Goal: Task Accomplishment & Management: Complete application form

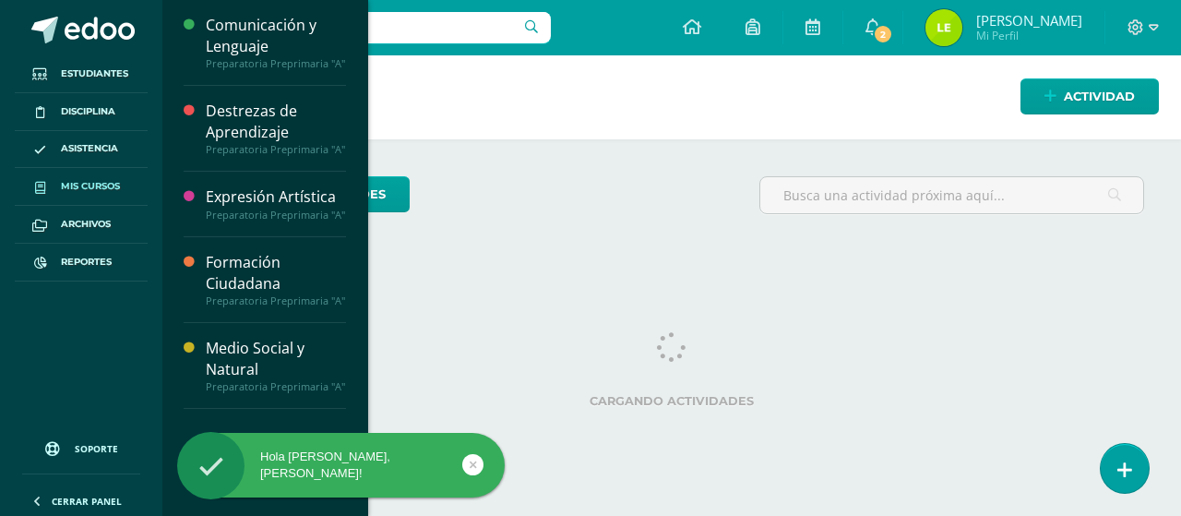
click at [103, 184] on span "Mis cursos" at bounding box center [90, 186] width 59 height 15
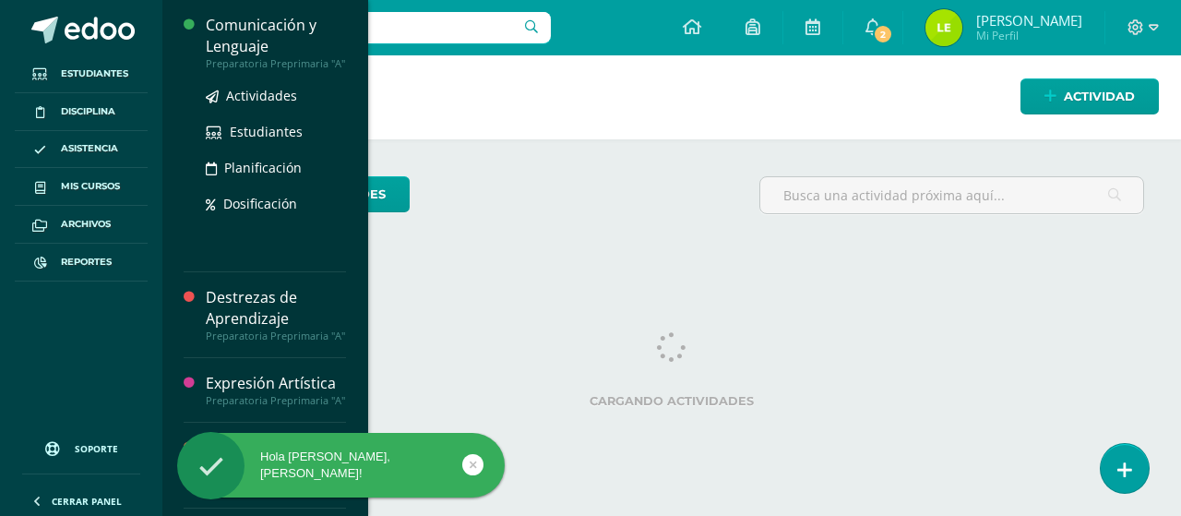
click at [283, 30] on div "Comunicación y Lenguaje" at bounding box center [276, 36] width 140 height 42
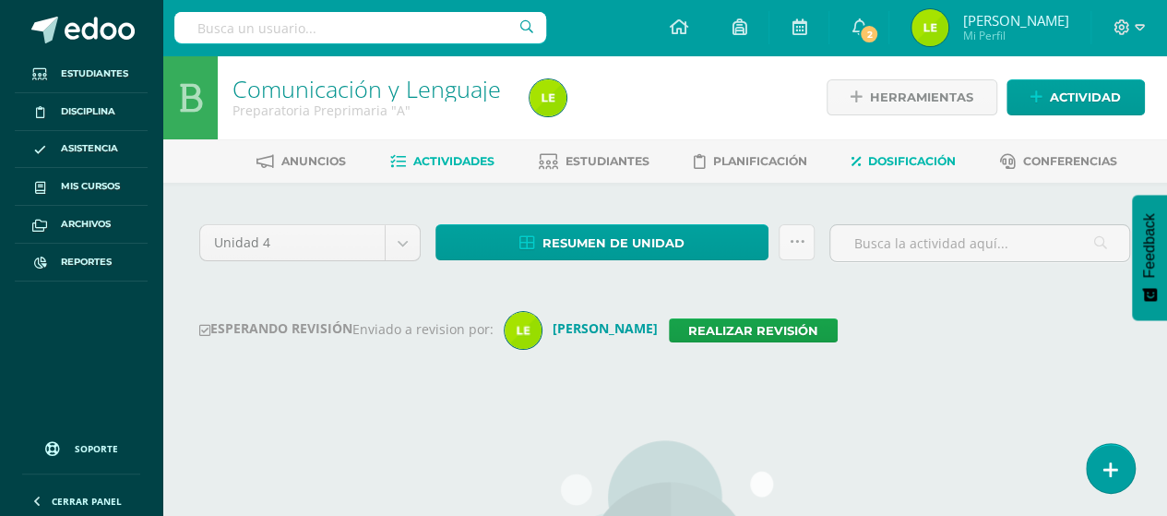
click at [907, 156] on span "Dosificación" at bounding box center [912, 161] width 88 height 14
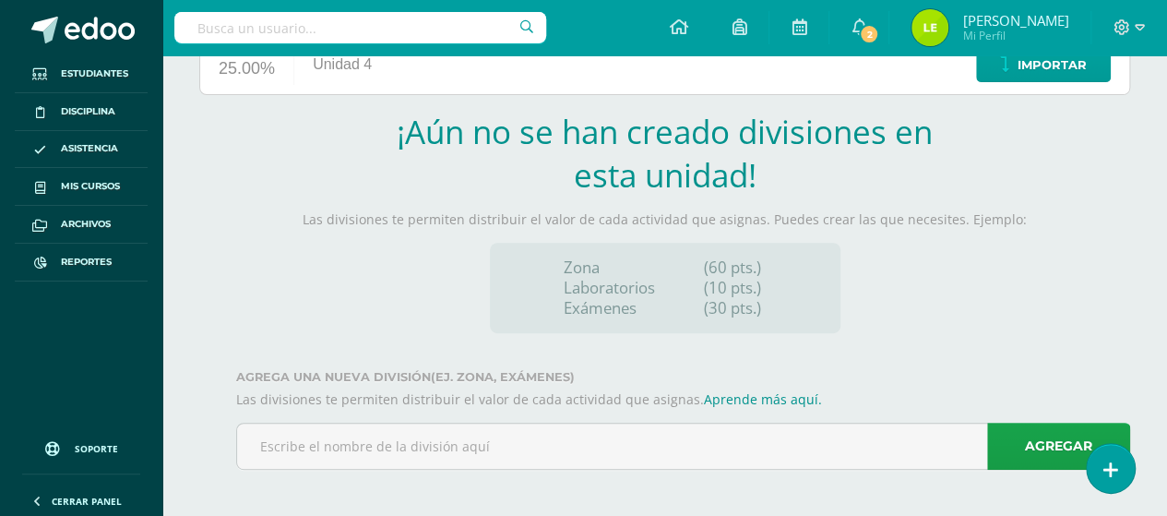
scroll to position [264, 0]
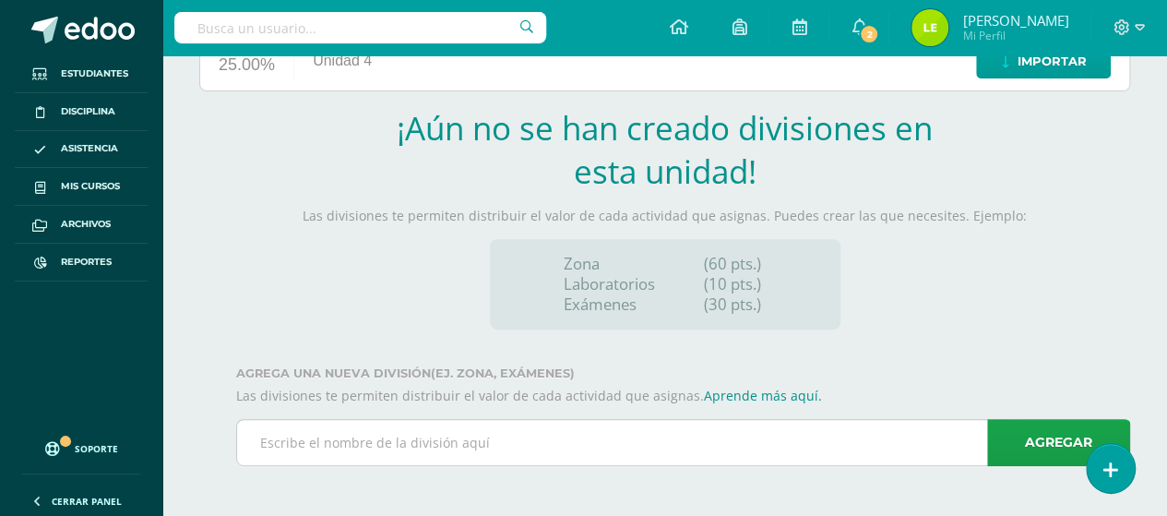
click at [442, 462] on input "text" at bounding box center [683, 442] width 892 height 45
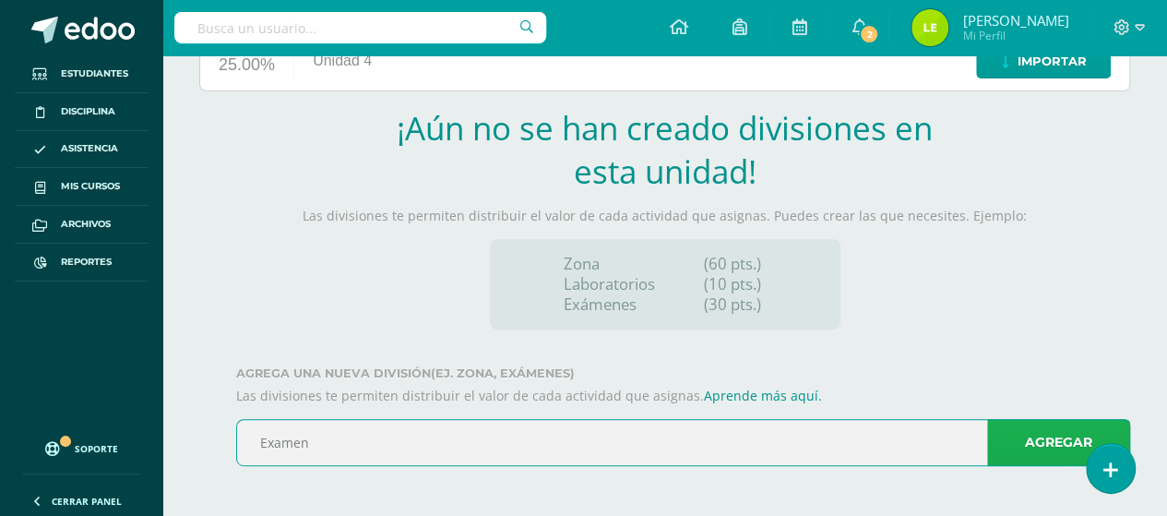
type input "Examen"
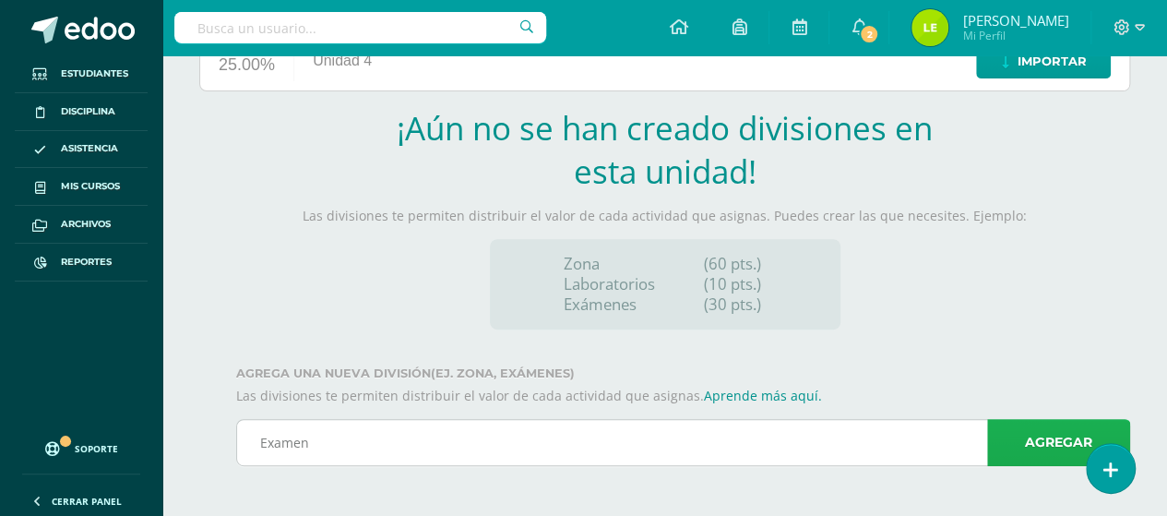
click at [1045, 451] on link "Agregar" at bounding box center [1058, 442] width 143 height 47
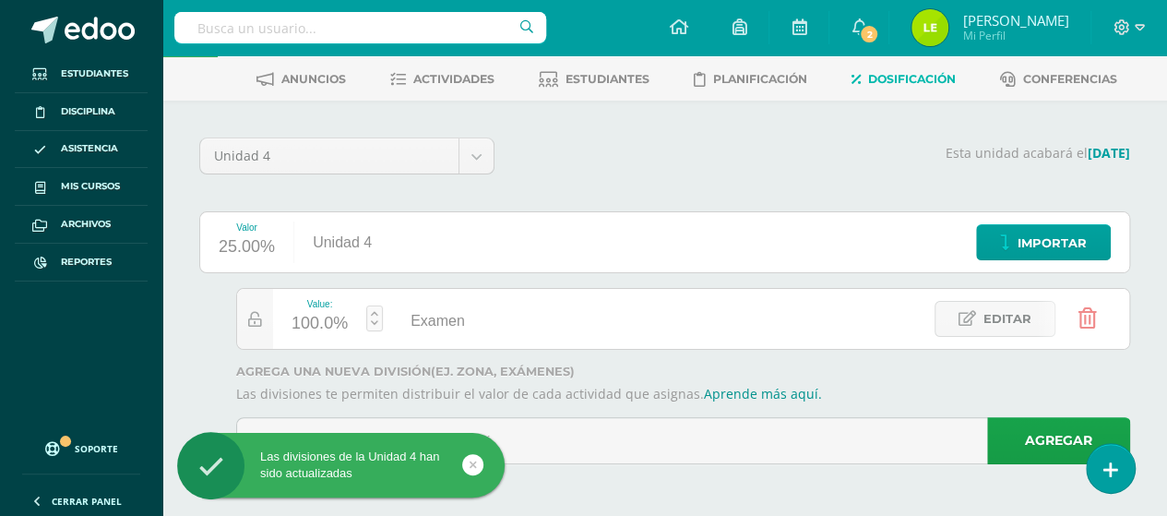
scroll to position [79, 0]
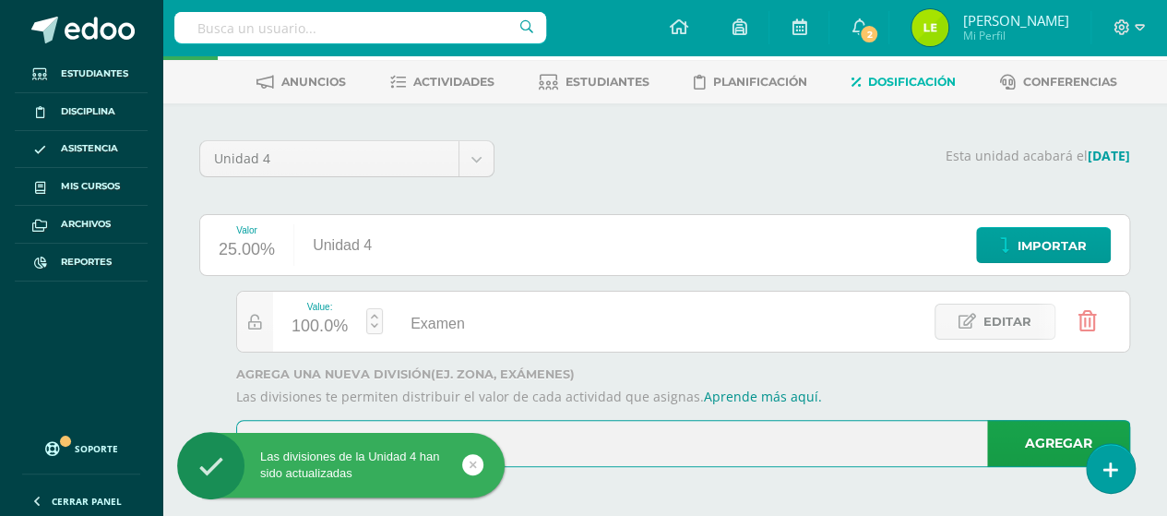
click at [660, 440] on input "text" at bounding box center [683, 443] width 892 height 45
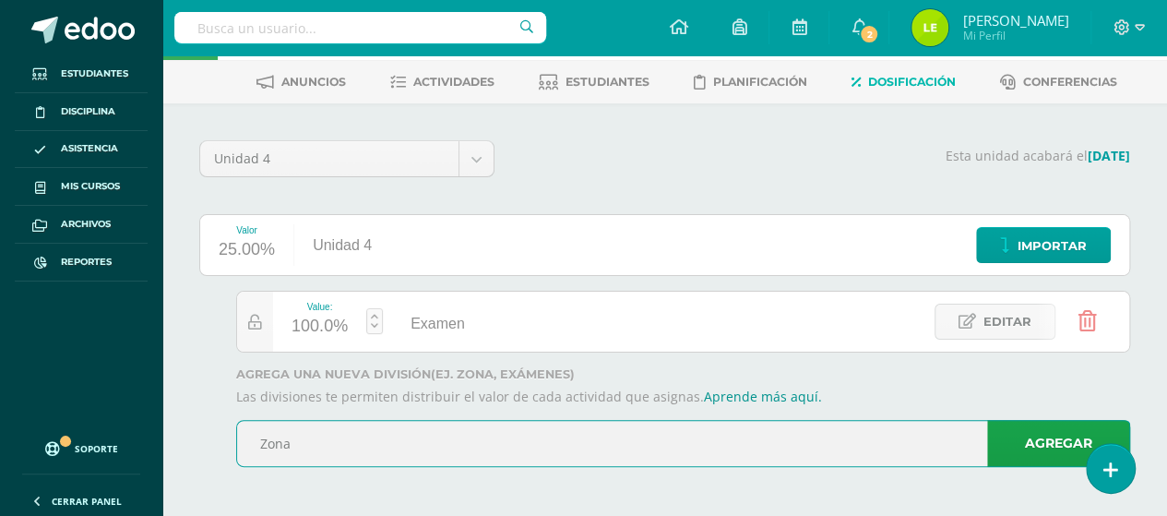
type input "Zona"
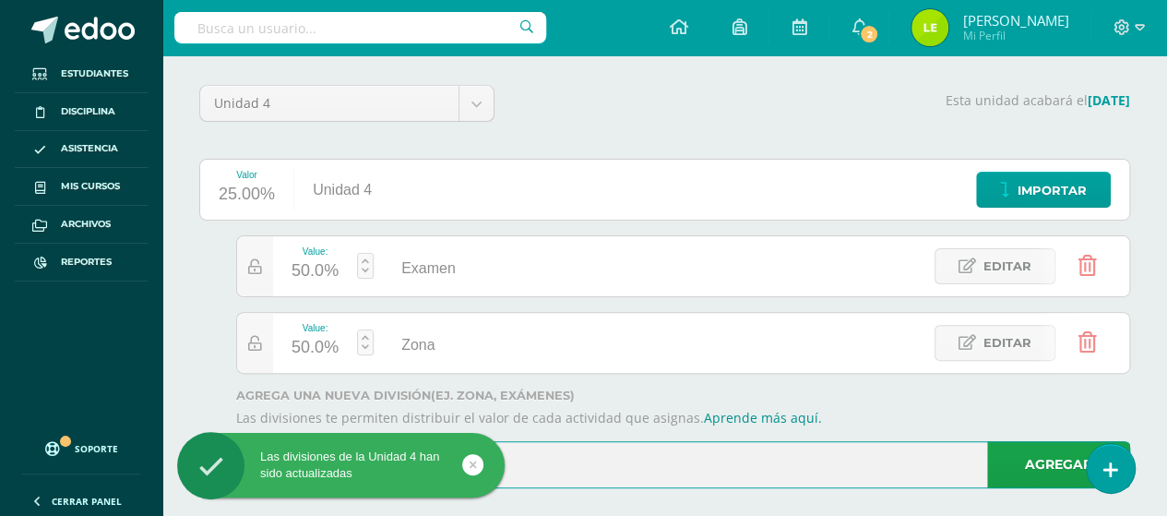
scroll to position [155, 0]
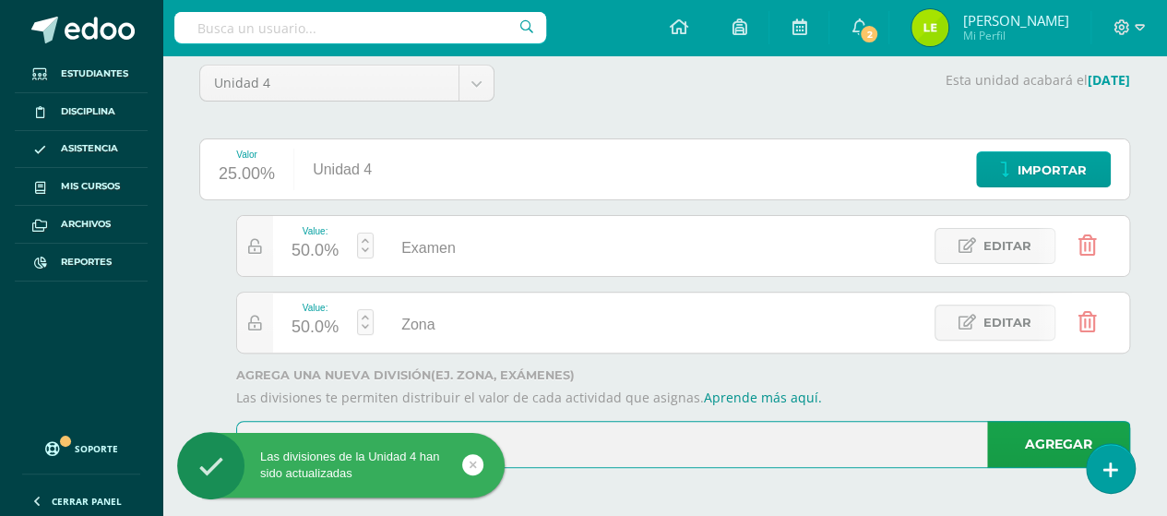
click at [660, 443] on input "text" at bounding box center [683, 444] width 892 height 45
type input "Parcial"
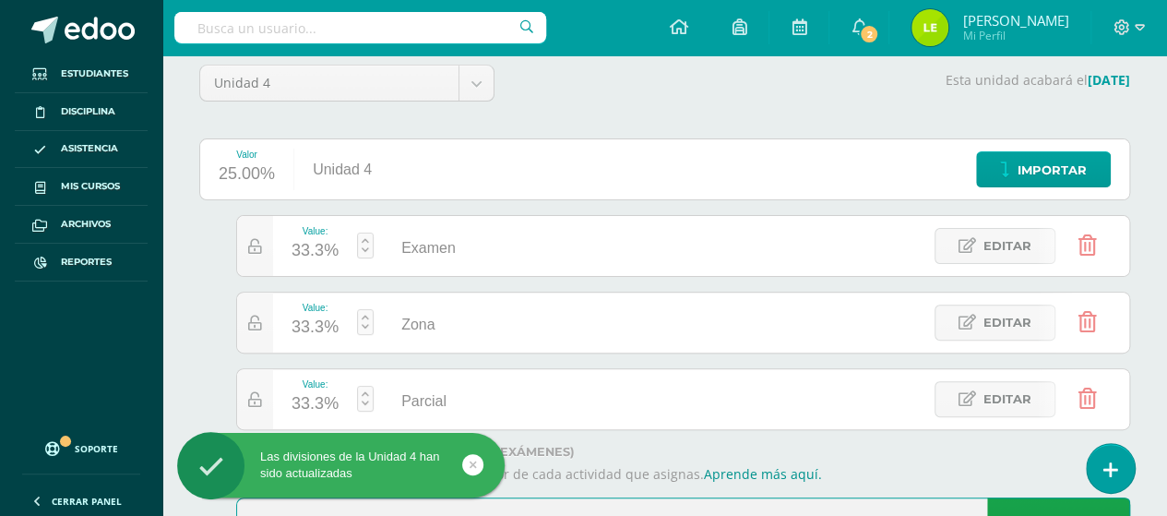
click at [354, 248] on div "Value: 33.3%" at bounding box center [315, 246] width 84 height 60
click at [360, 248] on link at bounding box center [365, 246] width 17 height 26
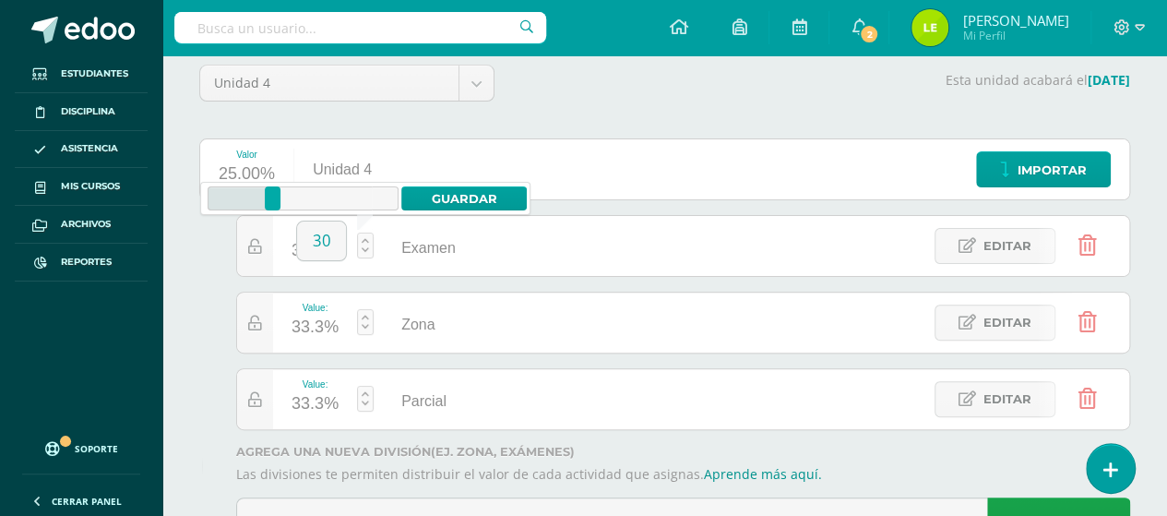
type input "30"
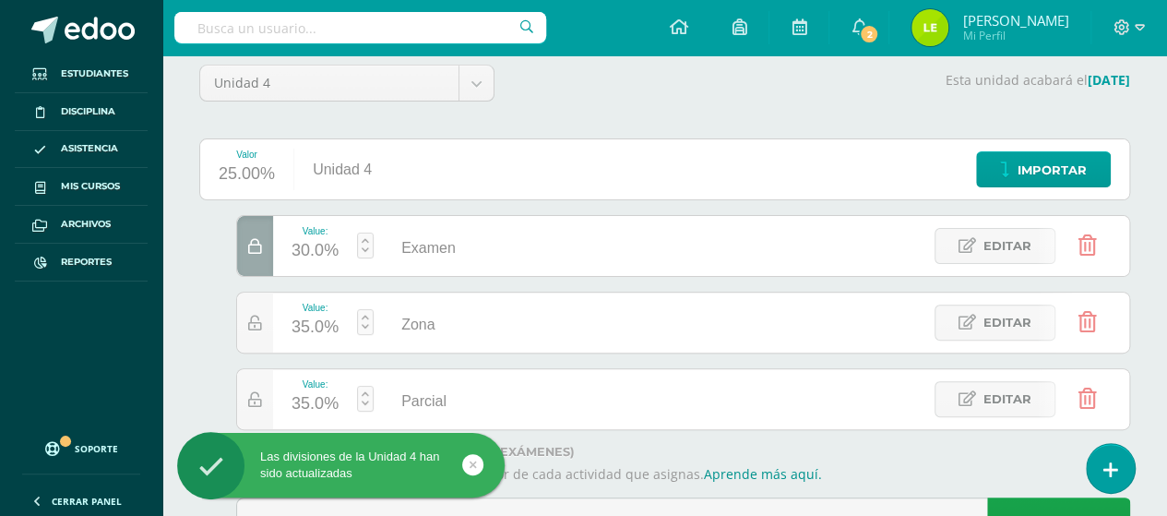
click at [359, 318] on link at bounding box center [365, 322] width 17 height 26
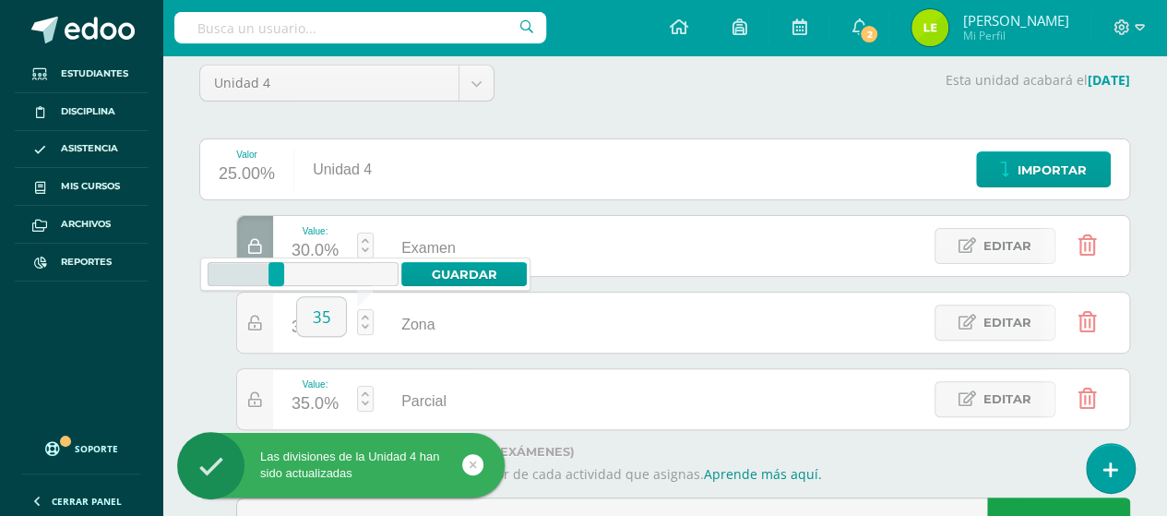
click at [359, 392] on link at bounding box center [365, 399] width 17 height 26
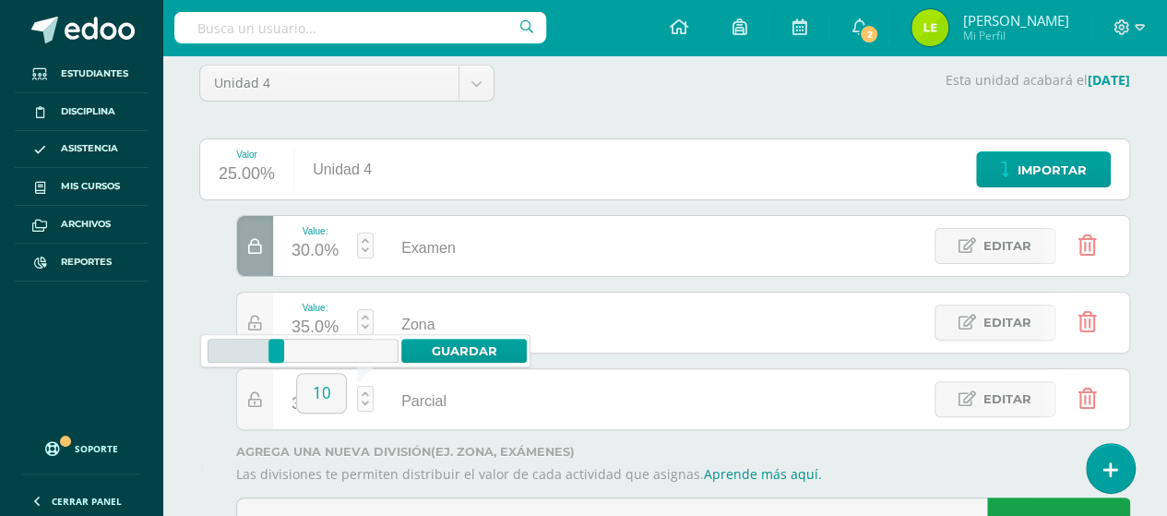
type input "10"
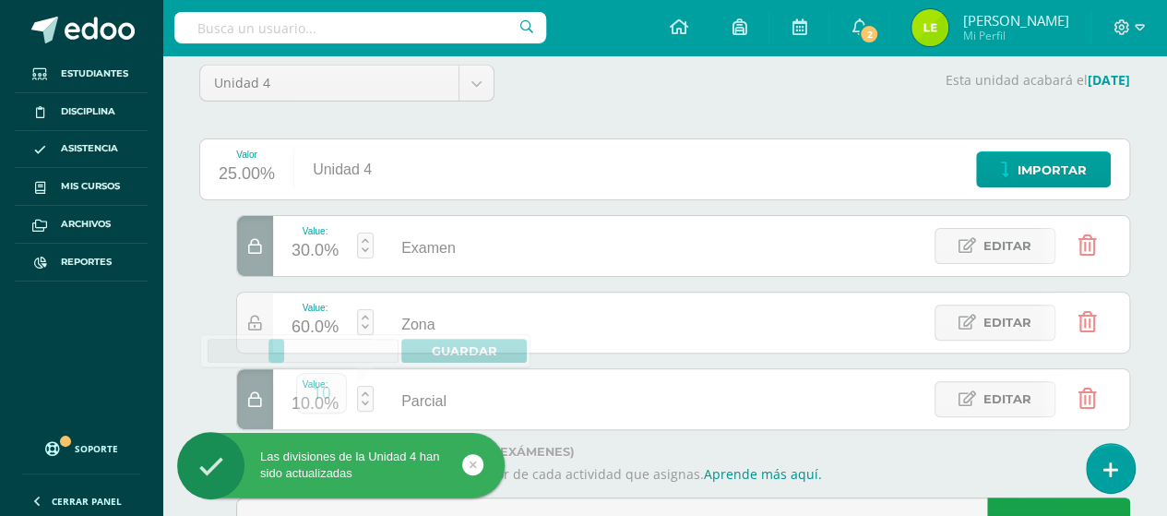
click at [576, 269] on div "Examen" at bounding box center [601, 245] width 216 height 60
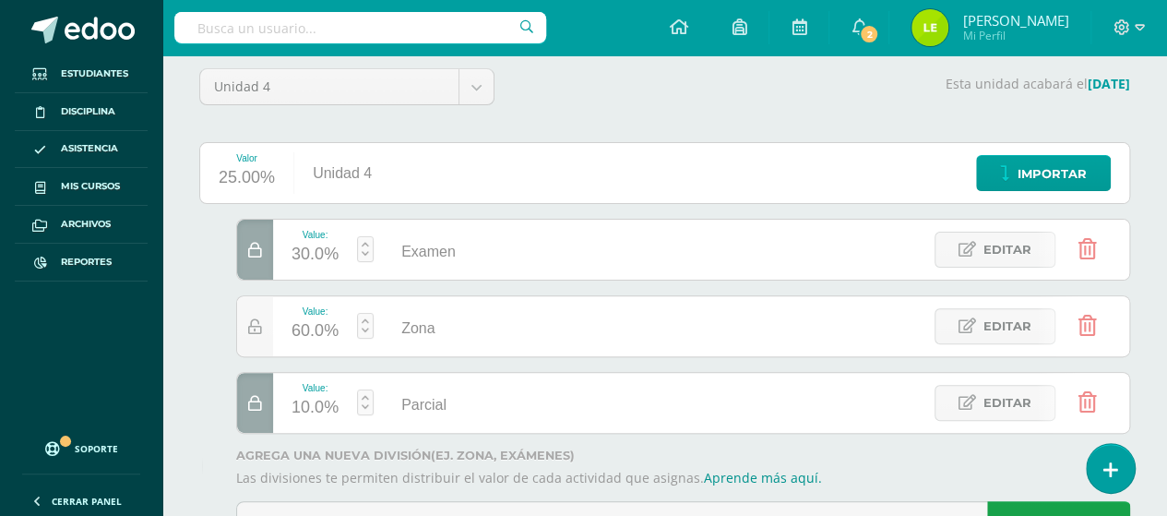
scroll to position [46, 0]
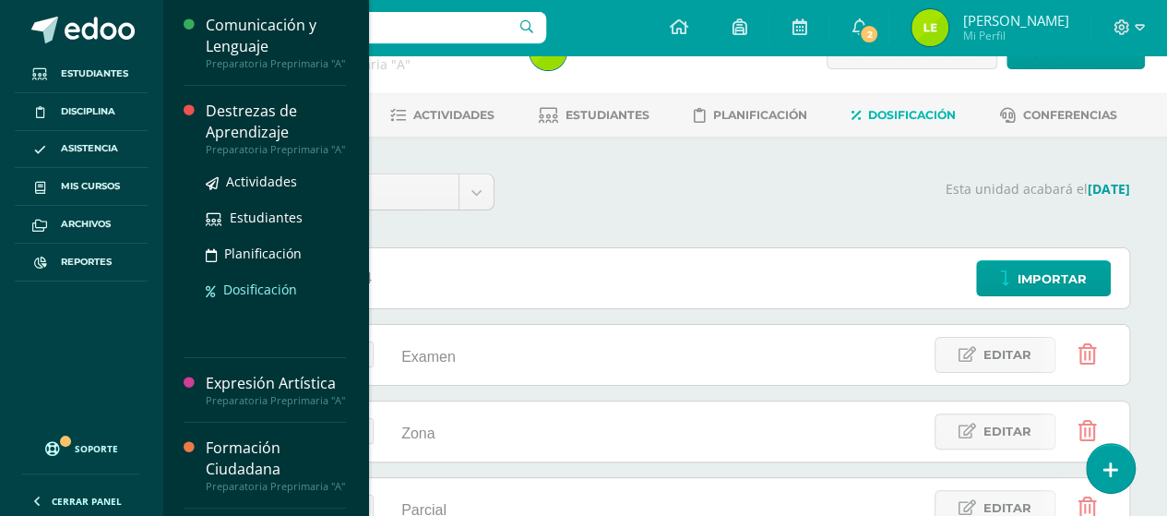
click at [248, 298] on span "Dosificación" at bounding box center [260, 290] width 74 height 18
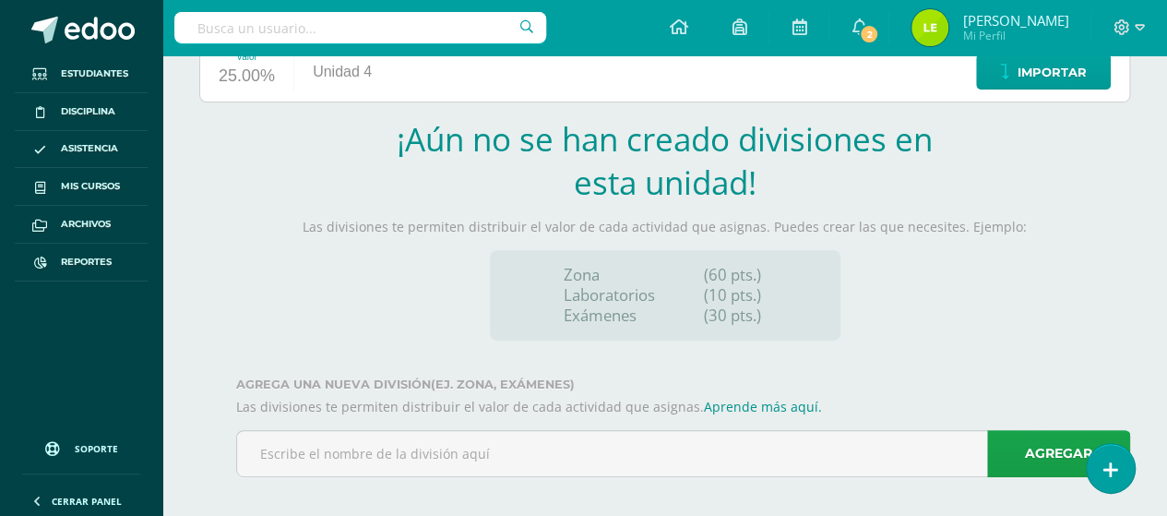
scroll to position [264, 0]
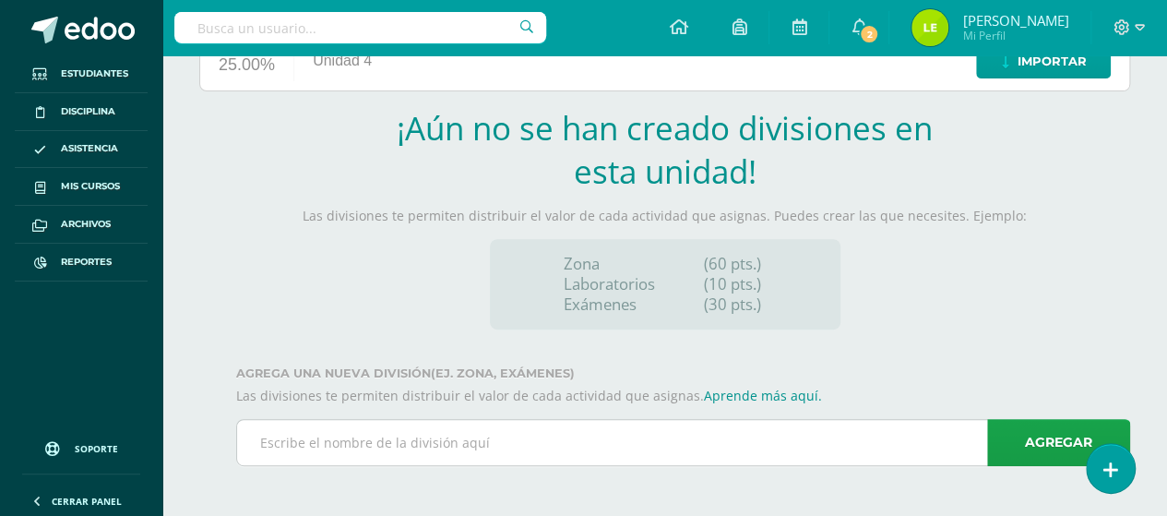
click at [648, 425] on input "text" at bounding box center [683, 442] width 892 height 45
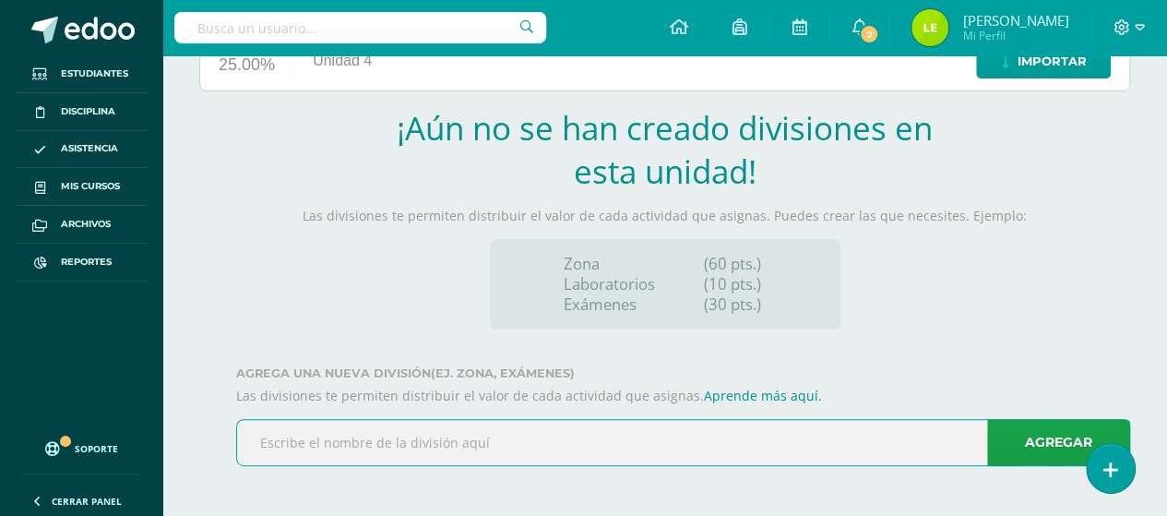
type input "W"
type input "Examen"
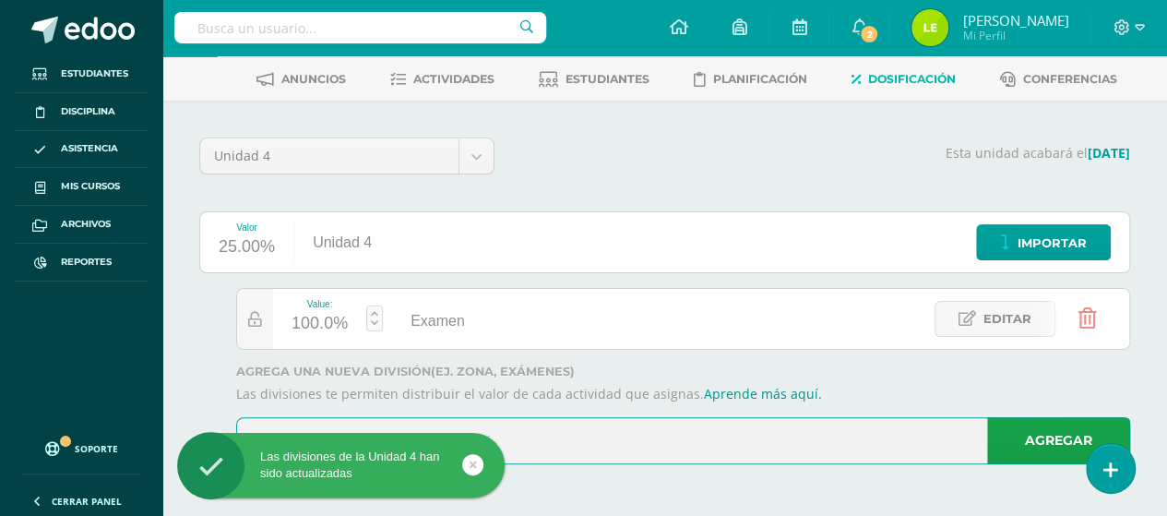
scroll to position [79, 0]
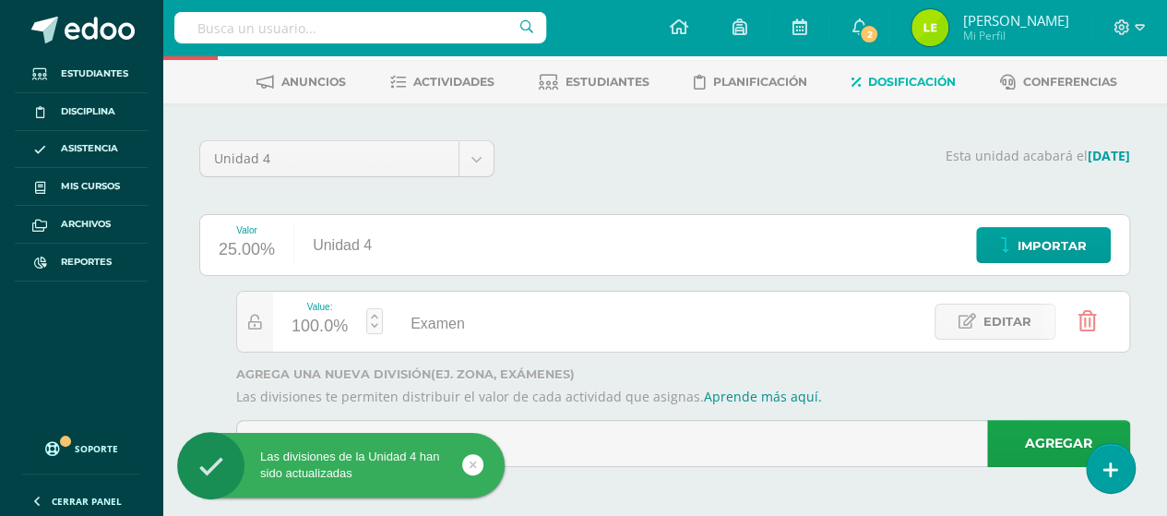
click at [465, 467] on link at bounding box center [472, 464] width 21 height 21
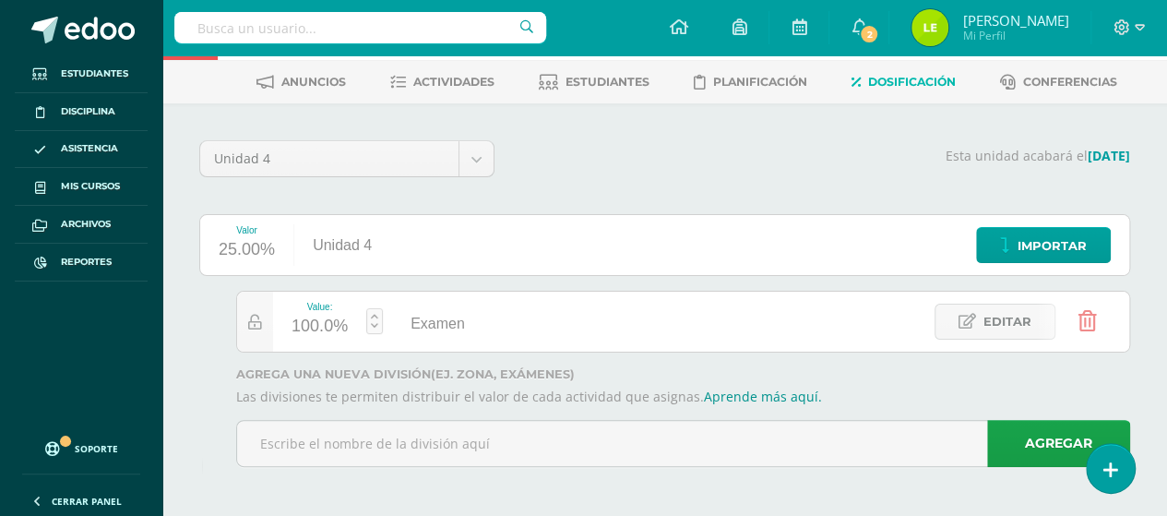
click at [421, 435] on div "Las divisiones de la Unidad 4 han sido actualizadas" at bounding box center [370, 468] width 337 height 71
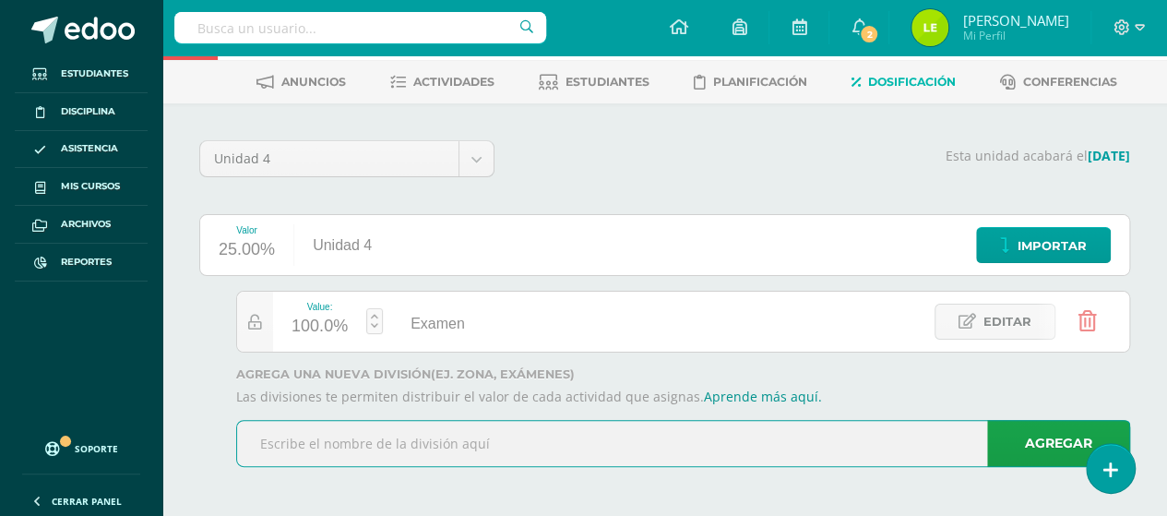
click at [381, 451] on input "text" at bounding box center [683, 443] width 892 height 45
type input "z"
type input "Zona"
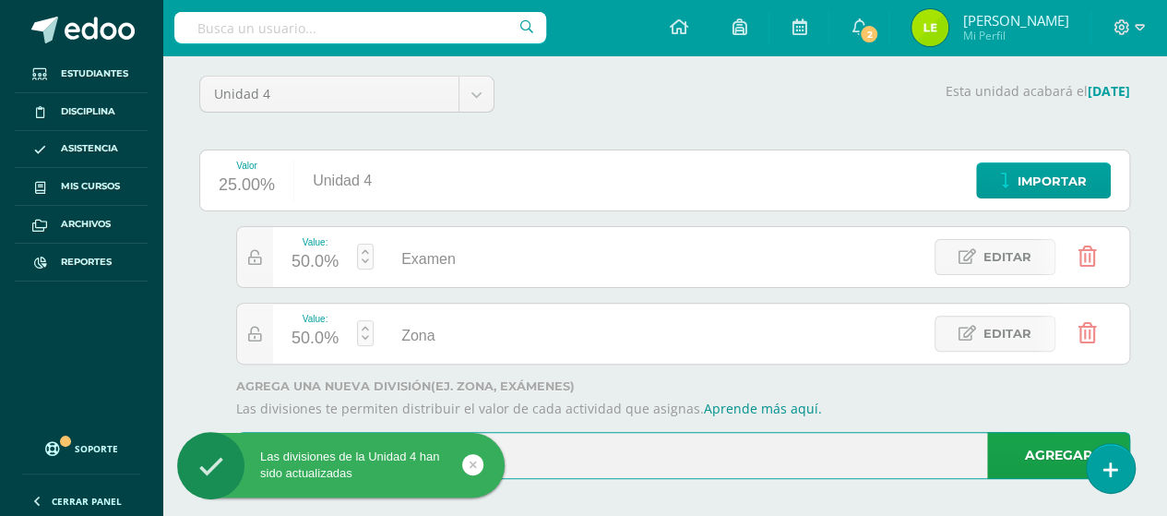
scroll to position [155, 0]
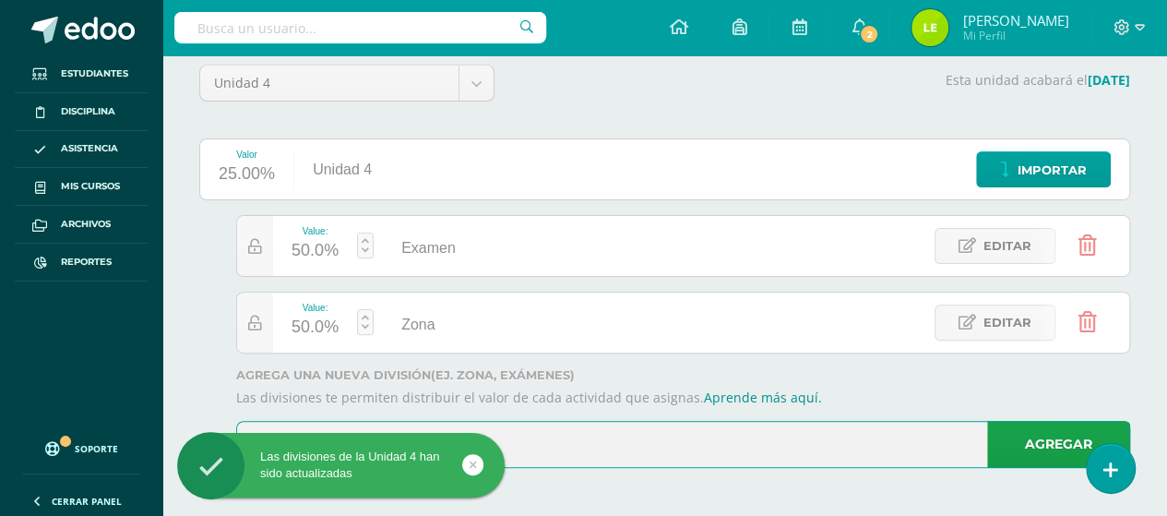
click at [552, 446] on input "text" at bounding box center [683, 444] width 892 height 45
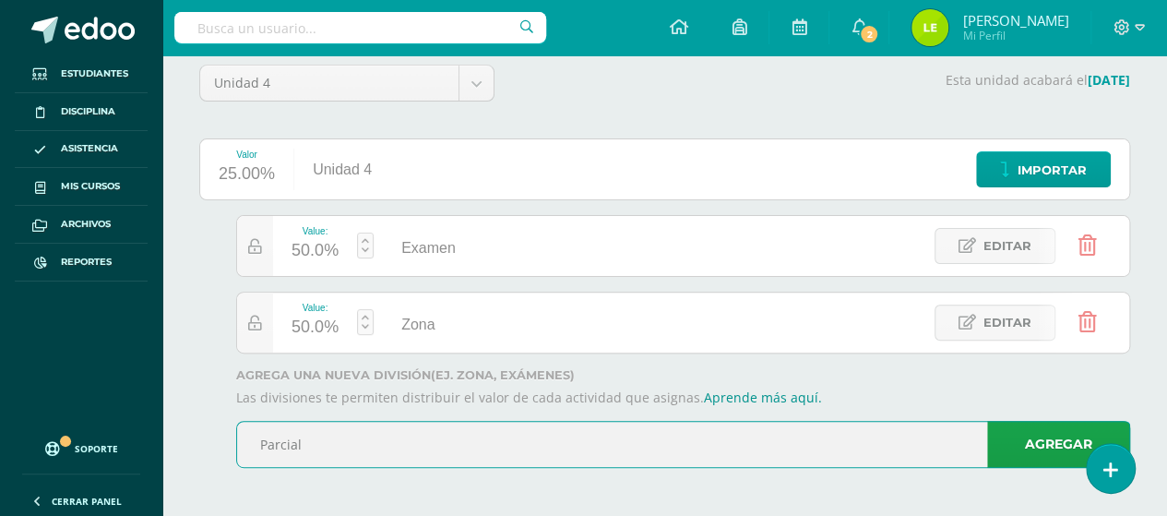
type input "Parcial"
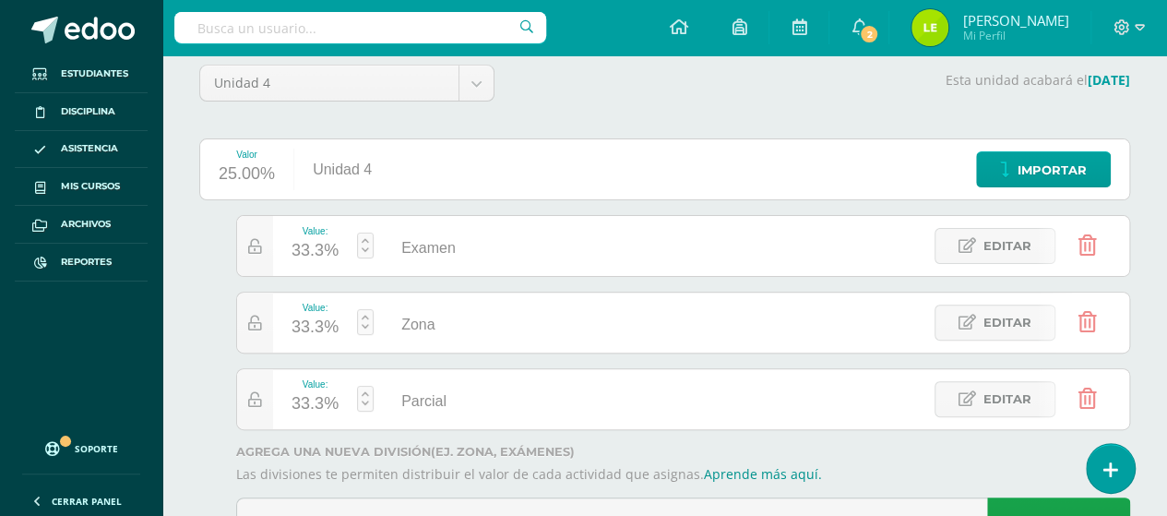
click at [371, 250] on link at bounding box center [365, 246] width 17 height 26
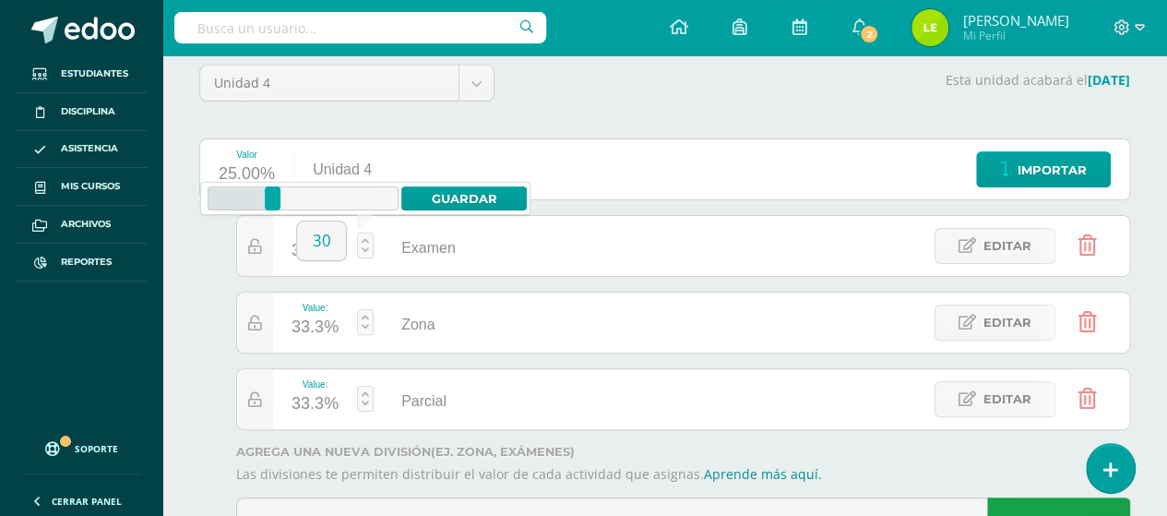
type input "30"
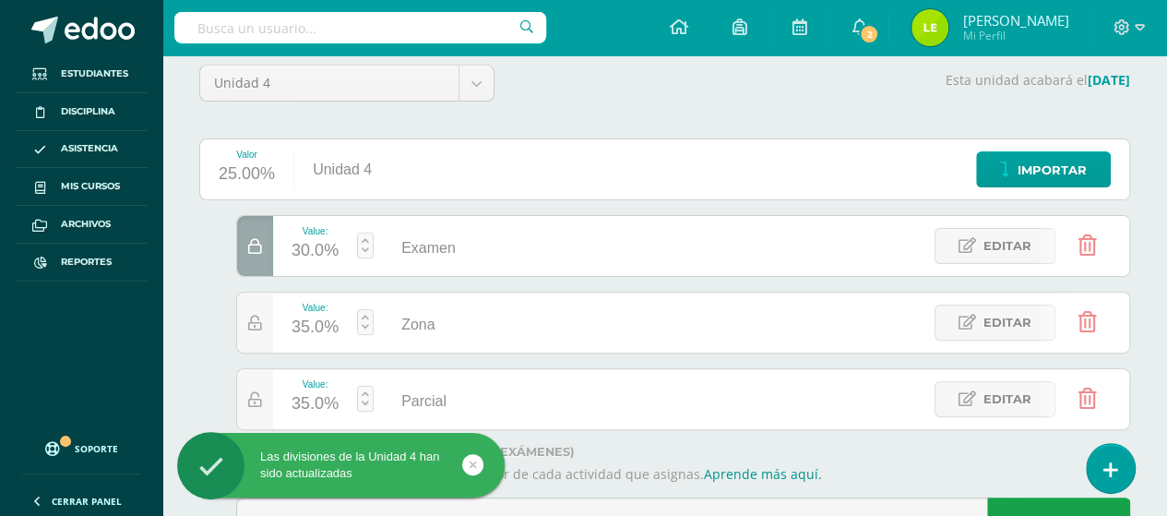
click at [369, 328] on link at bounding box center [365, 322] width 17 height 26
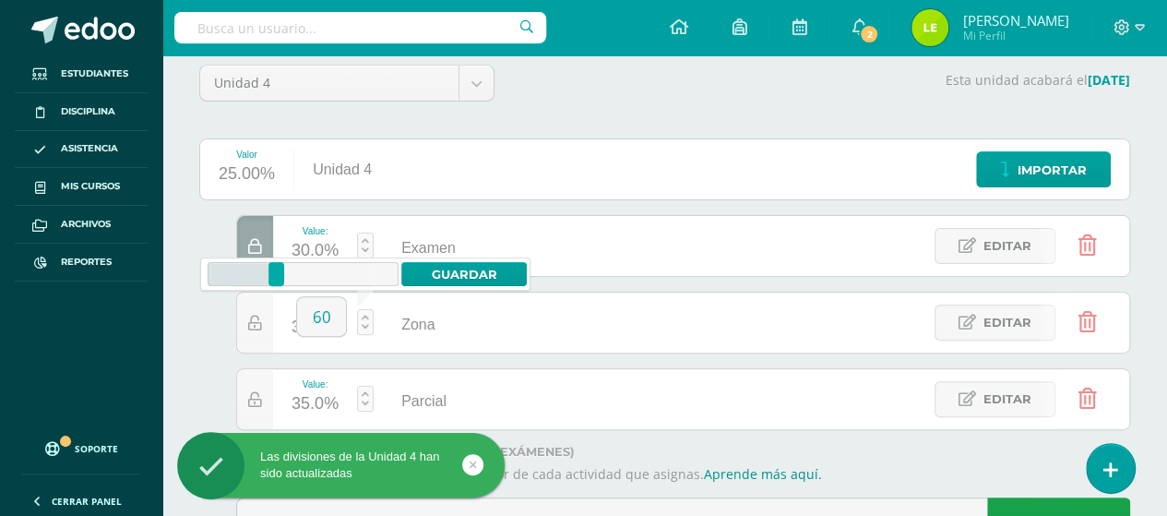
type input "60"
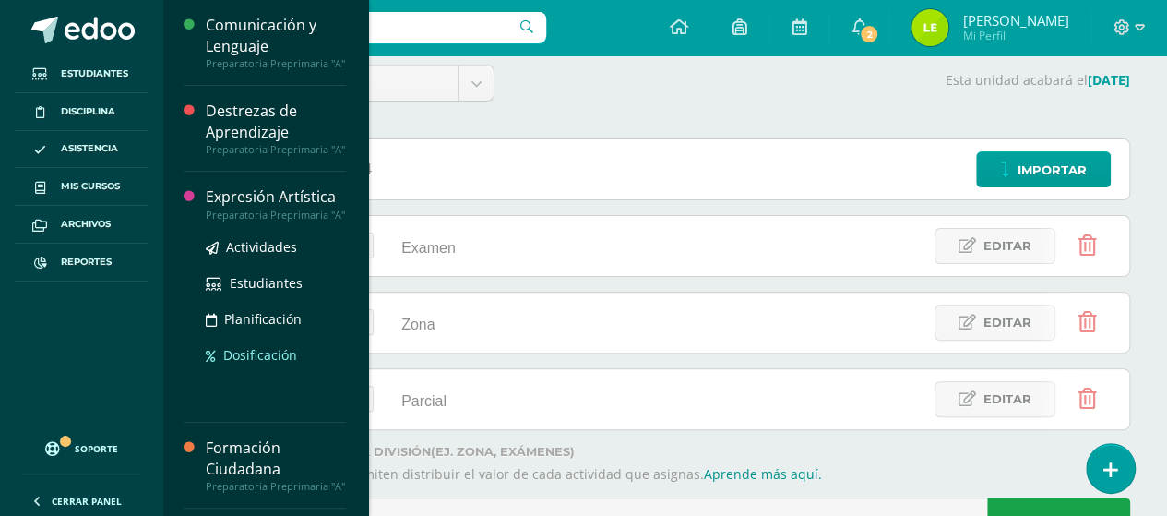
click at [257, 364] on span "Dosificación" at bounding box center [260, 355] width 74 height 18
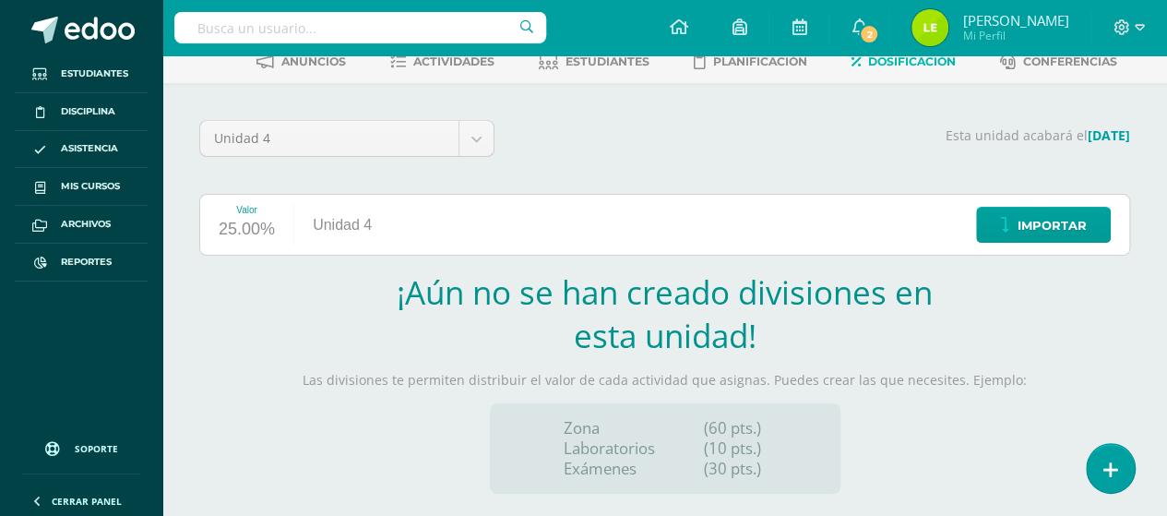
scroll to position [264, 0]
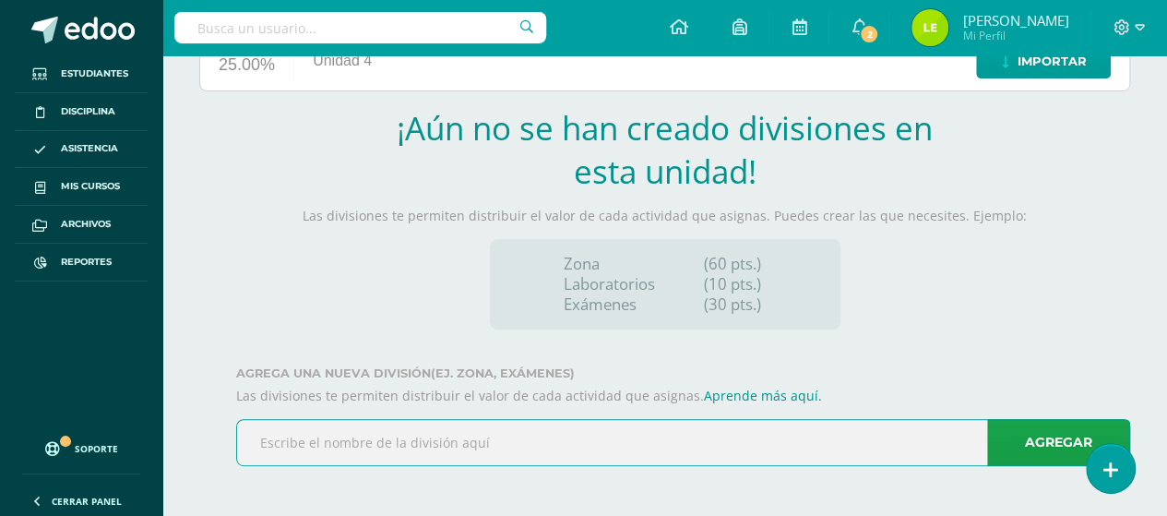
click at [603, 433] on input "text" at bounding box center [683, 442] width 892 height 45
type input "Examen"
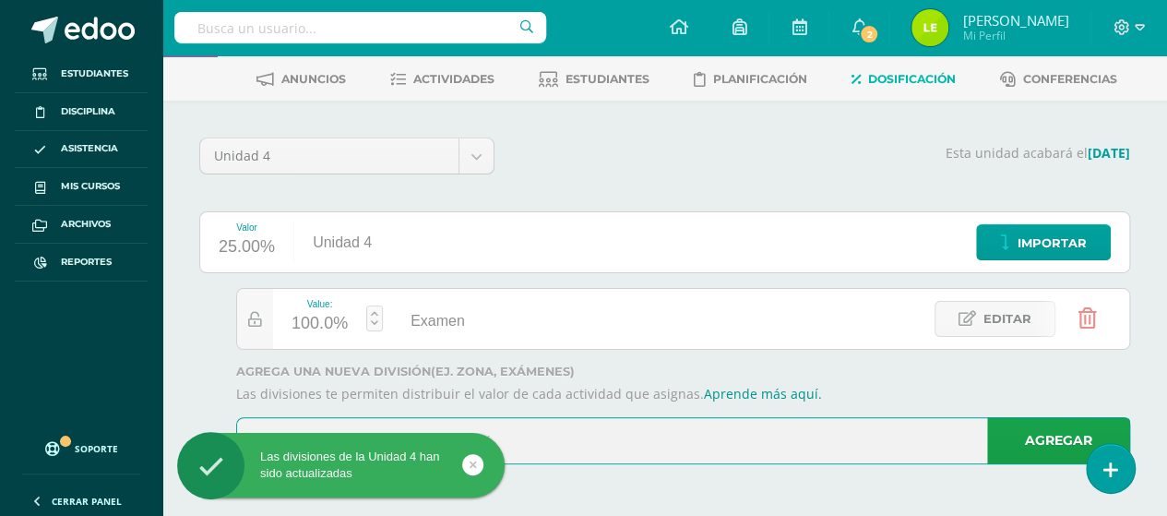
scroll to position [79, 0]
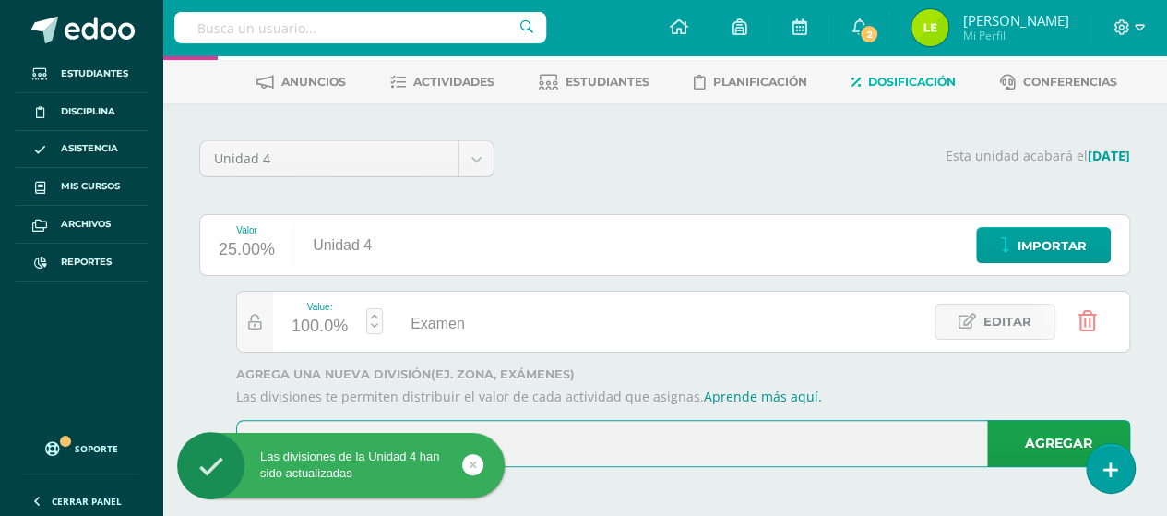
click at [704, 439] on input "text" at bounding box center [683, 443] width 892 height 45
type input "Zona"
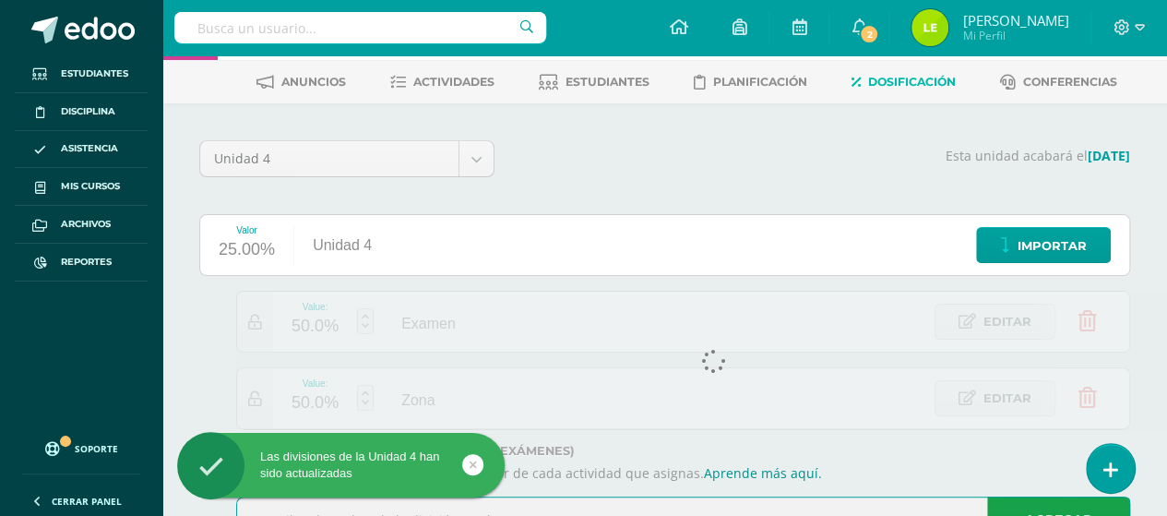
scroll to position [155, 0]
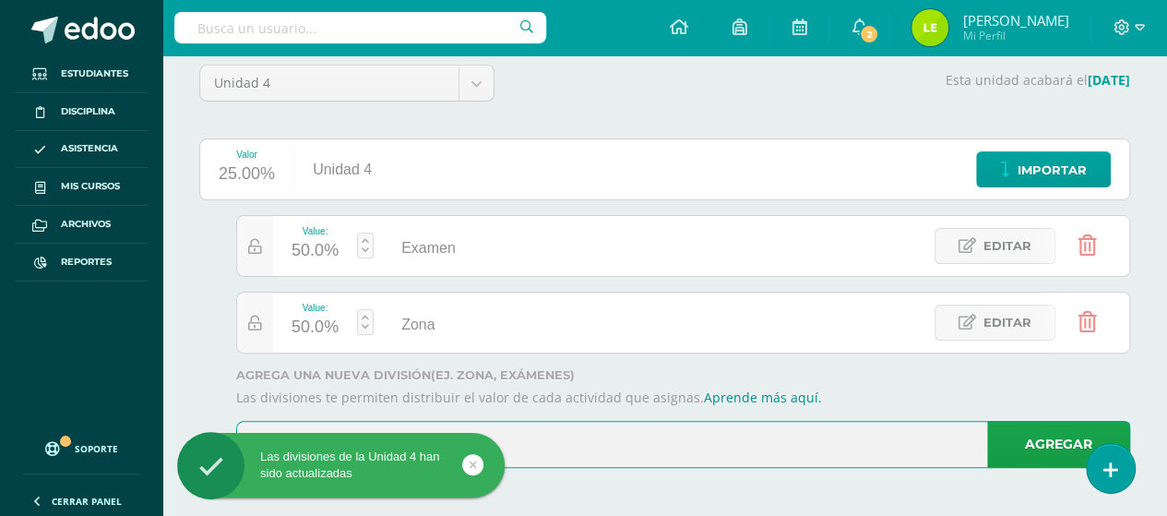
click at [670, 431] on input "text" at bounding box center [683, 444] width 892 height 45
type input "Parcial"
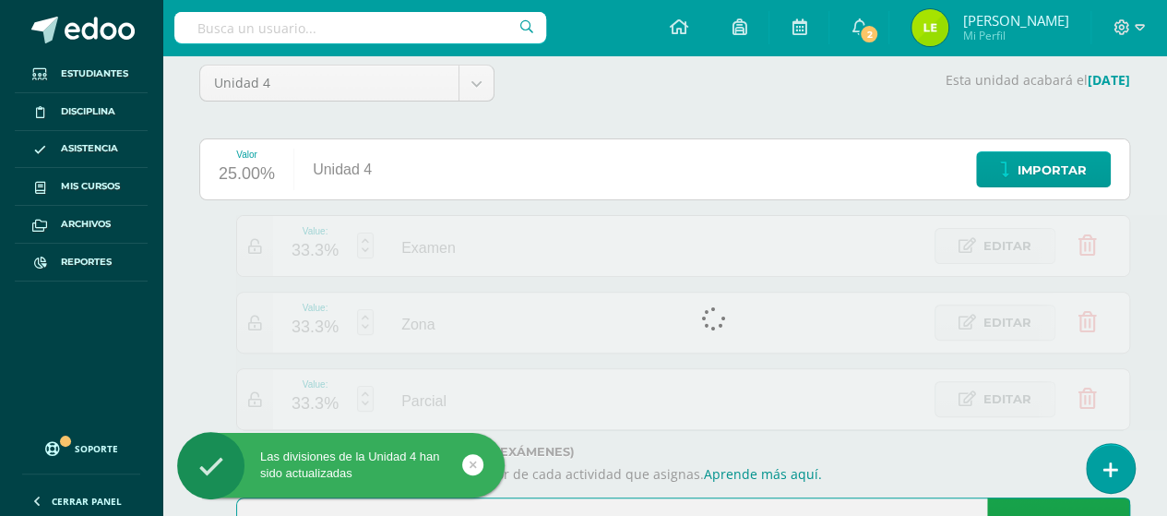
scroll to position [231, 0]
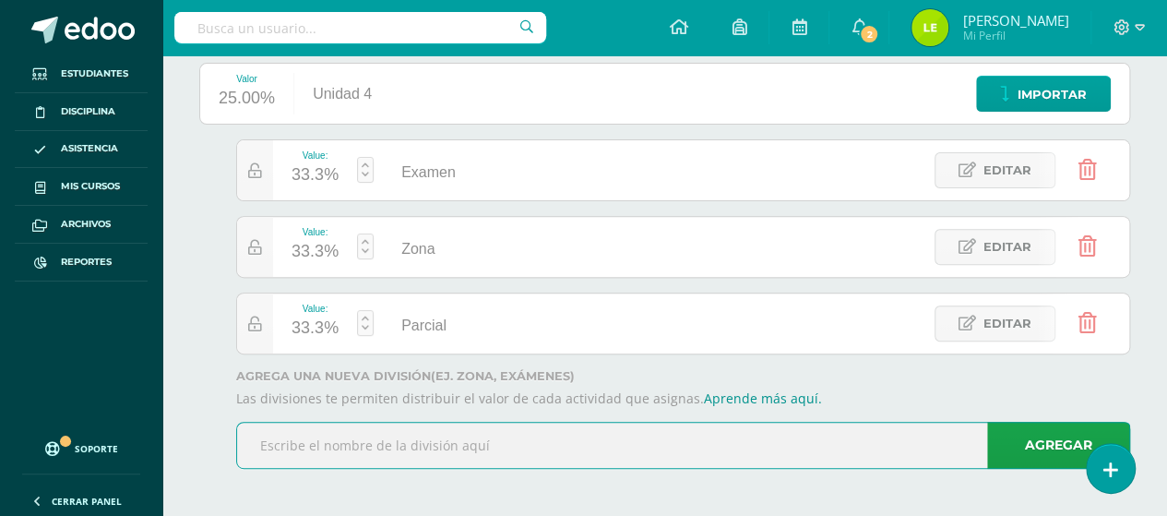
click at [370, 248] on link at bounding box center [365, 246] width 17 height 26
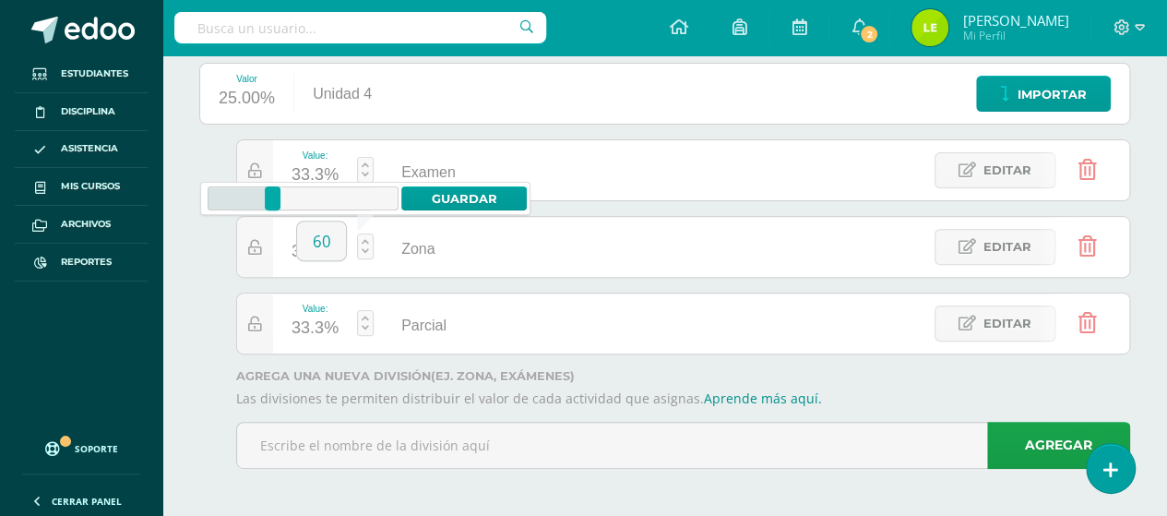
type input "60"
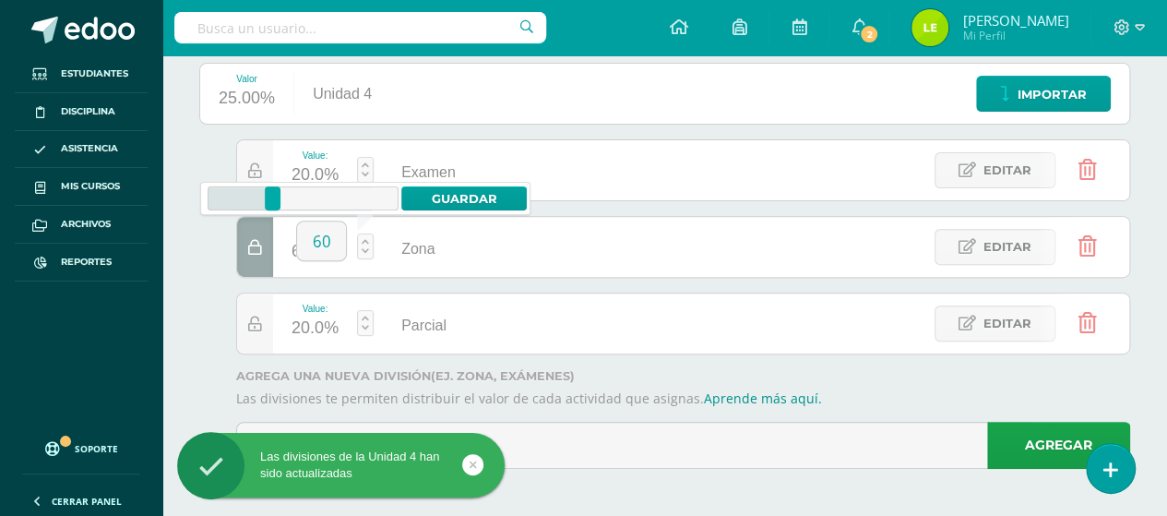
click at [374, 165] on div "Examen" at bounding box center [424, 170] width 101 height 60
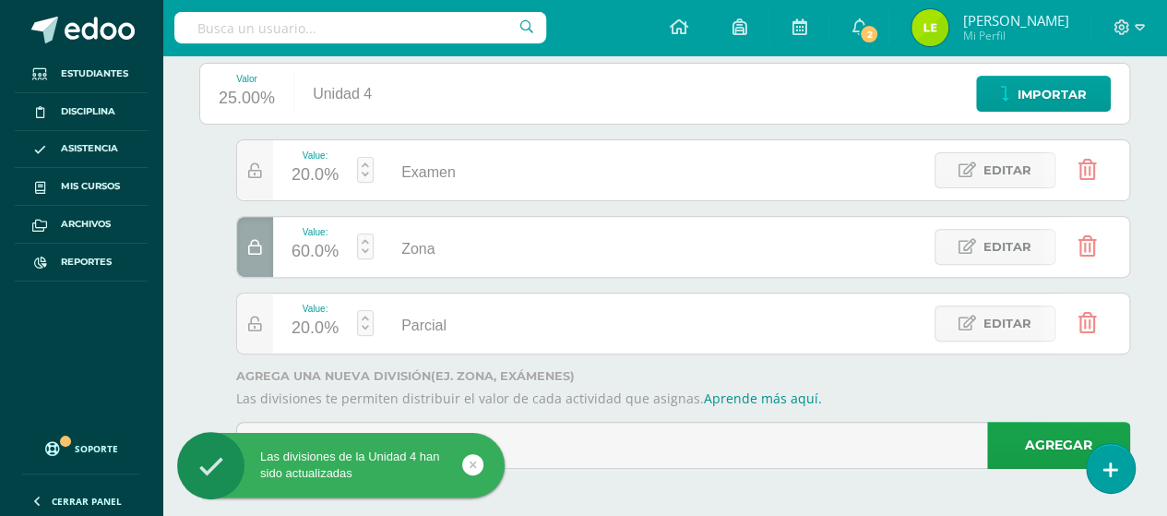
click at [369, 166] on link at bounding box center [365, 170] width 17 height 26
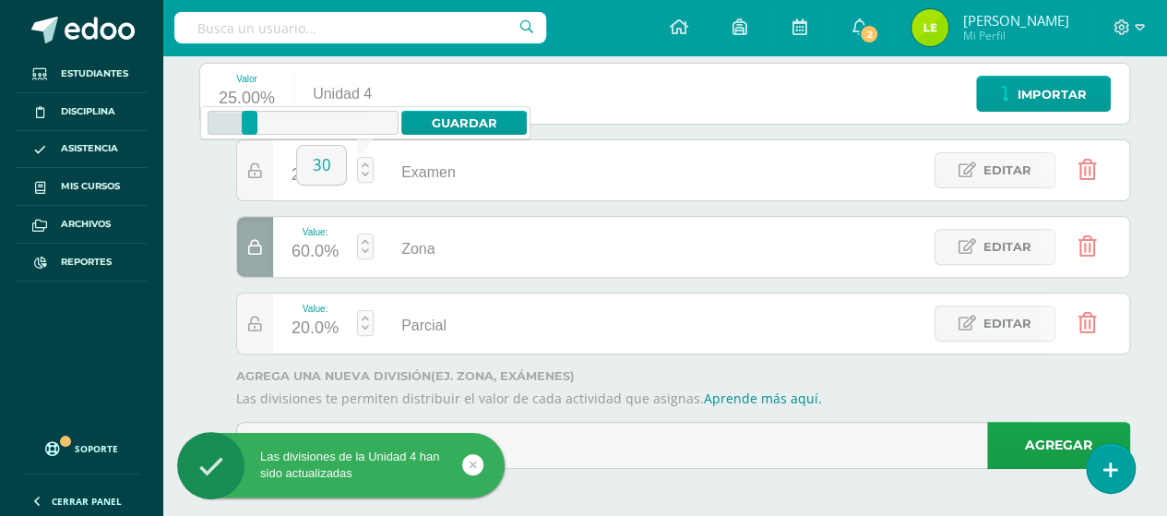
type input "30"
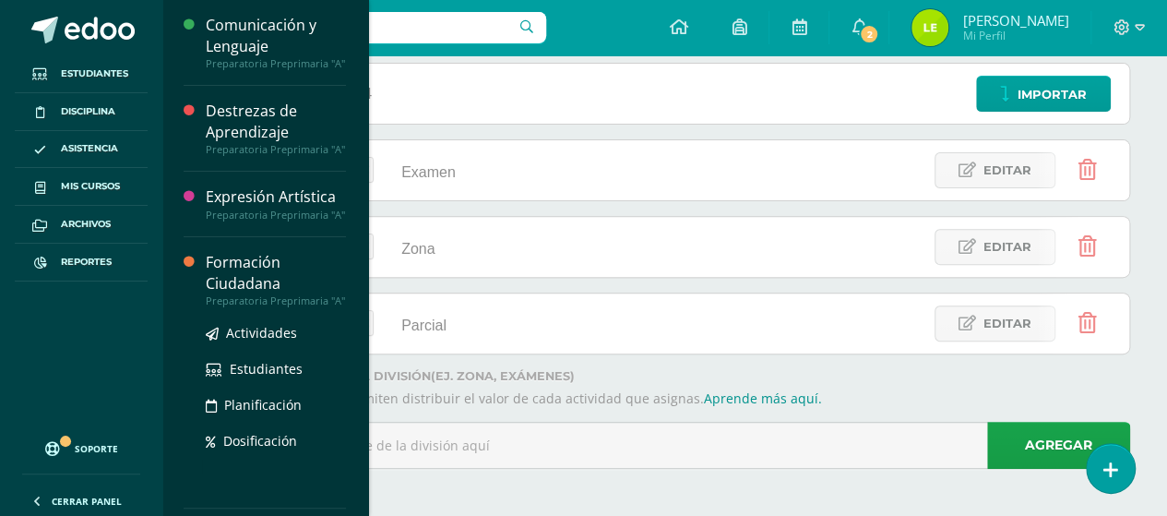
scroll to position [92, 0]
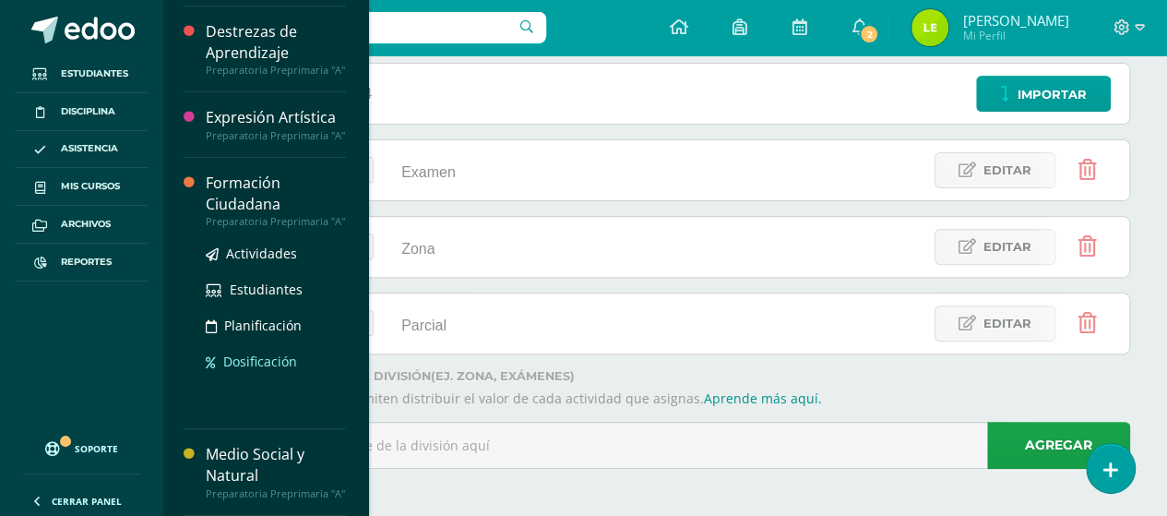
click at [267, 370] on span "Dosificación" at bounding box center [260, 362] width 74 height 18
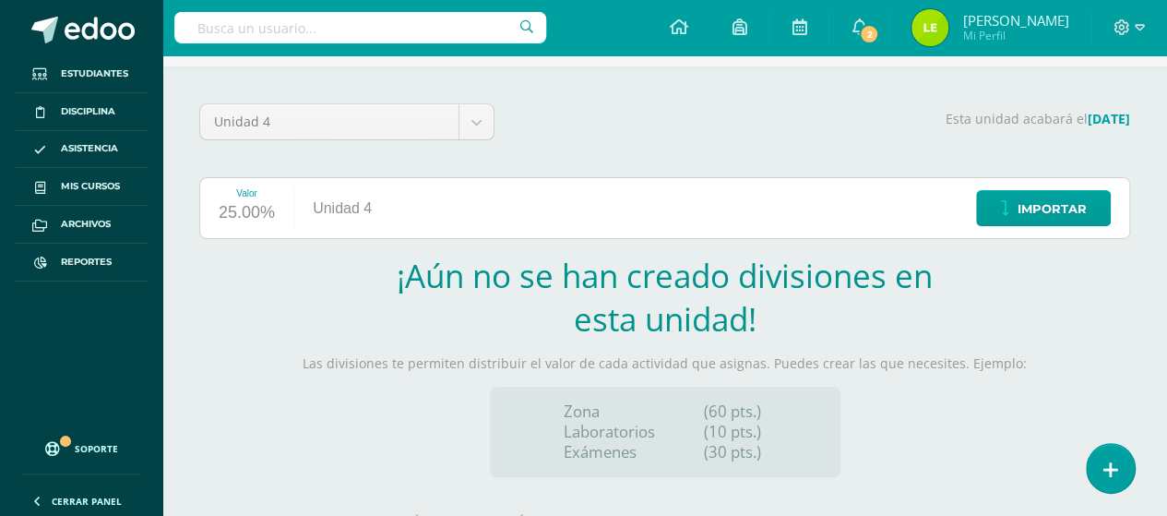
scroll to position [264, 0]
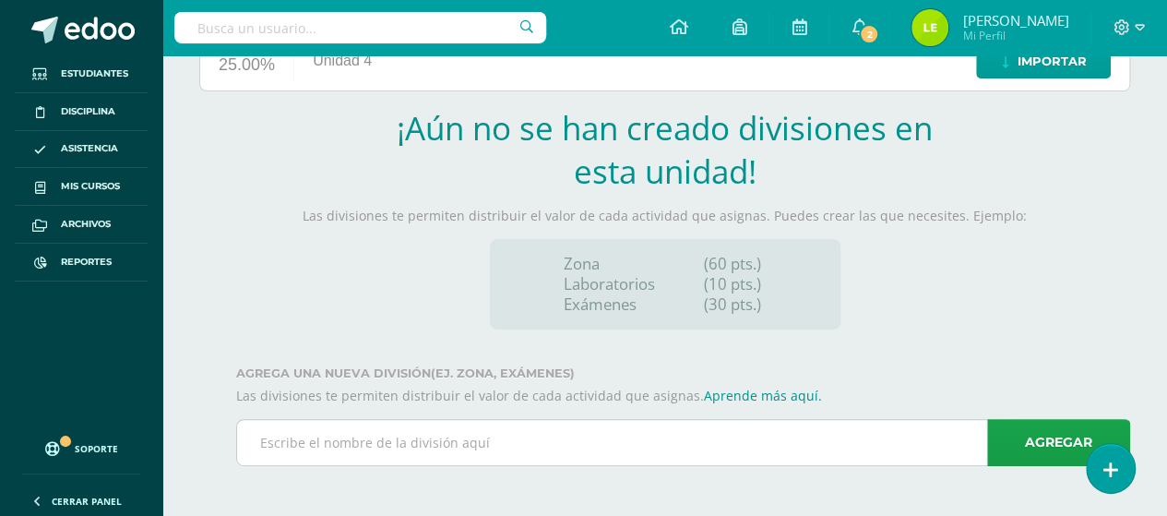
click at [466, 420] on div "Agrega una nueva división (ej. Zona, Exámenes) Las divisiones te permiten distr…" at bounding box center [664, 423] width 931 height 114
click at [461, 443] on input "text" at bounding box center [683, 442] width 892 height 45
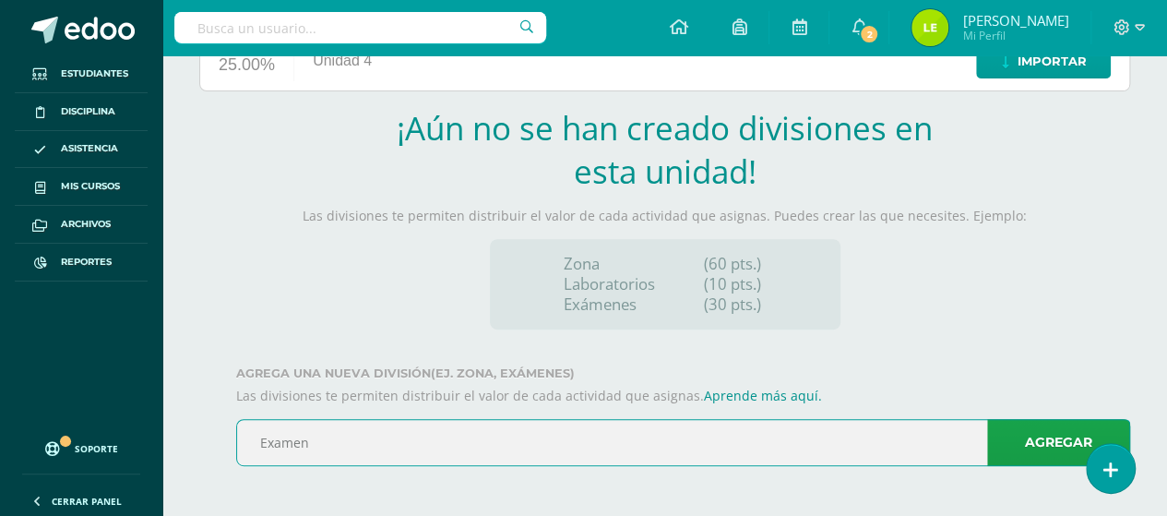
type input "Examen"
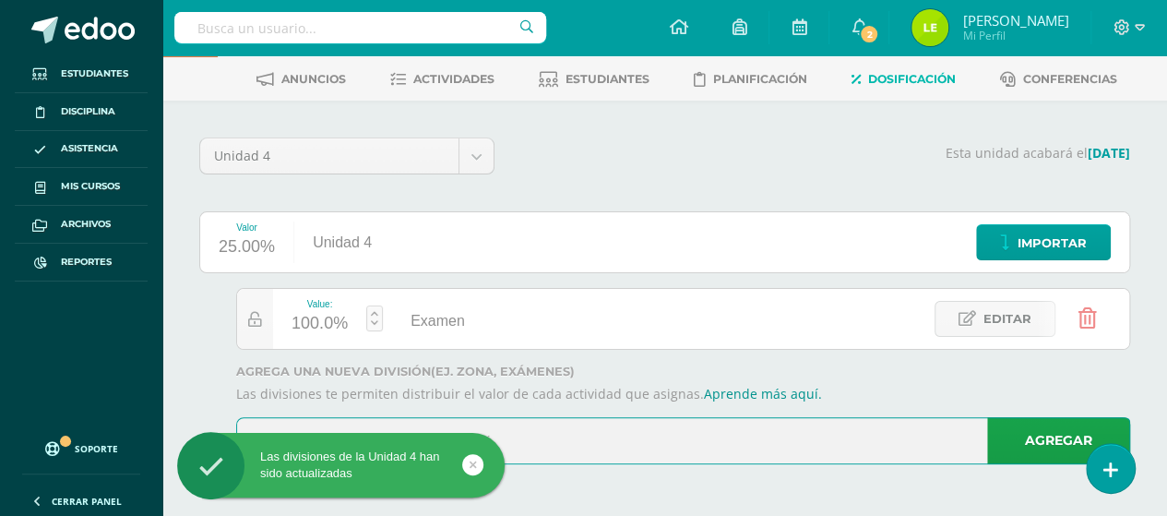
scroll to position [79, 0]
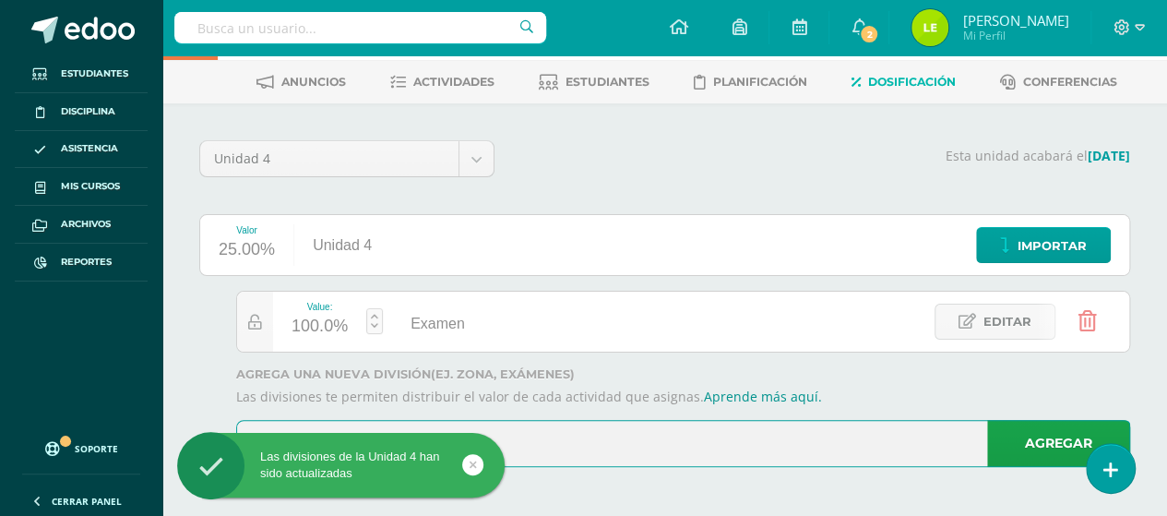
click at [583, 421] on input "text" at bounding box center [683, 443] width 892 height 45
type input "Parcial"
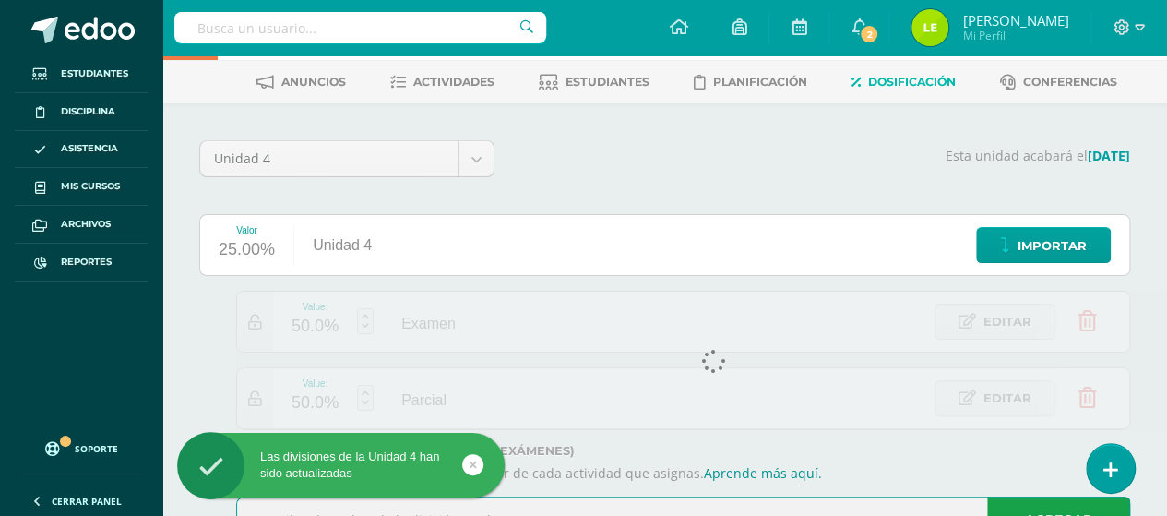
scroll to position [155, 0]
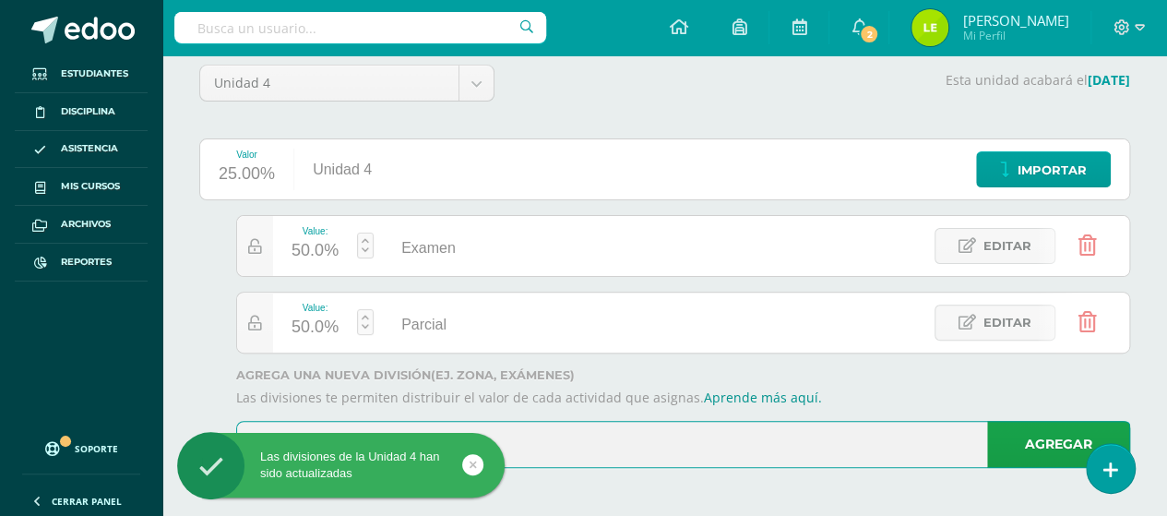
click at [579, 445] on input "text" at bounding box center [683, 444] width 892 height 45
type input "Zona"
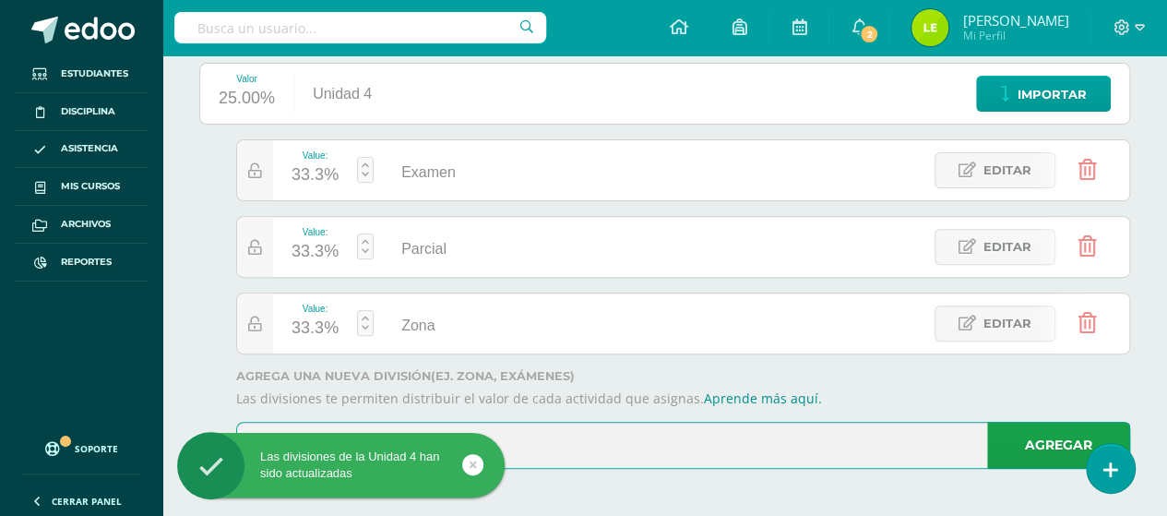
click at [361, 165] on link at bounding box center [365, 170] width 17 height 26
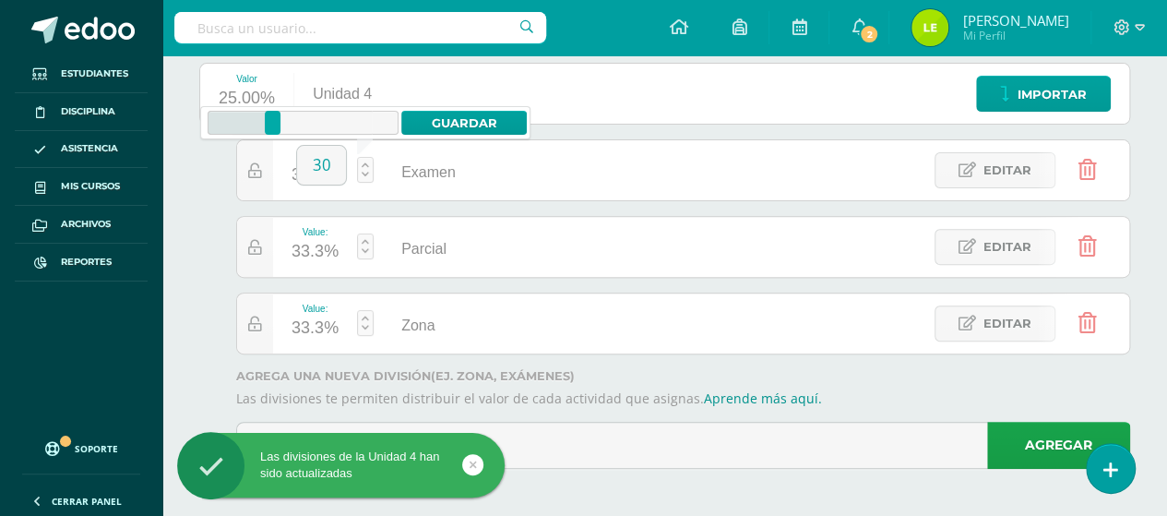
type input "30"
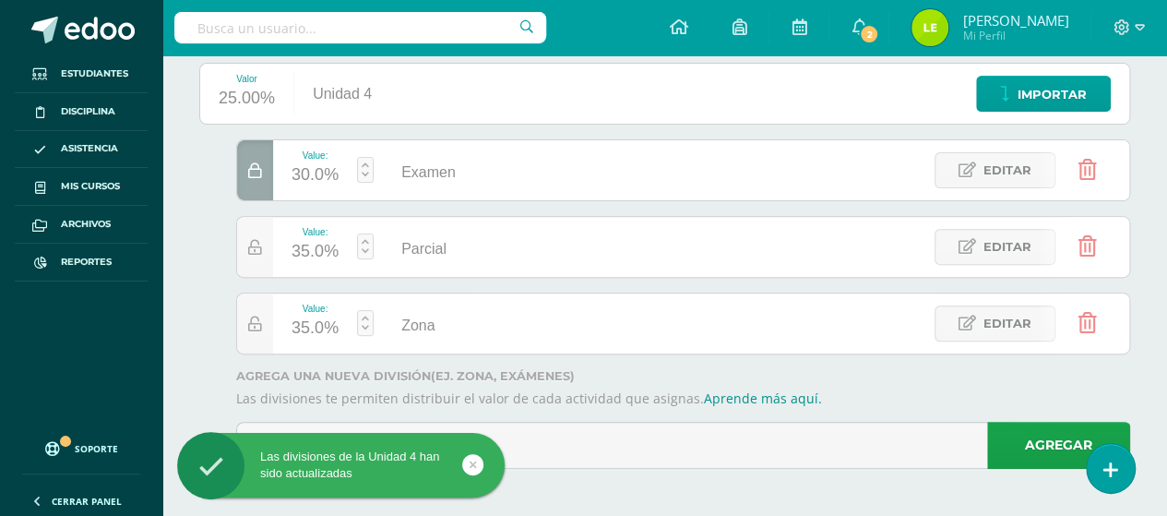
click at [365, 246] on link at bounding box center [365, 246] width 17 height 26
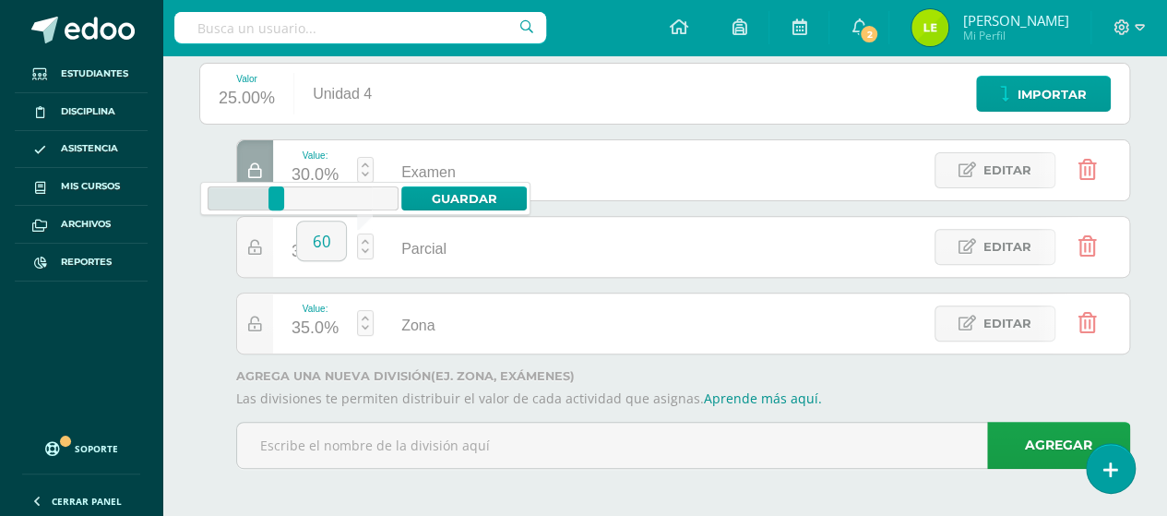
type input "60"
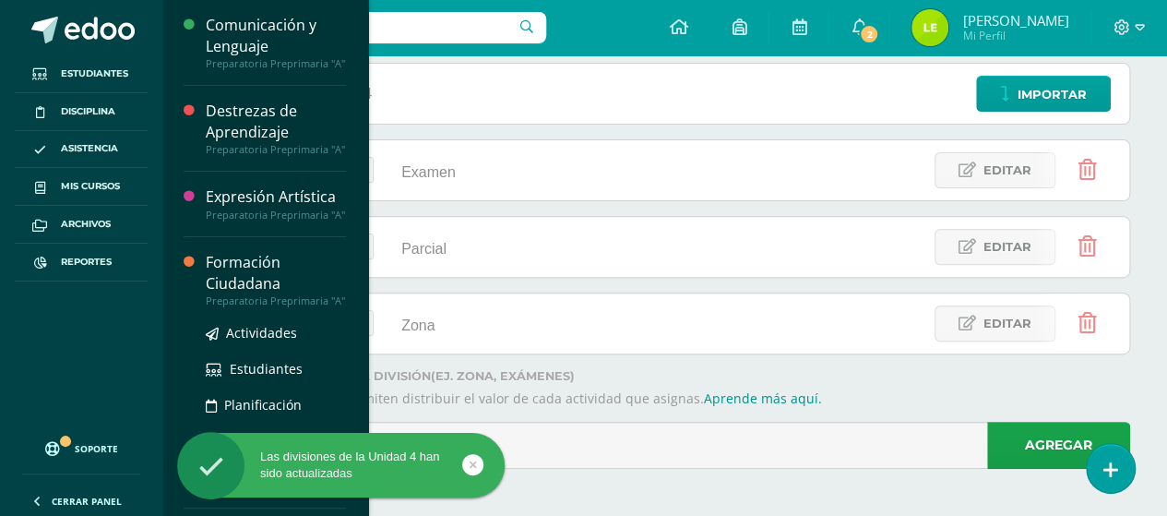
scroll to position [141, 0]
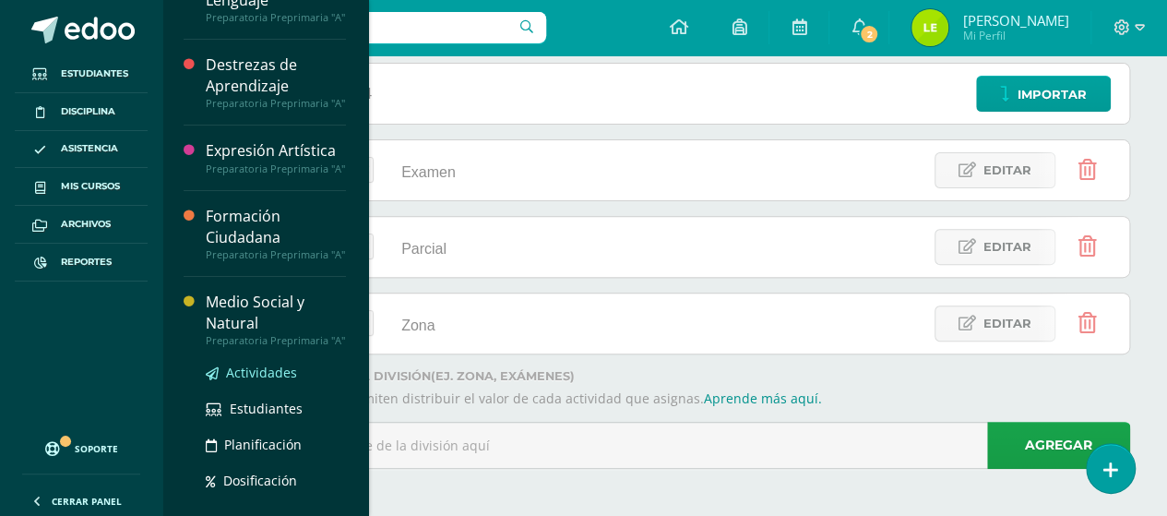
click at [271, 383] on link "Actividades" at bounding box center [276, 372] width 140 height 21
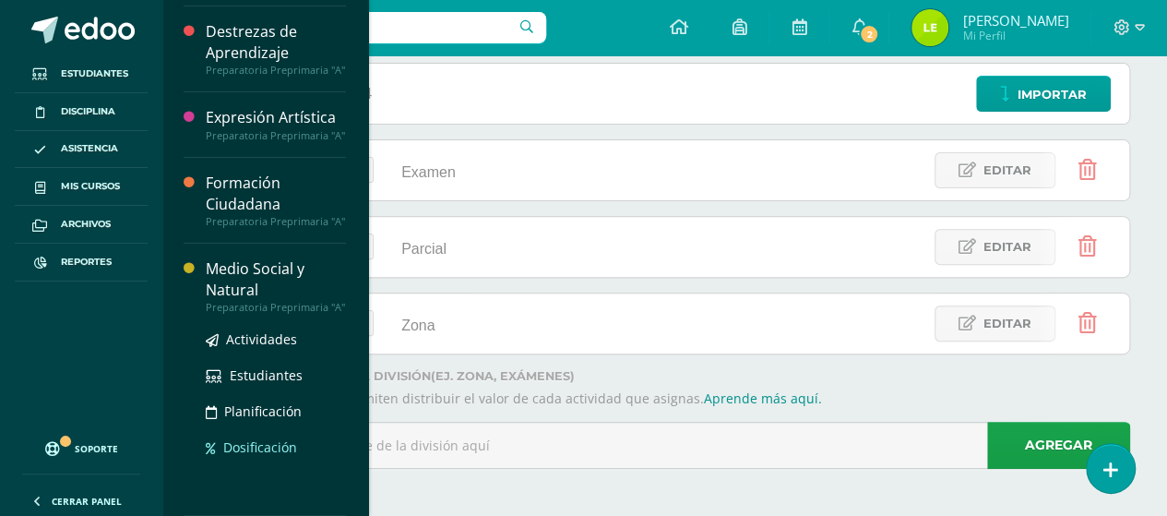
click at [271, 446] on span "Dosificación" at bounding box center [260, 447] width 74 height 18
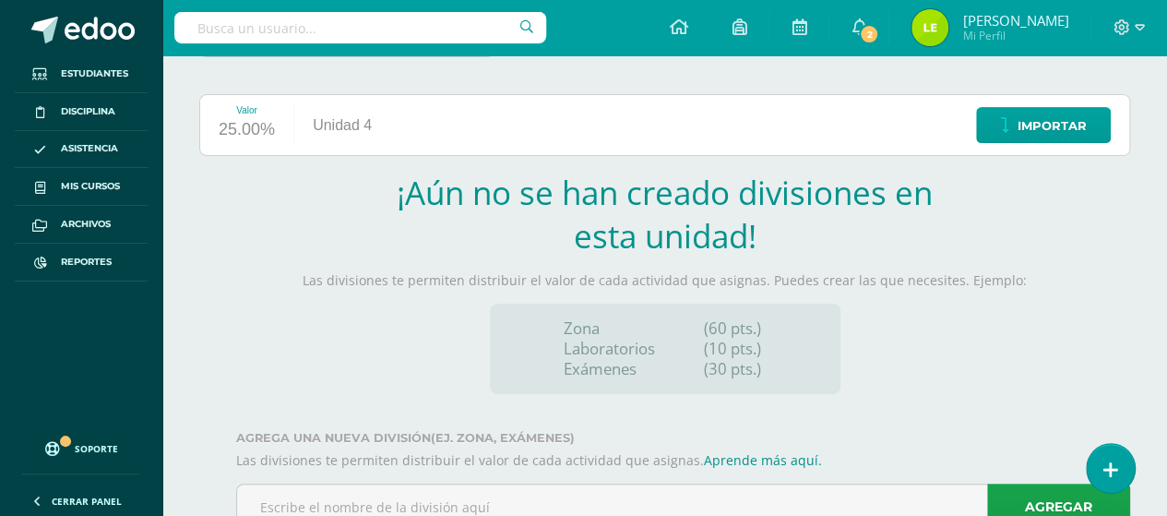
scroll to position [264, 0]
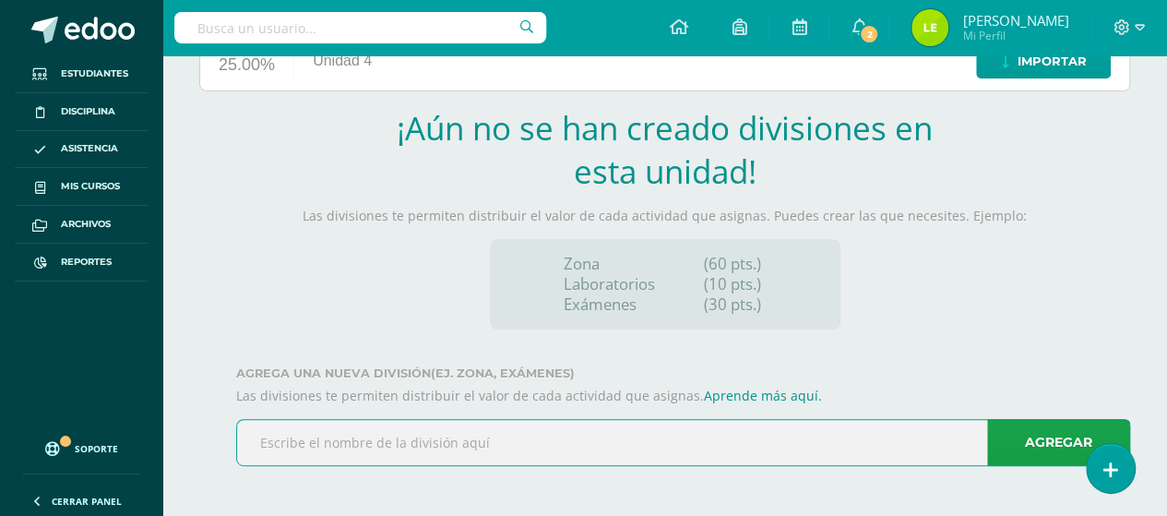
click at [520, 449] on input "text" at bounding box center [683, 442] width 892 height 45
type input "Examen"
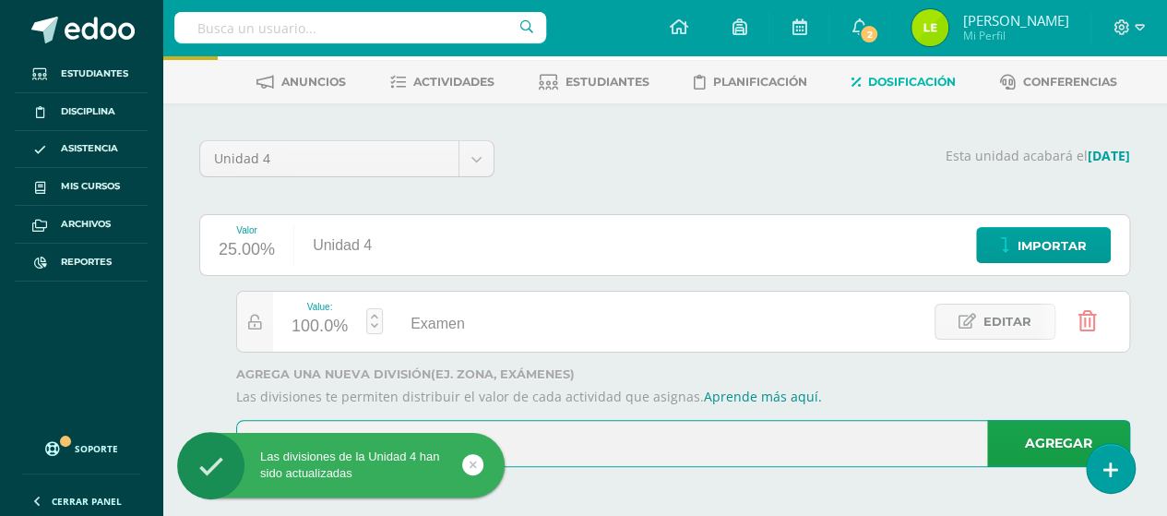
click at [542, 425] on input "text" at bounding box center [683, 443] width 892 height 45
type input "Zona"
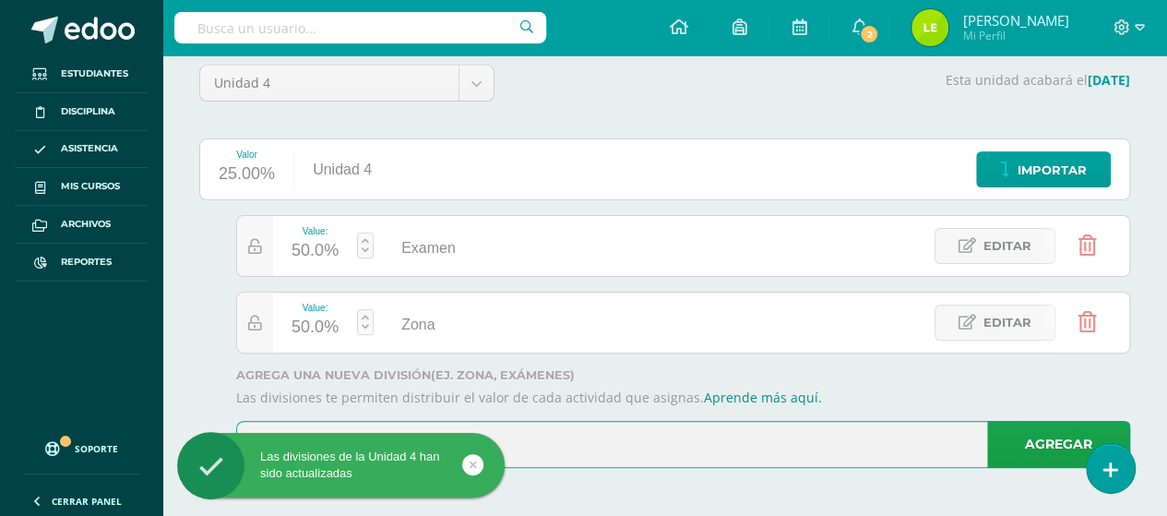
click at [542, 425] on input "text" at bounding box center [683, 444] width 892 height 45
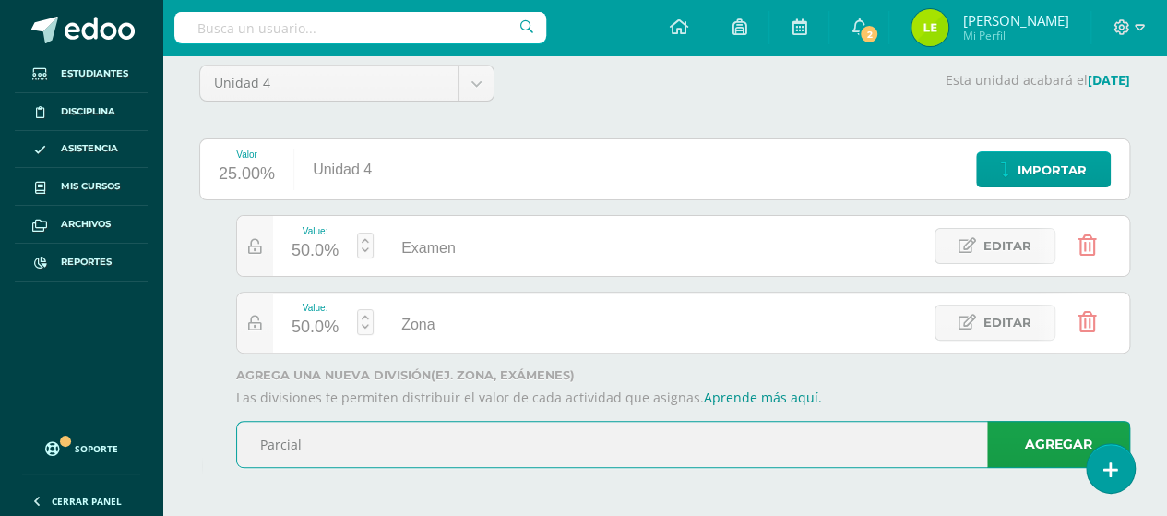
type input "Parcial"
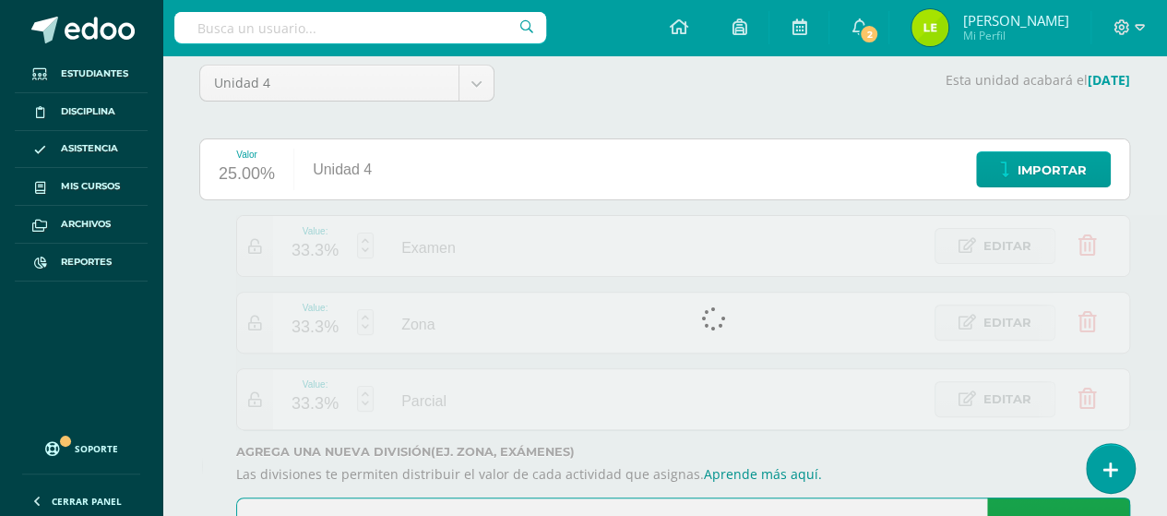
scroll to position [231, 0]
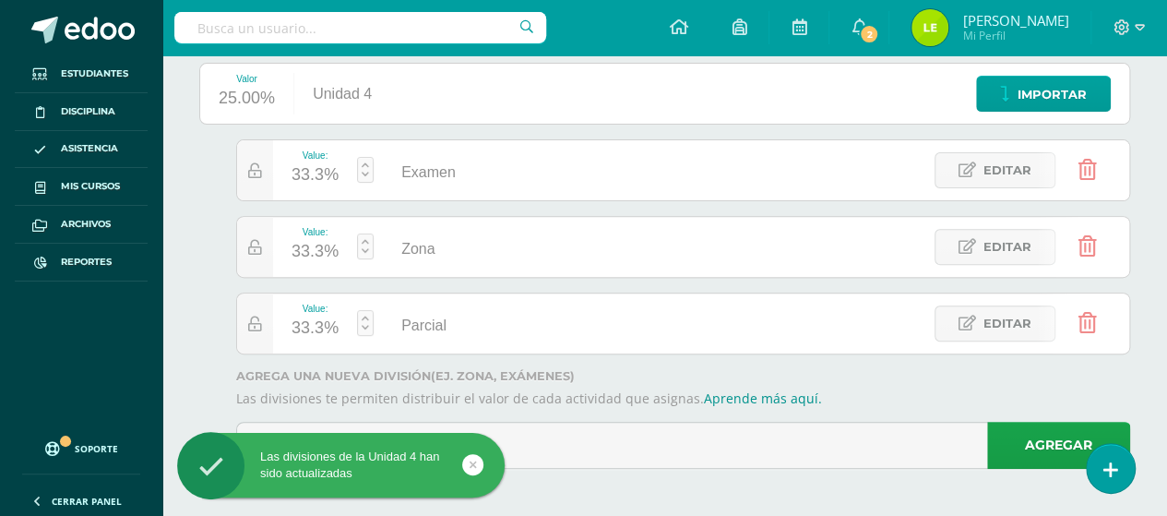
click at [365, 246] on link at bounding box center [365, 246] width 17 height 26
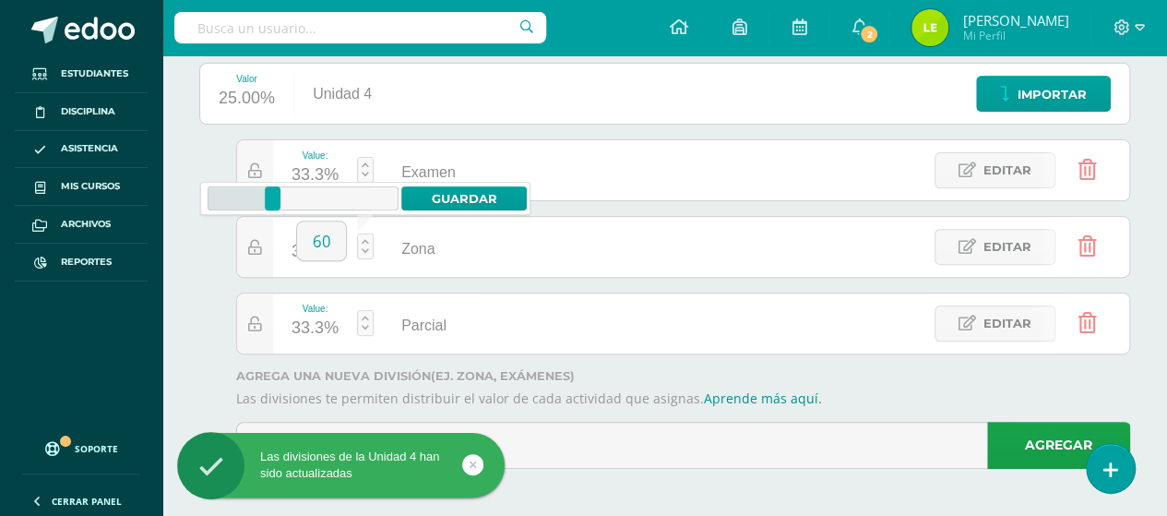
type input "60"
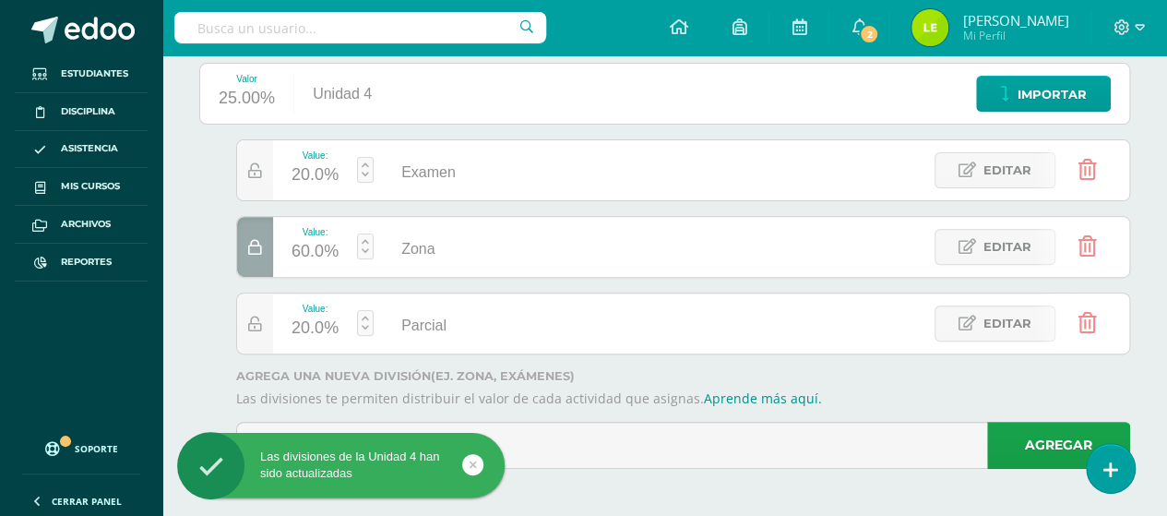
click at [369, 329] on link at bounding box center [365, 323] width 17 height 26
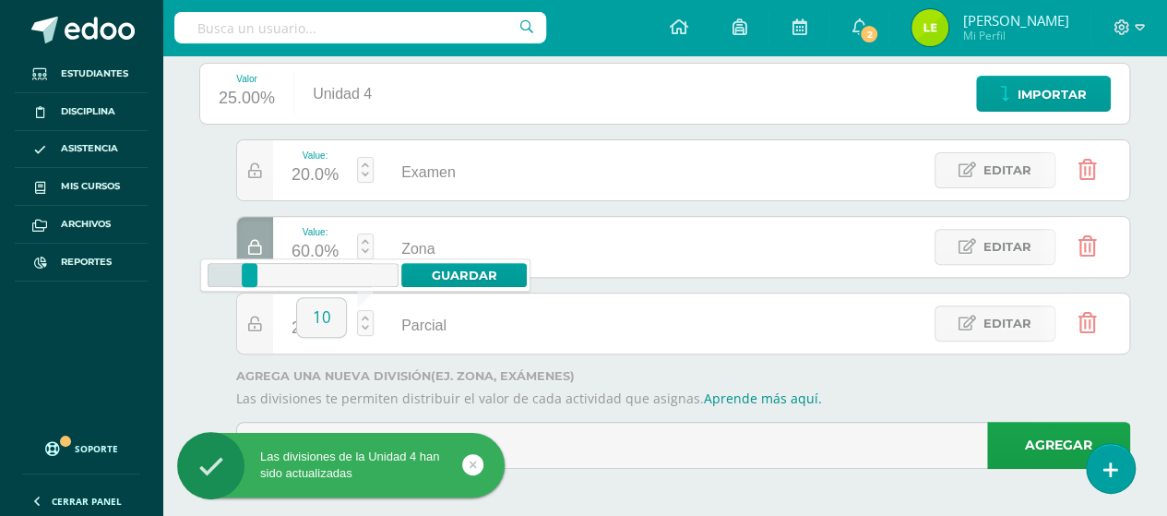
type input "10"
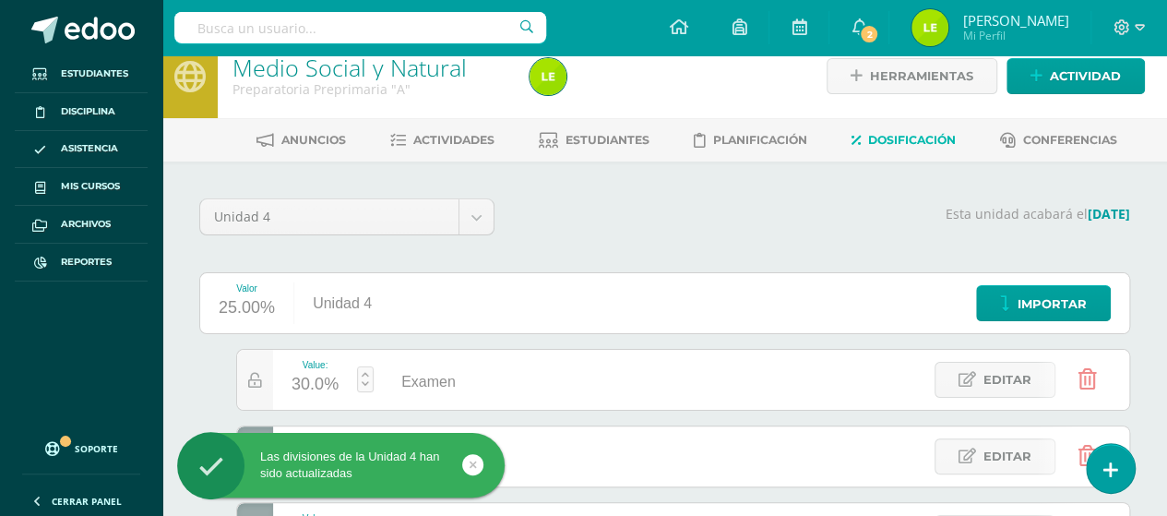
scroll to position [0, 0]
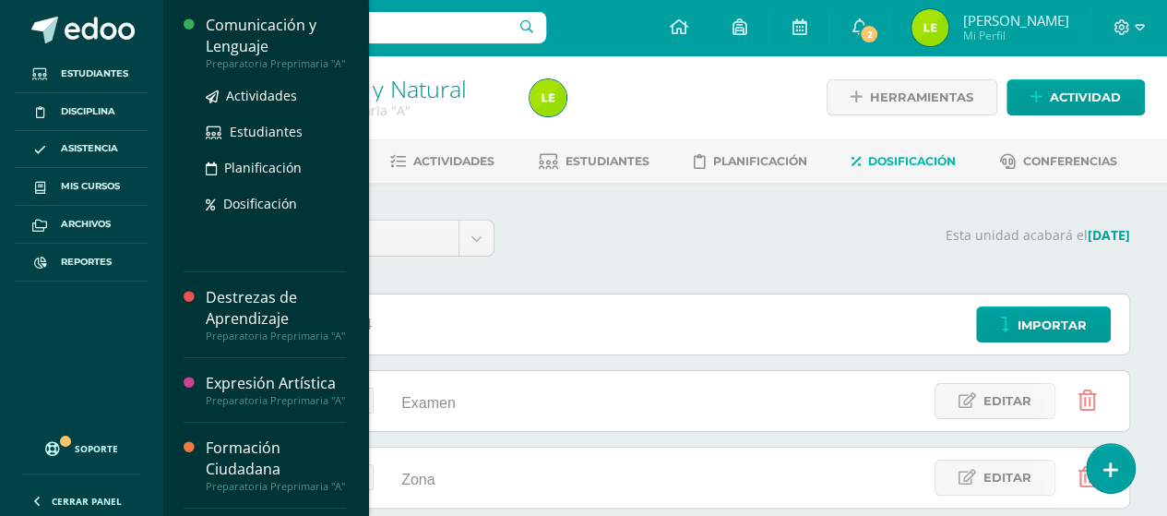
click at [245, 40] on div "Comunicación y Lenguaje" at bounding box center [276, 36] width 140 height 42
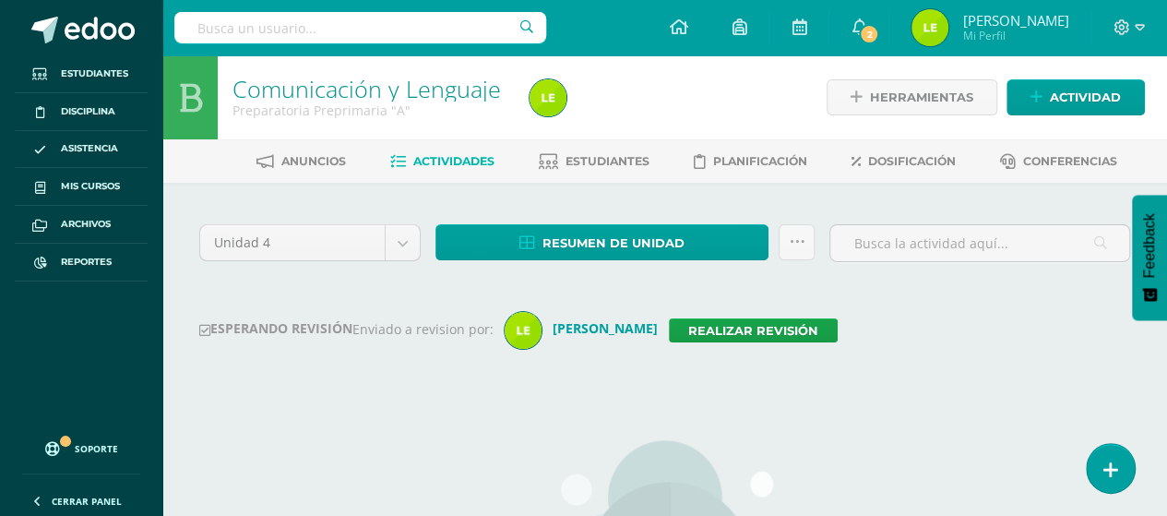
click at [1094, 116] on div "Herramientas Detalle de asistencias Actividad" at bounding box center [986, 97] width 318 height 84
click at [1083, 110] on span "Actividad" at bounding box center [1085, 97] width 71 height 34
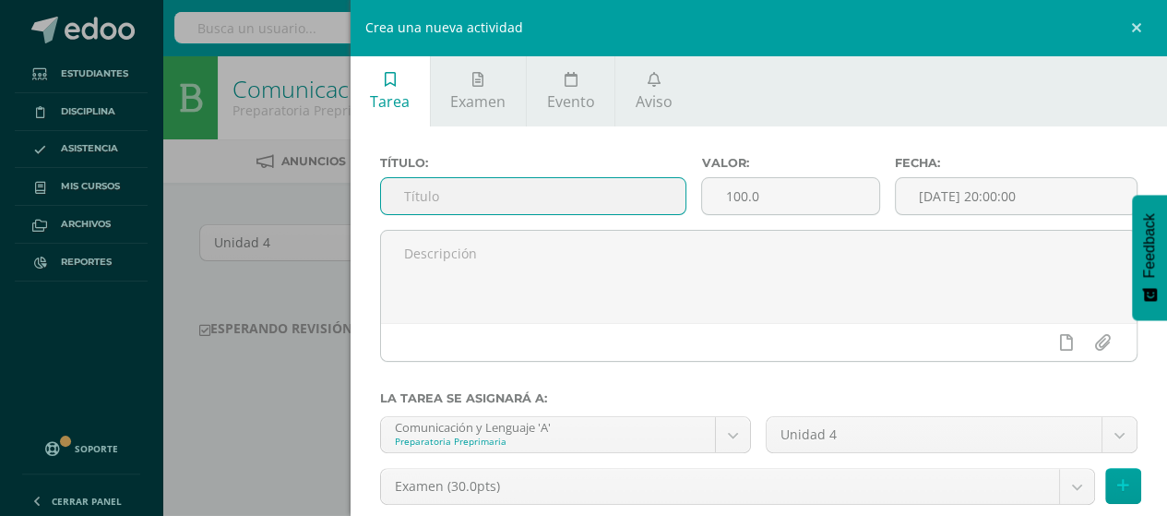
click at [541, 209] on input "text" at bounding box center [533, 196] width 305 height 36
type input "Examen"
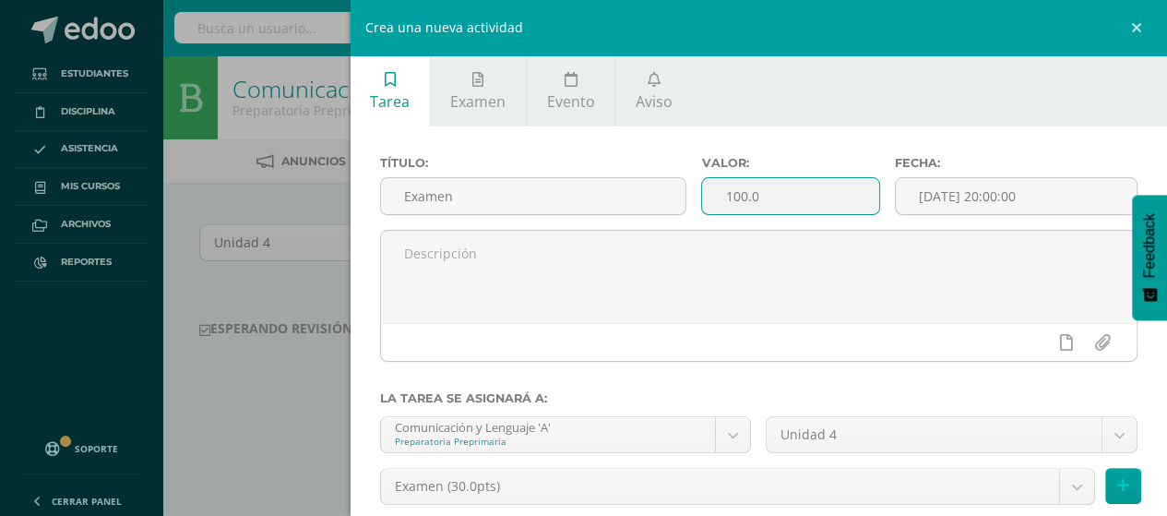
click at [760, 199] on input "100.0" at bounding box center [790, 196] width 176 height 36
type input "1"
type input "30"
click at [989, 218] on div "Fecha: 2025-10-09 20:00:00" at bounding box center [1016, 193] width 257 height 74
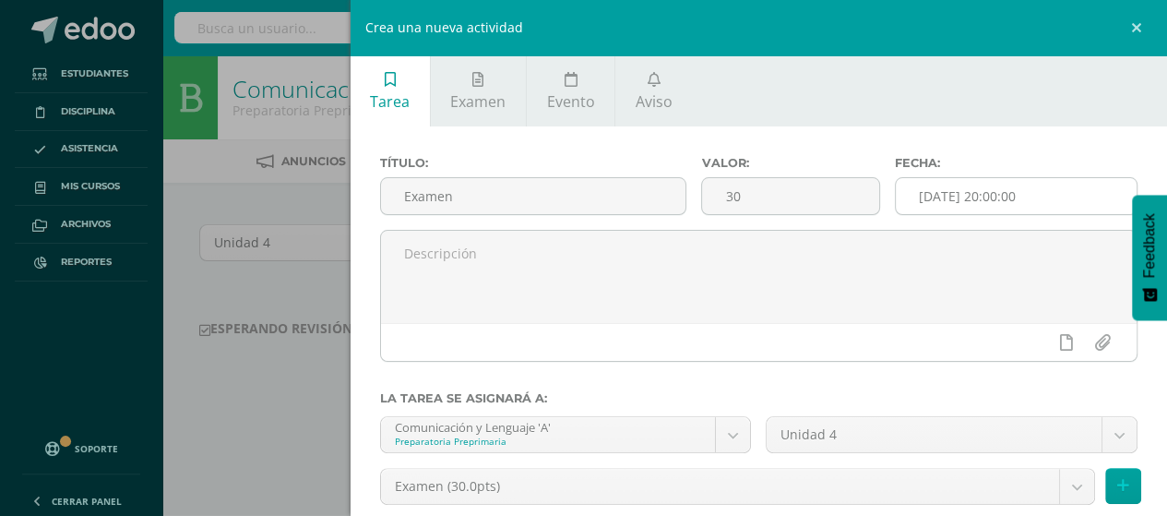
click at [980, 203] on input "[DATE] 20:00:00" at bounding box center [1016, 196] width 241 height 36
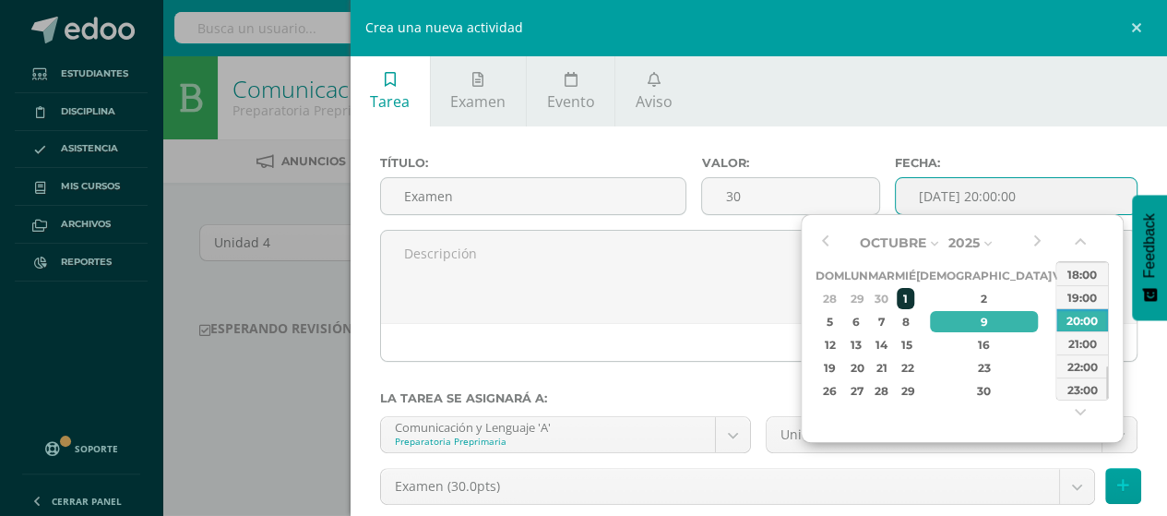
click at [914, 291] on div "1" at bounding box center [905, 298] width 17 height 21
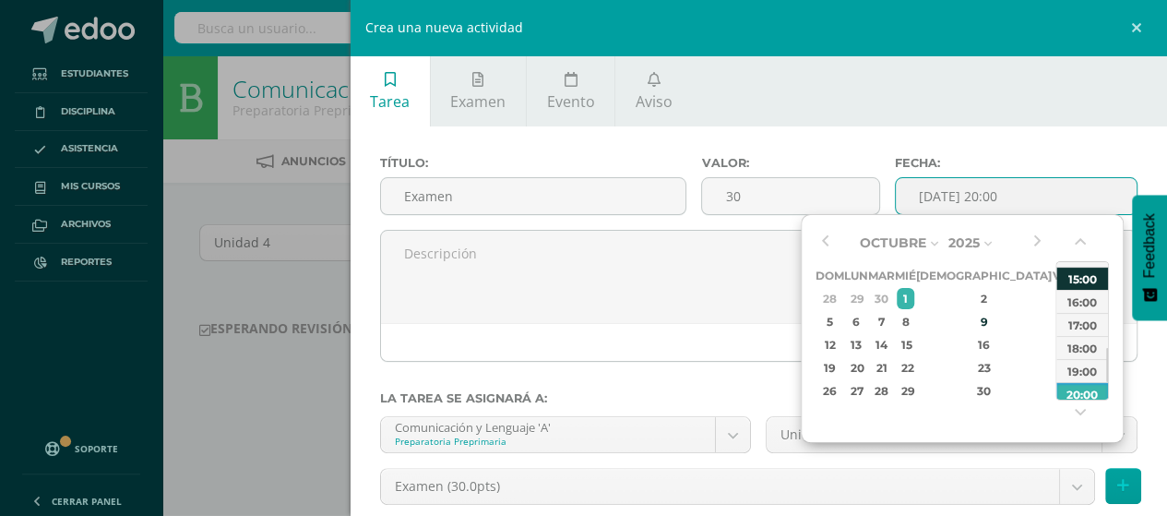
click at [1089, 281] on div "15:00" at bounding box center [1083, 278] width 52 height 23
type input "2025-10-01 15:00"
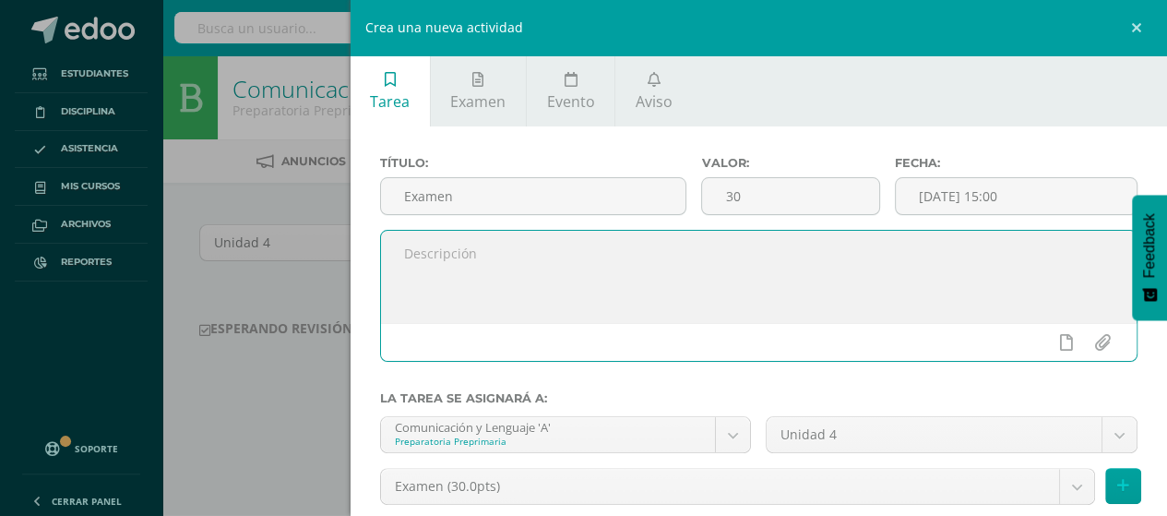
click at [735, 286] on textarea at bounding box center [759, 277] width 757 height 92
click at [803, 252] on textarea "Buenos días queridos papitos, este espacio es para colocar el" at bounding box center [759, 277] width 757 height 92
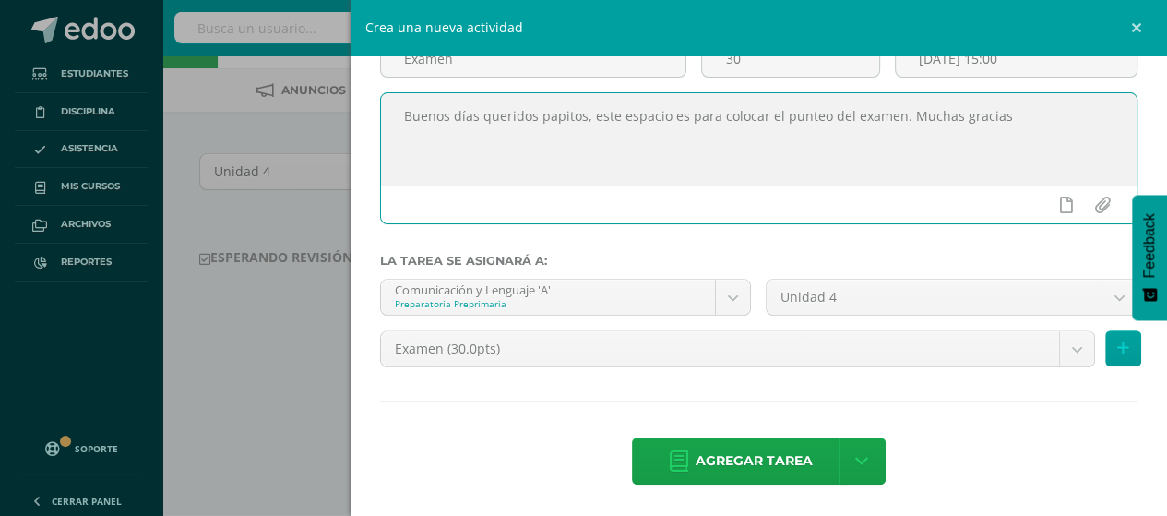
scroll to position [92, 0]
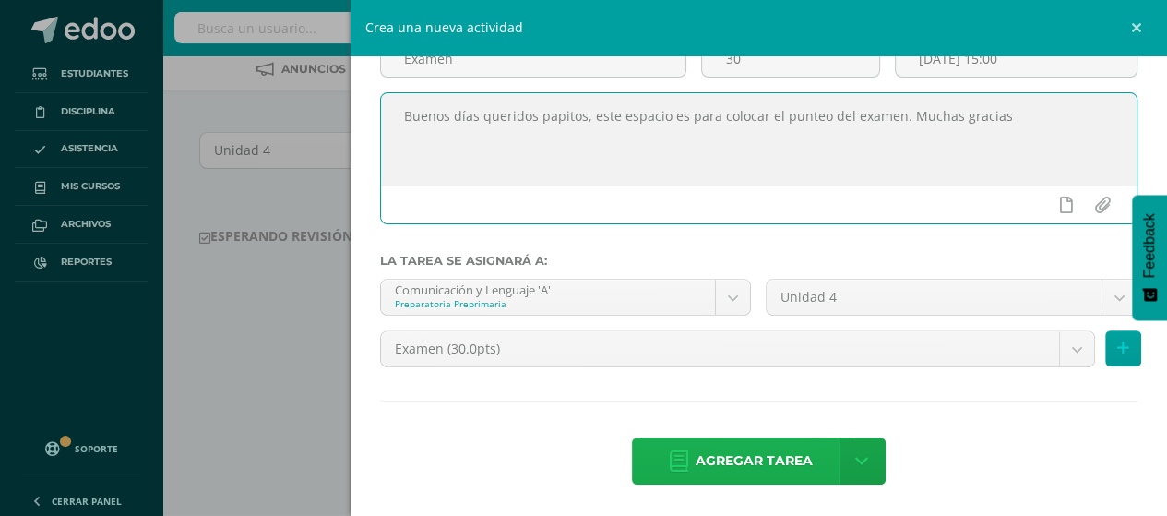
type textarea "Buenos días queridos papitos, este espacio es para colocar el punteo del examen…"
click at [745, 459] on span "Agregar tarea" at bounding box center [754, 460] width 117 height 45
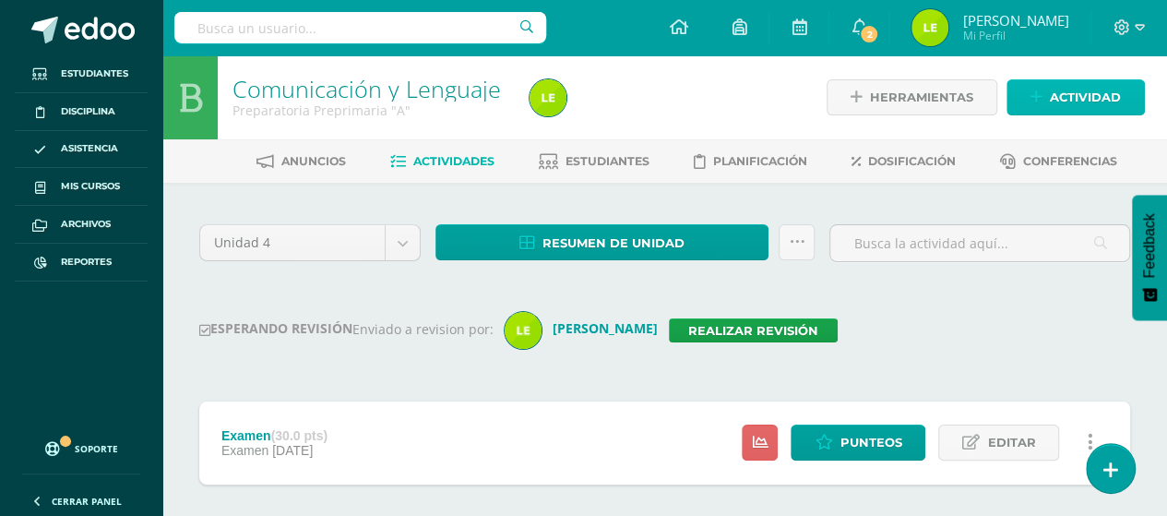
click at [1050, 101] on link "Actividad" at bounding box center [1076, 97] width 138 height 36
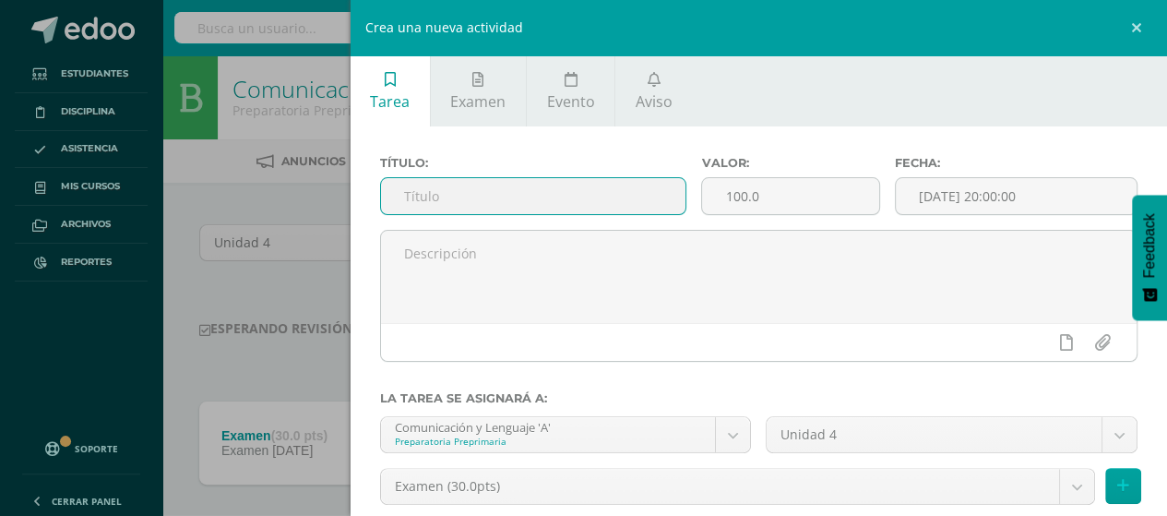
click at [546, 184] on input "text" at bounding box center [533, 196] width 305 height 36
type input "Parcial"
click at [751, 198] on input "100.0" at bounding box center [790, 196] width 176 height 36
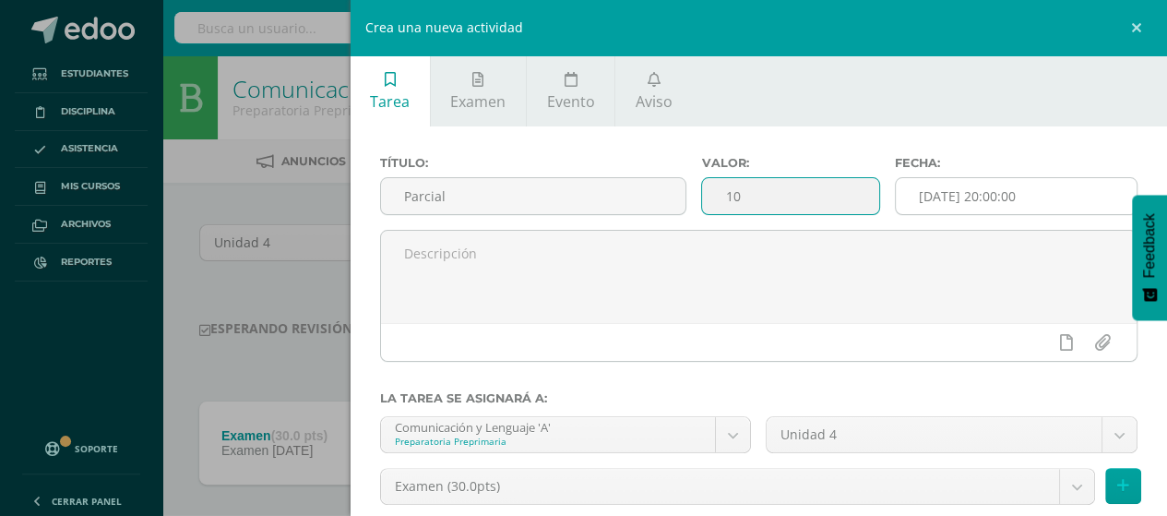
type input "10"
click at [998, 202] on input "[DATE] 20:00:00" at bounding box center [1016, 196] width 241 height 36
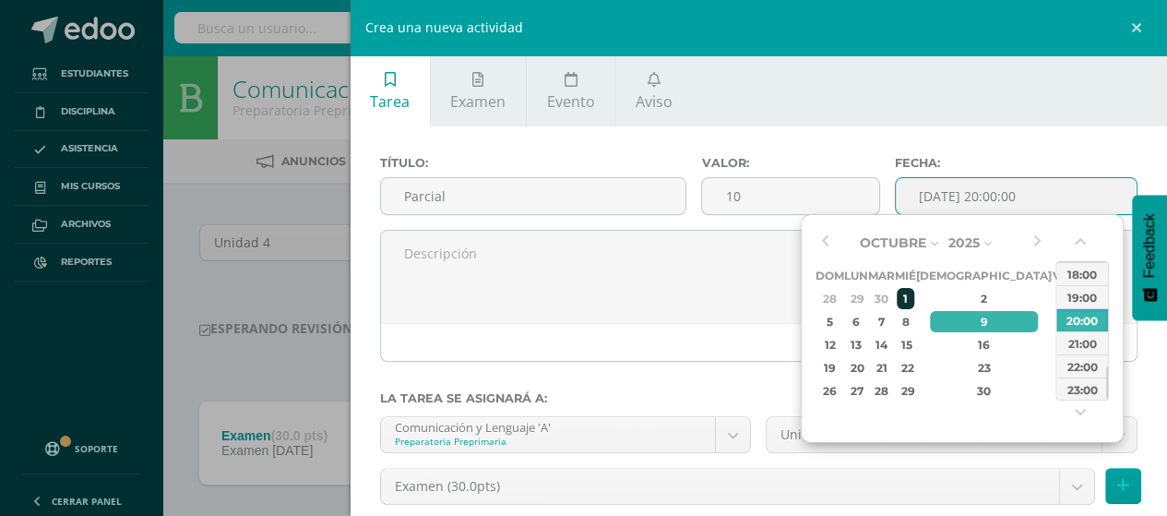
click at [914, 294] on div "1" at bounding box center [905, 298] width 17 height 21
type input "[DATE] 20:00"
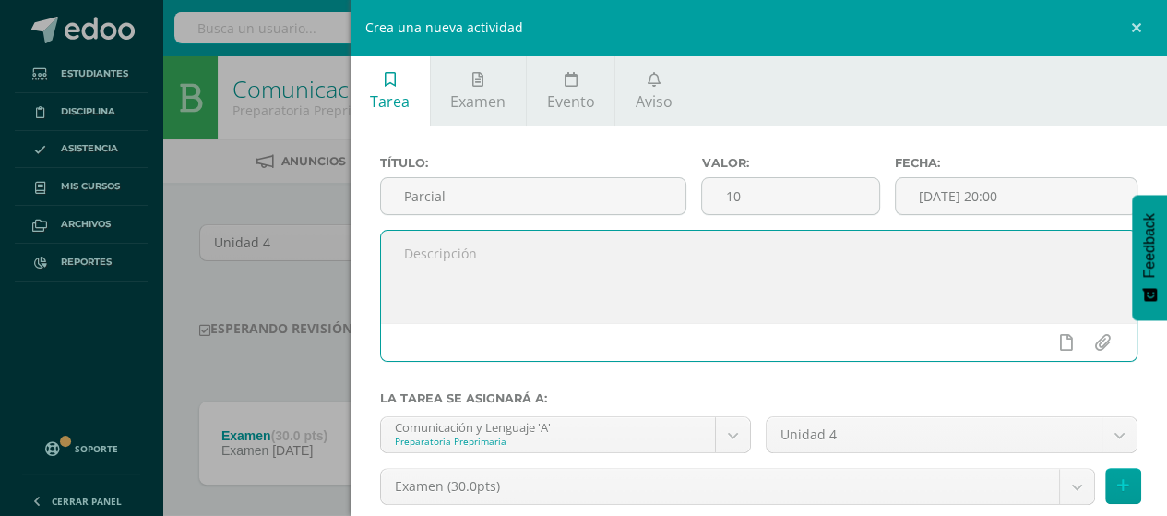
click at [636, 301] on textarea at bounding box center [759, 277] width 757 height 92
click at [886, 252] on textarea "Buenos días queridos papitos, este espacio es para colocar el punteo del Parcia…" at bounding box center [759, 277] width 757 height 92
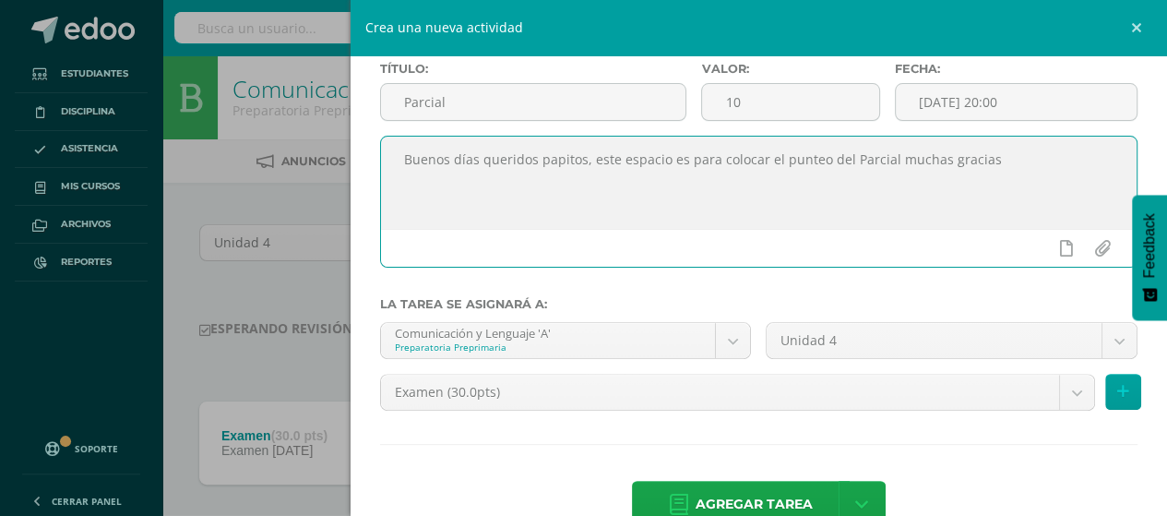
scroll to position [137, 0]
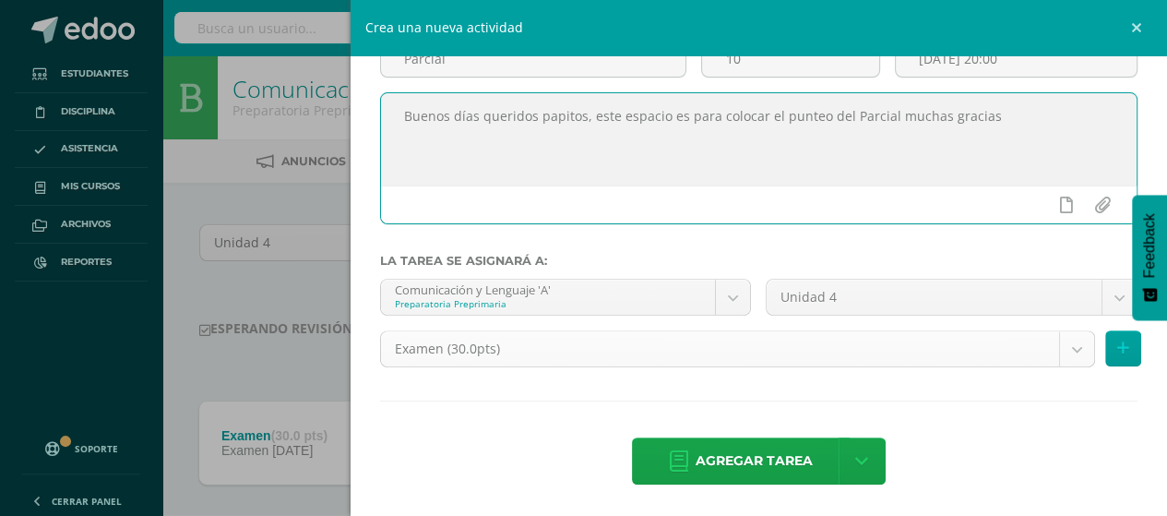
type textarea "Buenos días queridos papitos, este espacio es para colocar el punteo del Parcia…"
click at [496, 361] on body "Tarea asignada exitosamente Estudiantes Disciplina Asistencia Mis cursos Archiv…" at bounding box center [583, 303] width 1167 height 607
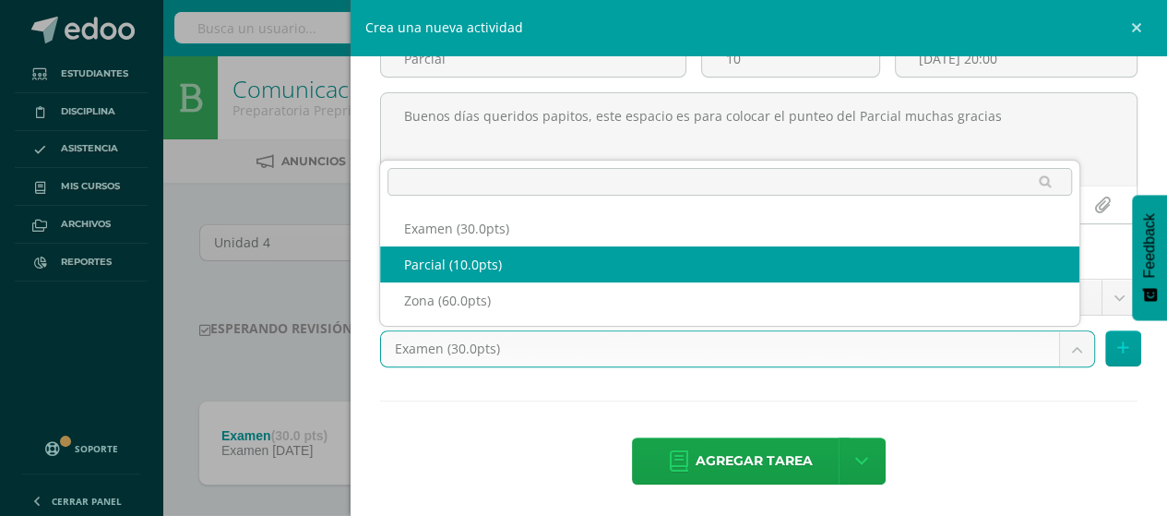
select select "124979"
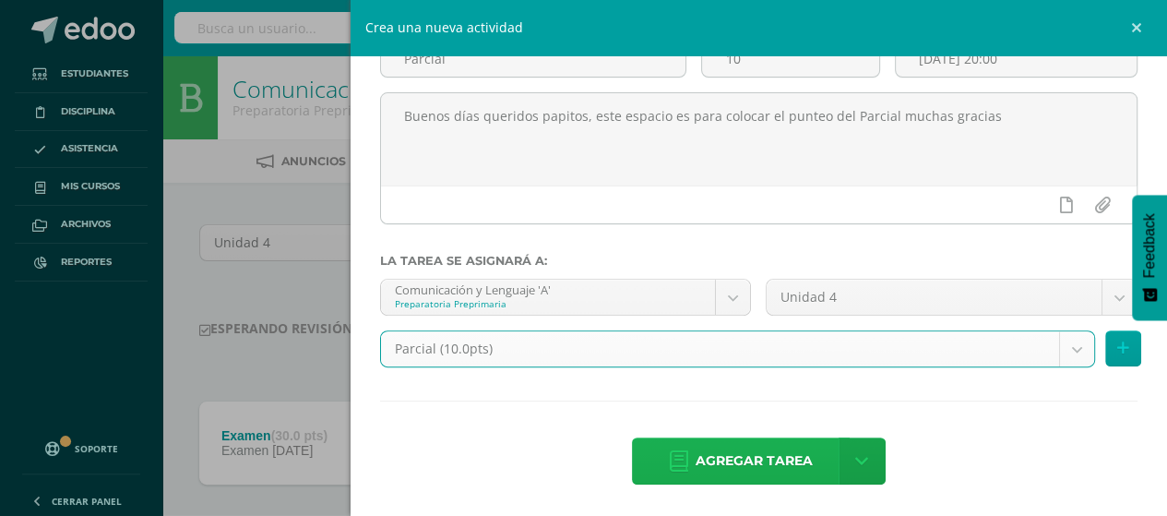
click at [714, 455] on span "Agregar tarea" at bounding box center [754, 460] width 117 height 45
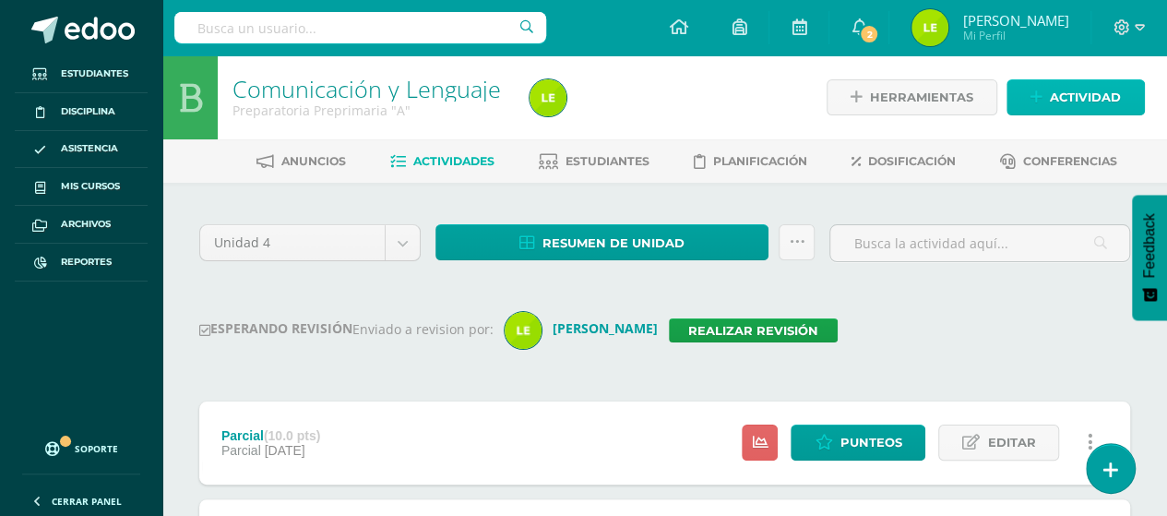
click at [1102, 102] on span "Actividad" at bounding box center [1085, 97] width 71 height 34
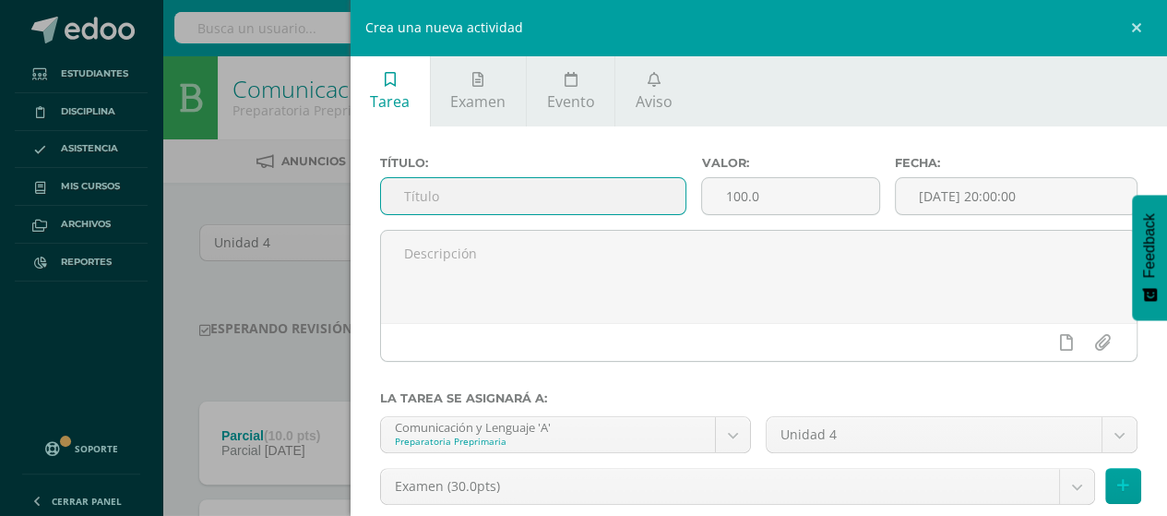
click at [599, 202] on input "text" at bounding box center [533, 196] width 305 height 36
type input "Zona"
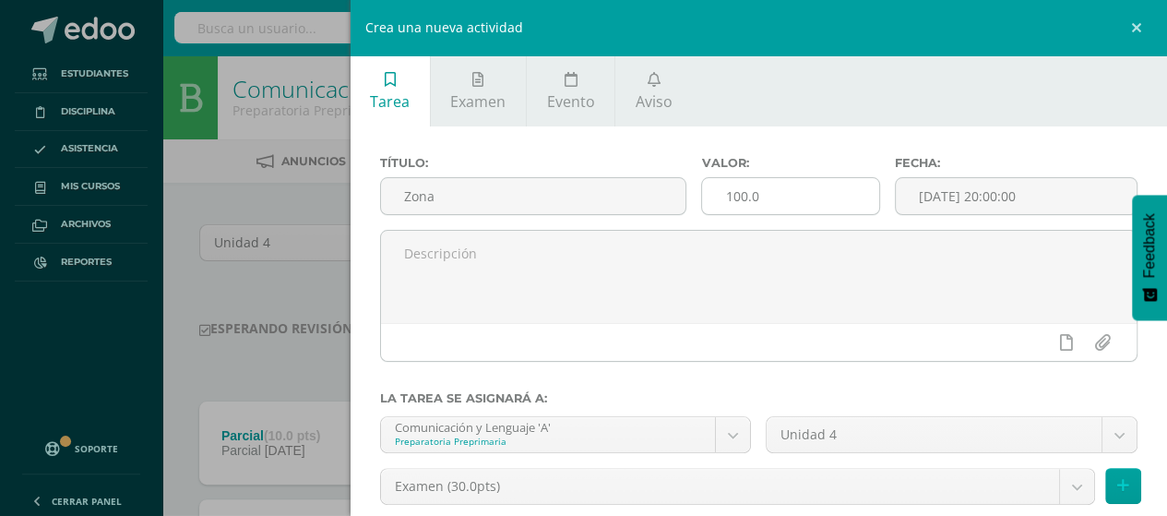
drag, startPoint x: 777, startPoint y: 178, endPoint x: 767, endPoint y: 187, distance: 13.7
click at [777, 178] on div "100.0" at bounding box center [790, 196] width 178 height 38
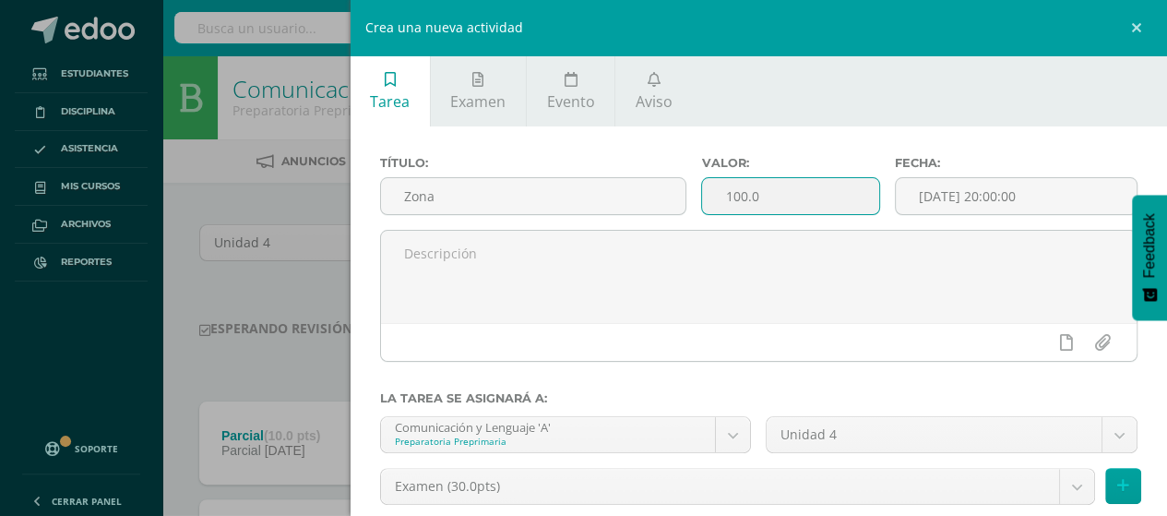
drag, startPoint x: 765, startPoint y: 189, endPoint x: 723, endPoint y: 202, distance: 43.5
click at [723, 202] on input "100.0" at bounding box center [790, 196] width 176 height 36
type input "1"
type input "60"
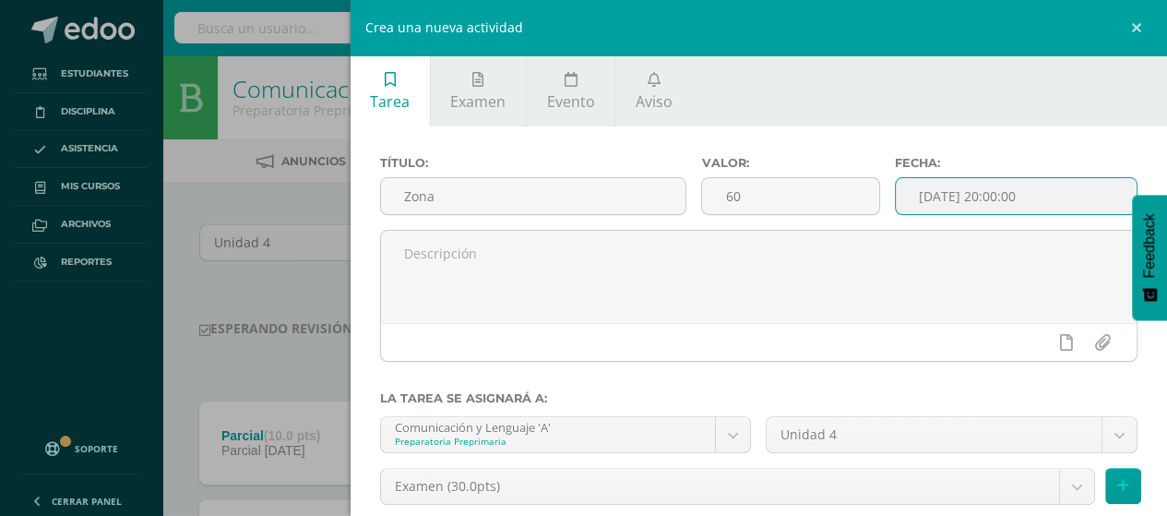
click at [986, 197] on input "[DATE] 20:00:00" at bounding box center [1016, 196] width 241 height 36
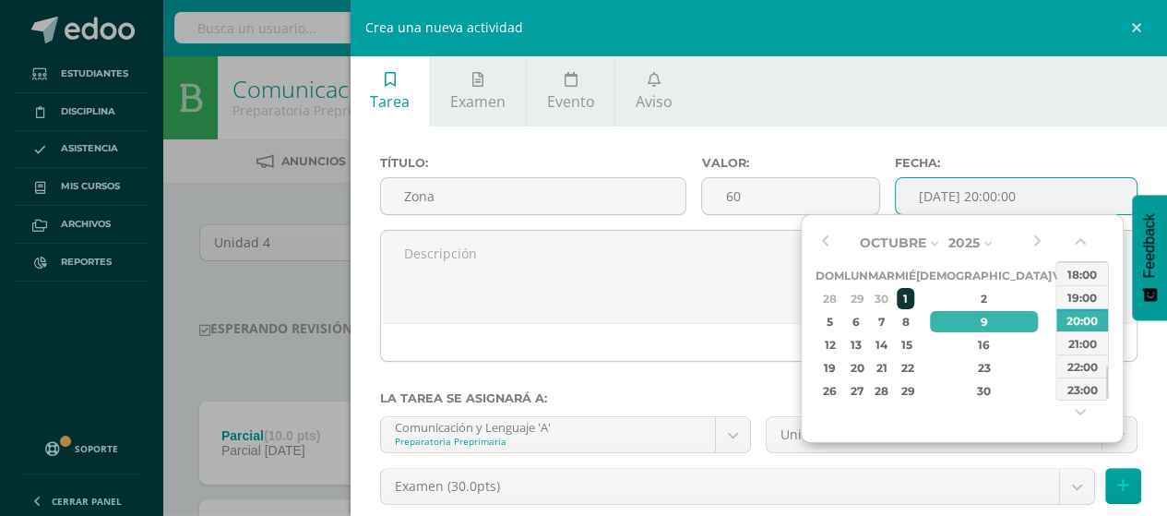
click at [914, 291] on div "1" at bounding box center [905, 298] width 17 height 21
type input "2025-10-01 20:00"
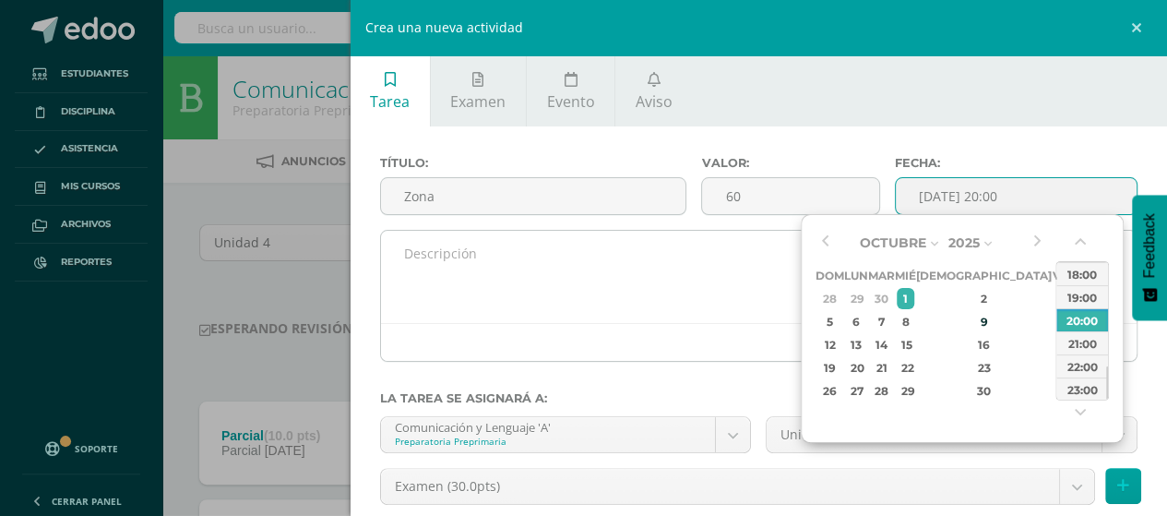
click at [635, 298] on textarea at bounding box center [759, 277] width 757 height 92
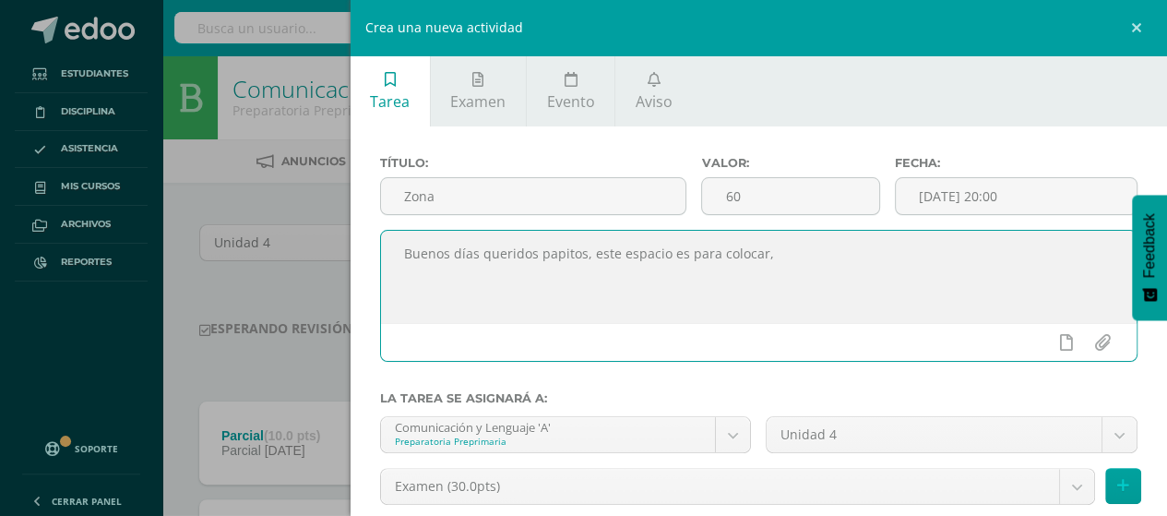
click at [783, 246] on textarea "Buenos días queridos papitos, este espacio es para colocar," at bounding box center [759, 277] width 757 height 92
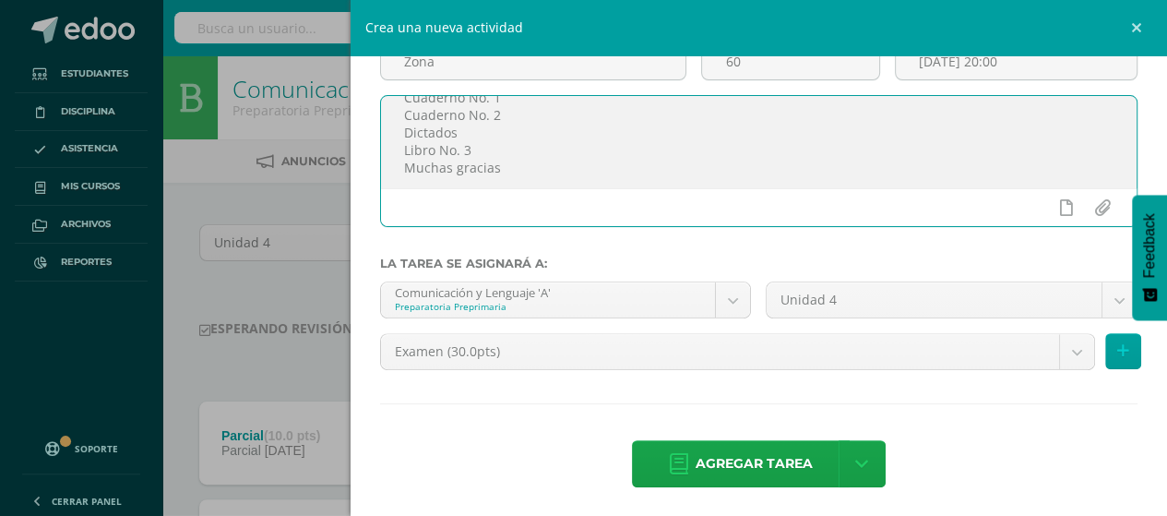
scroll to position [137, 0]
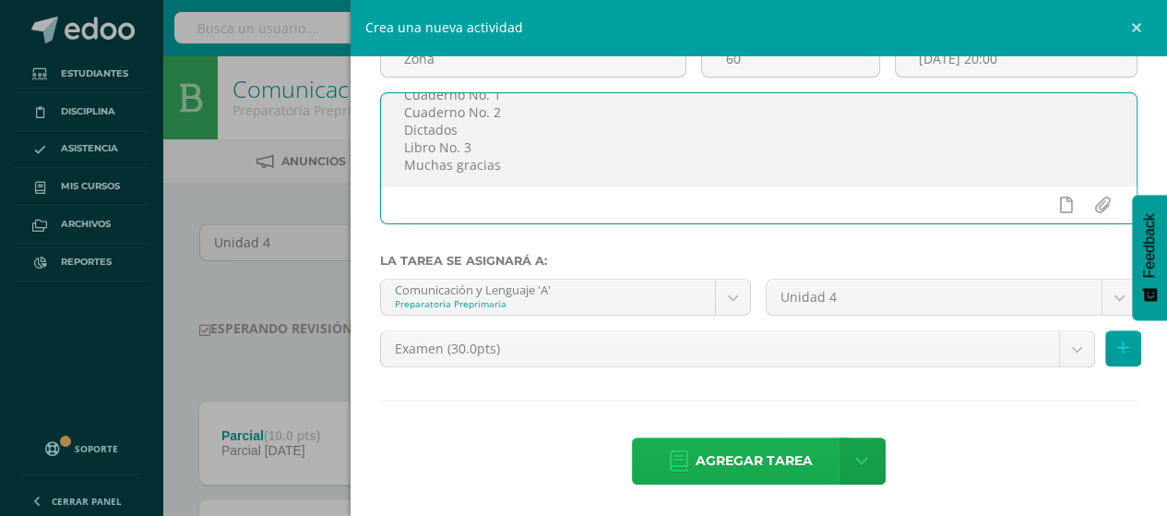
type textarea "Buenos días queridos papitos, este espacio es para colocar, el punteo de la zon…"
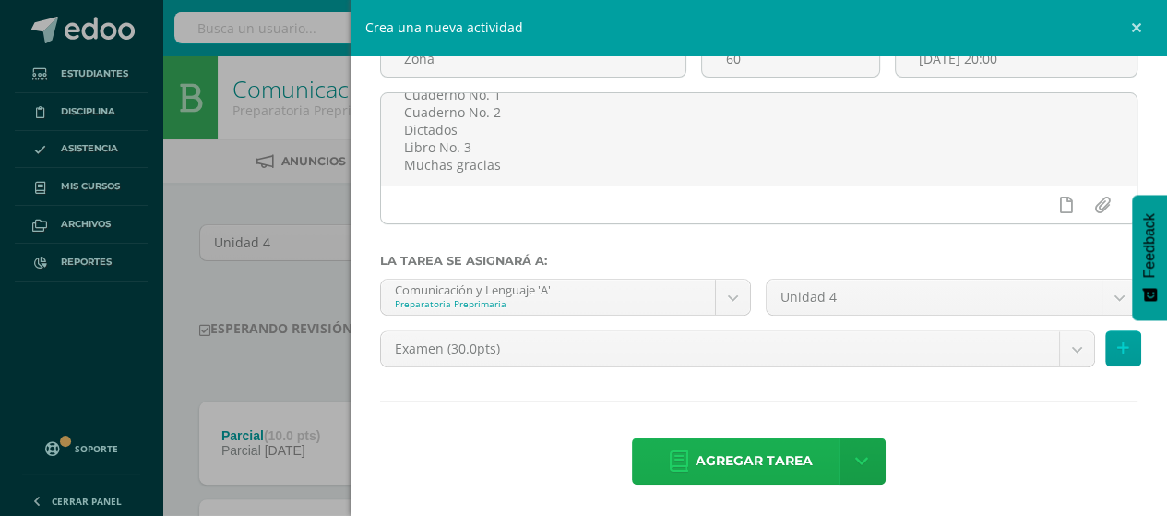
click at [783, 452] on span "Agregar tarea" at bounding box center [754, 460] width 117 height 45
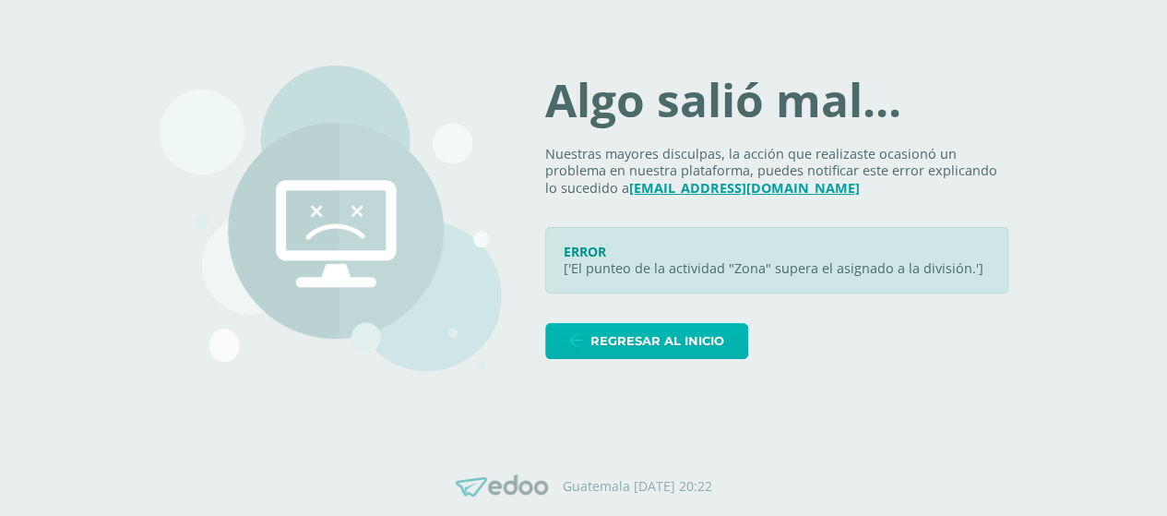
click at [666, 337] on span "Regresar al inicio" at bounding box center [658, 341] width 134 height 34
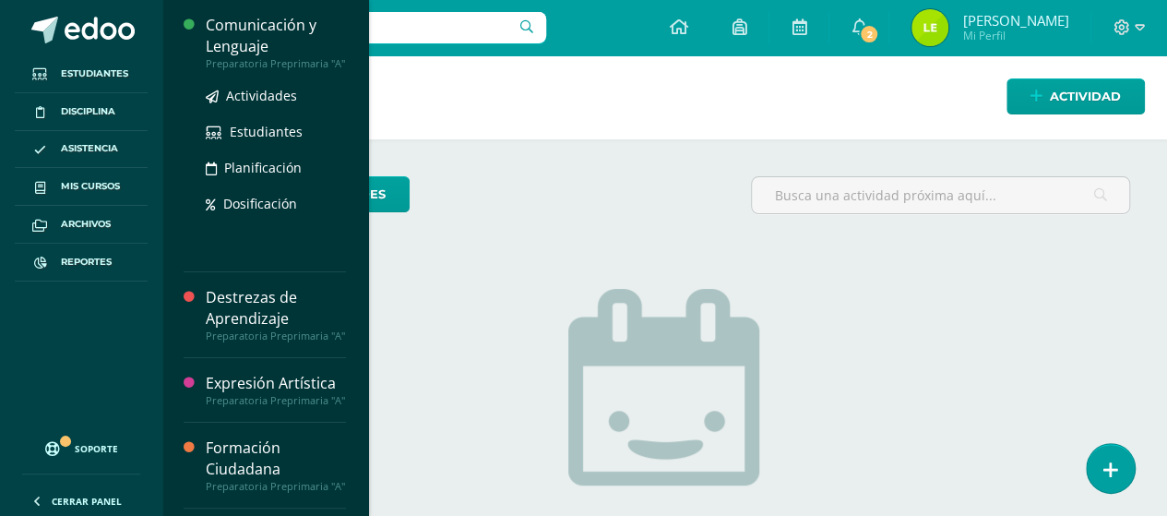
click at [257, 46] on div "Comunicación y Lenguaje" at bounding box center [276, 36] width 140 height 42
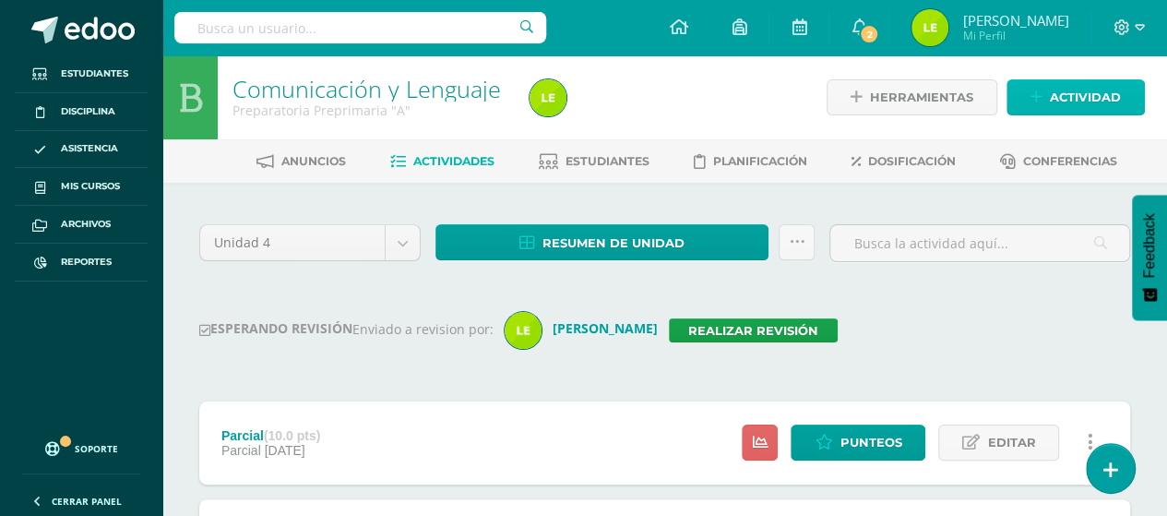
click at [1034, 104] on icon at bounding box center [1037, 98] width 12 height 16
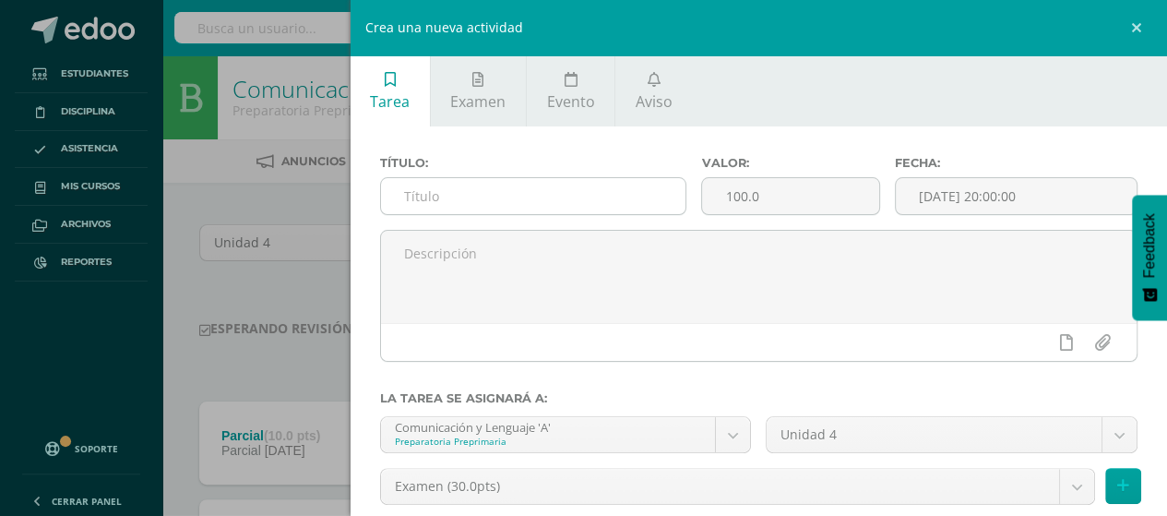
click at [445, 197] on input "text" at bounding box center [533, 196] width 305 height 36
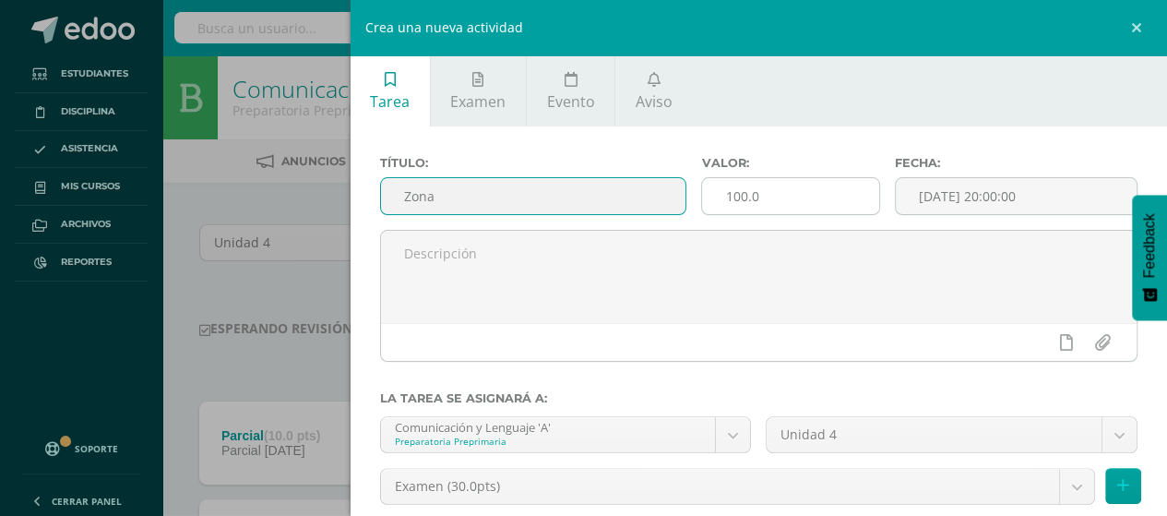
type input "Zona"
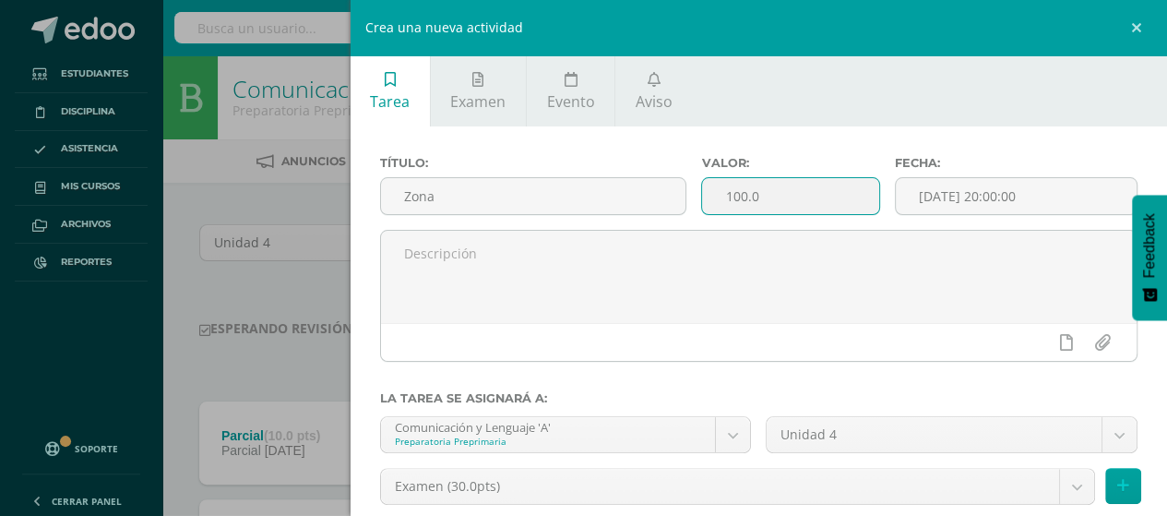
drag, startPoint x: 766, startPoint y: 213, endPoint x: 699, endPoint y: 208, distance: 66.7
click at [702, 208] on input "100.0" at bounding box center [790, 196] width 176 height 36
type input "60"
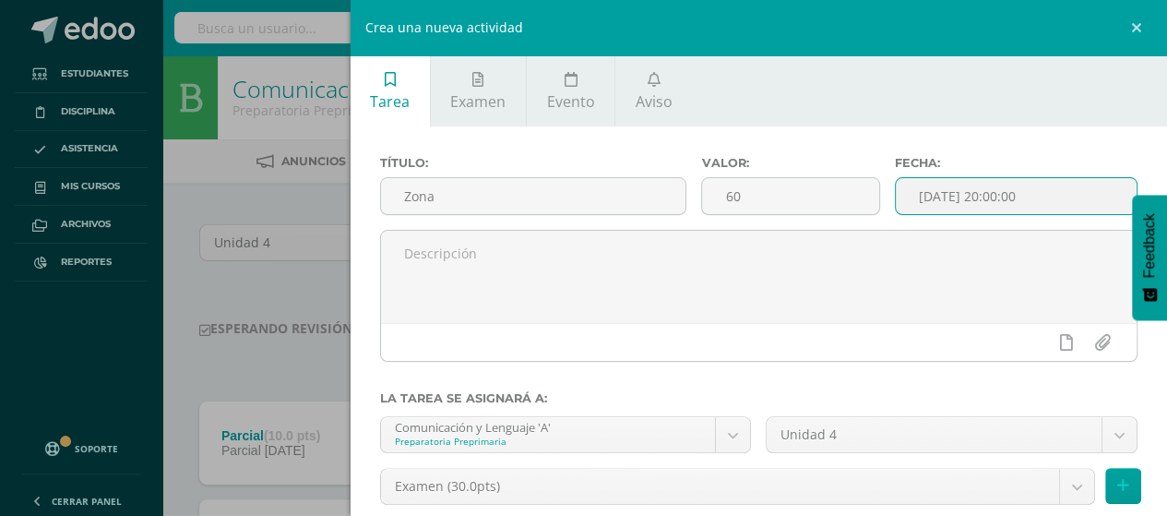
click at [1007, 184] on input "[DATE] 20:00:00" at bounding box center [1016, 196] width 241 height 36
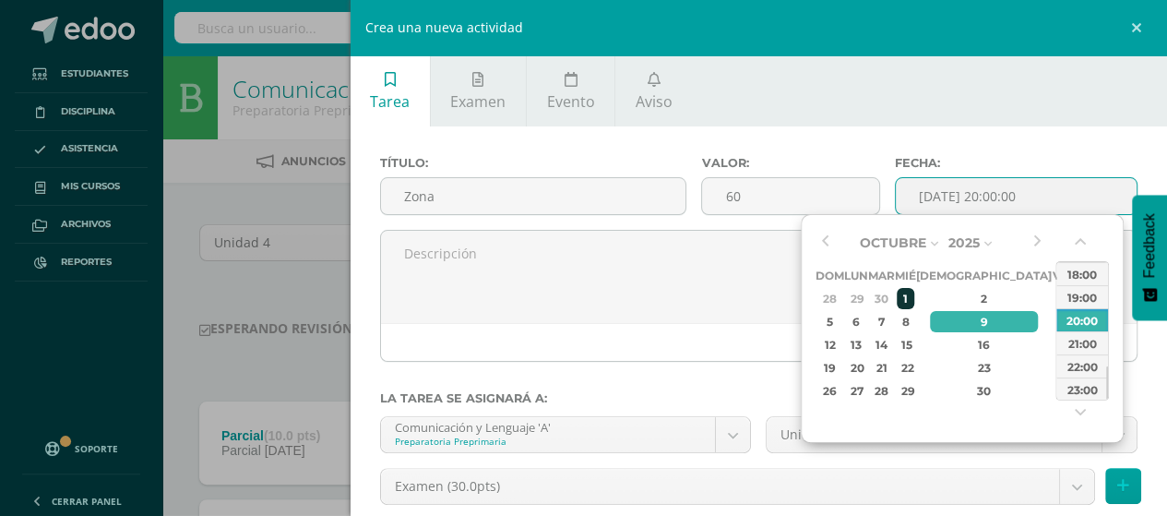
click at [914, 298] on div "1" at bounding box center [905, 298] width 17 height 21
type input "2025-10-01 20:00"
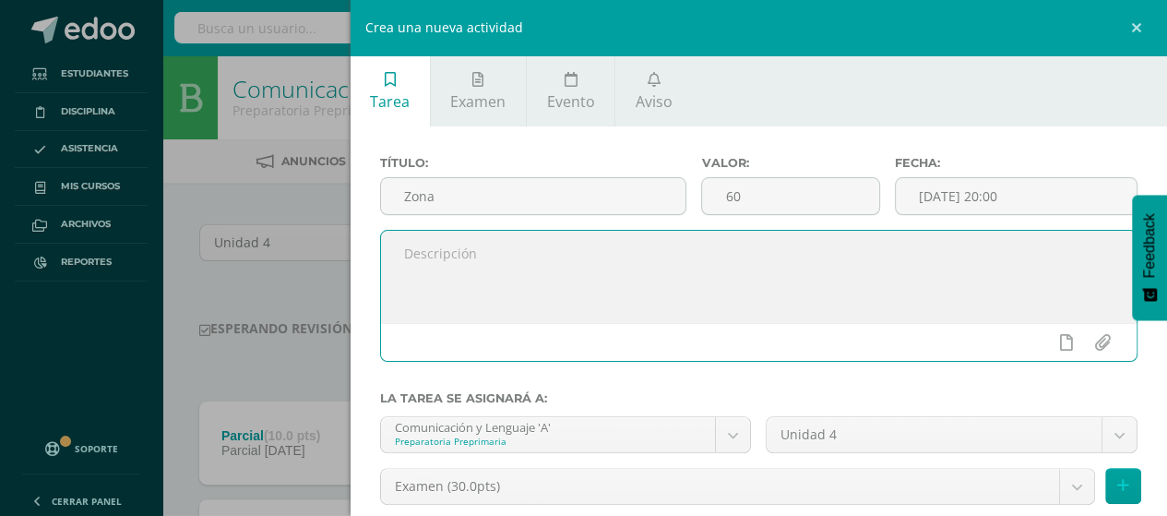
click at [663, 299] on textarea at bounding box center [759, 277] width 757 height 92
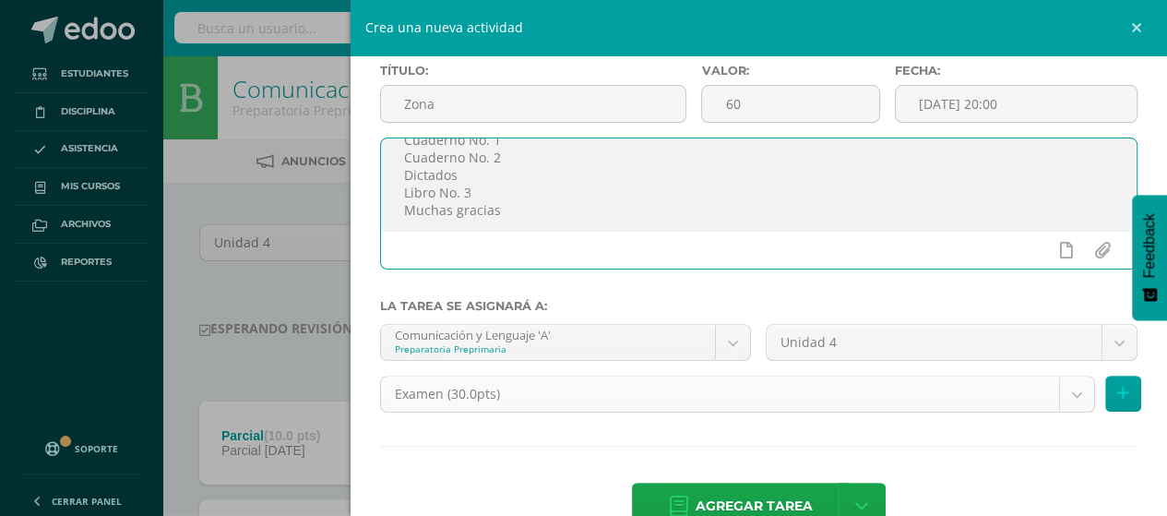
type textarea "Buenos dias queridos papitos, este espacio es para colocar el punteo de la zona…"
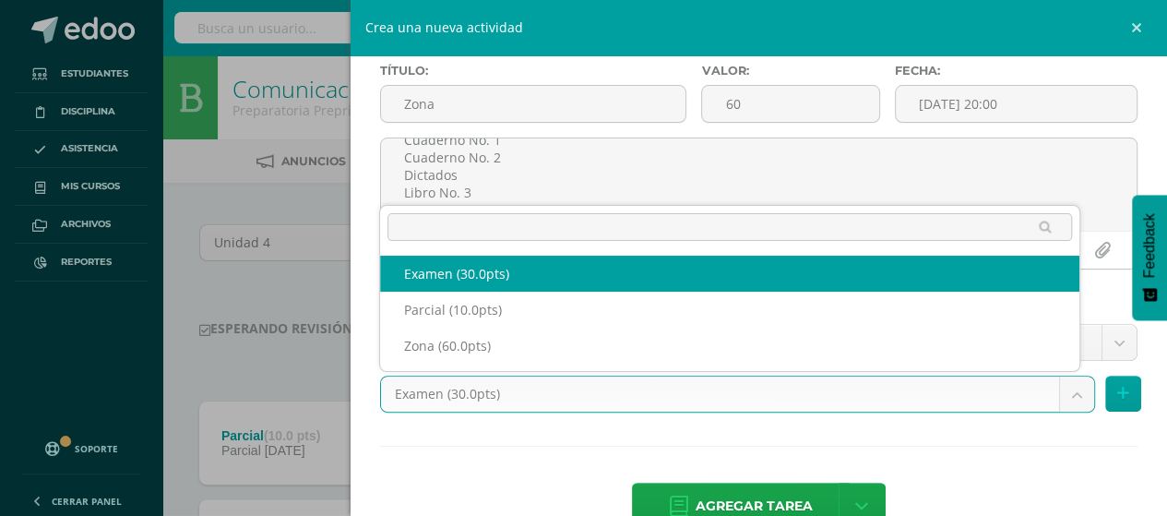
click at [821, 387] on body "Estudiantes Disciplina Asistencia Mis cursos Archivos Reportes Soporte Ayuda Re…" at bounding box center [583, 352] width 1167 height 705
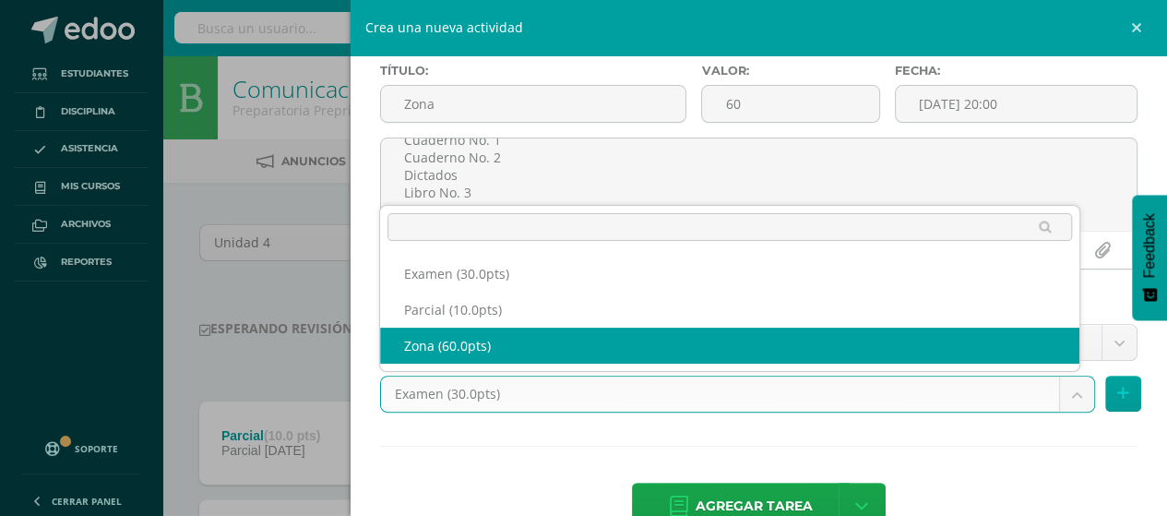
select select "124978"
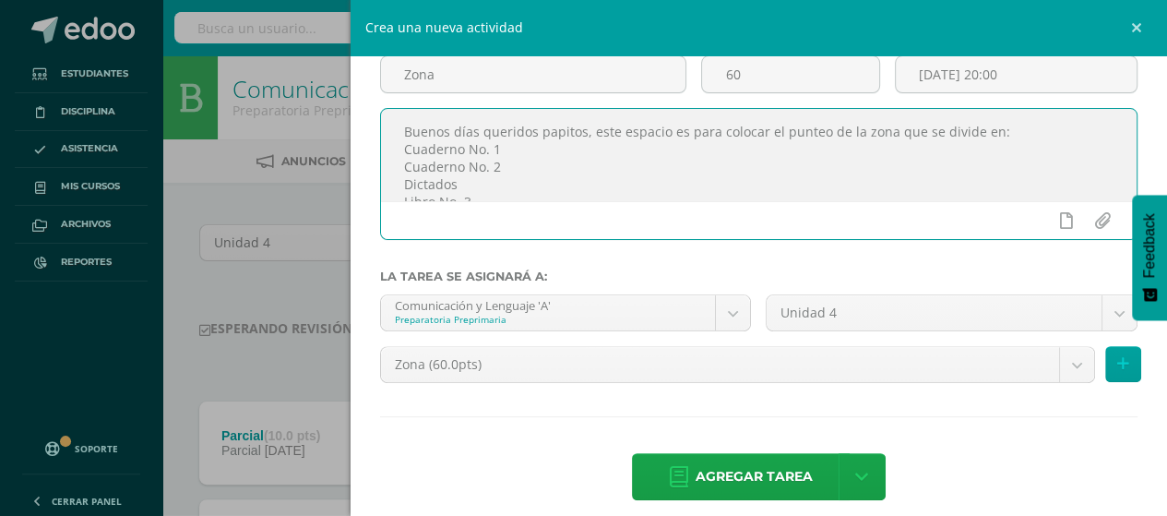
scroll to position [137, 0]
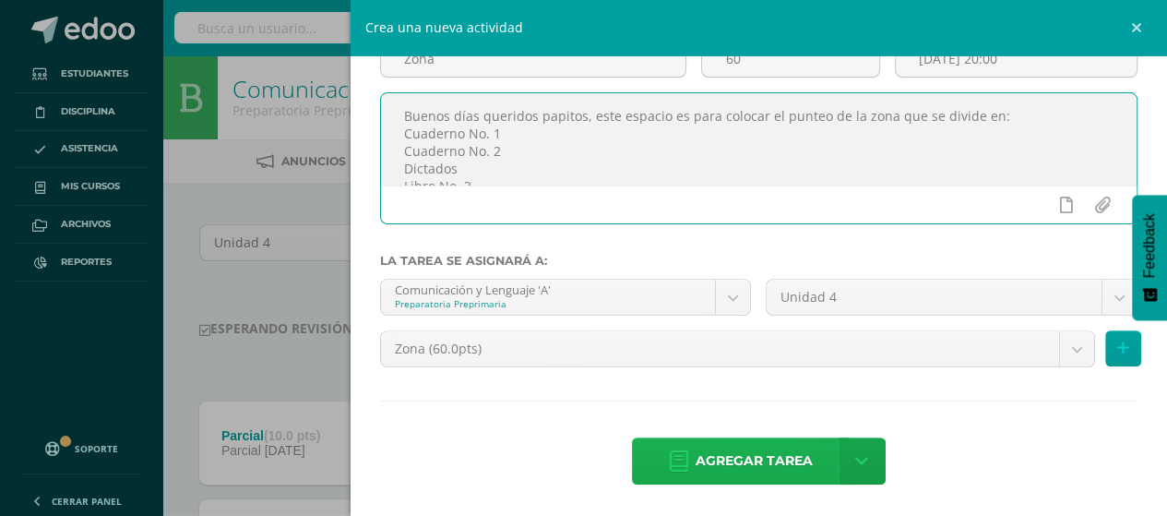
type textarea "Buenos días queridos papitos, este espacio es para colocar el punteo de la zona…"
click at [707, 455] on span "Agregar tarea" at bounding box center [754, 460] width 117 height 45
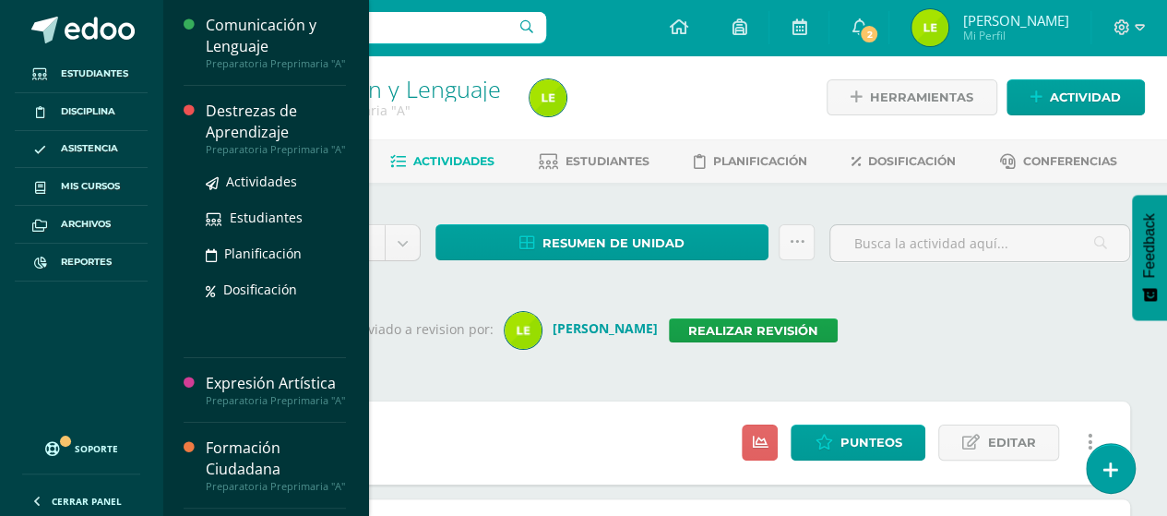
click at [221, 126] on div "Destrezas de Aprendizaje" at bounding box center [276, 122] width 140 height 42
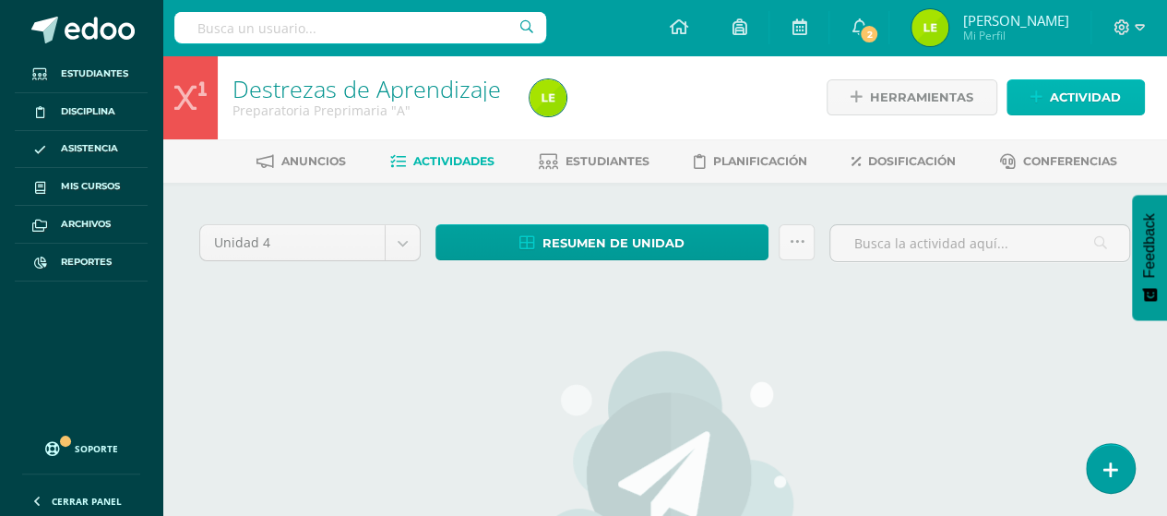
click at [1061, 104] on span "Actividad" at bounding box center [1085, 97] width 71 height 34
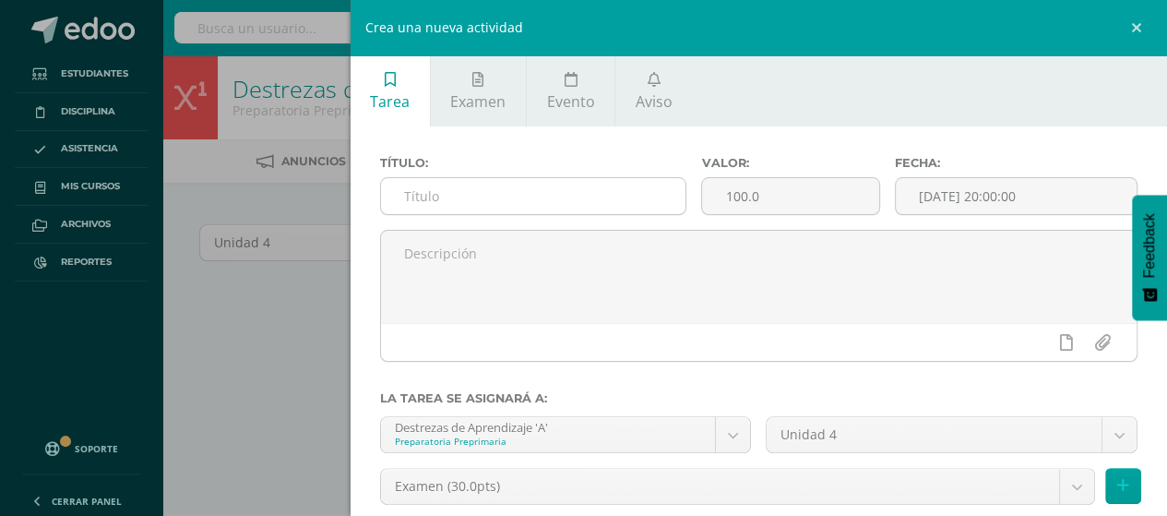
click at [564, 204] on input "text" at bounding box center [533, 196] width 305 height 36
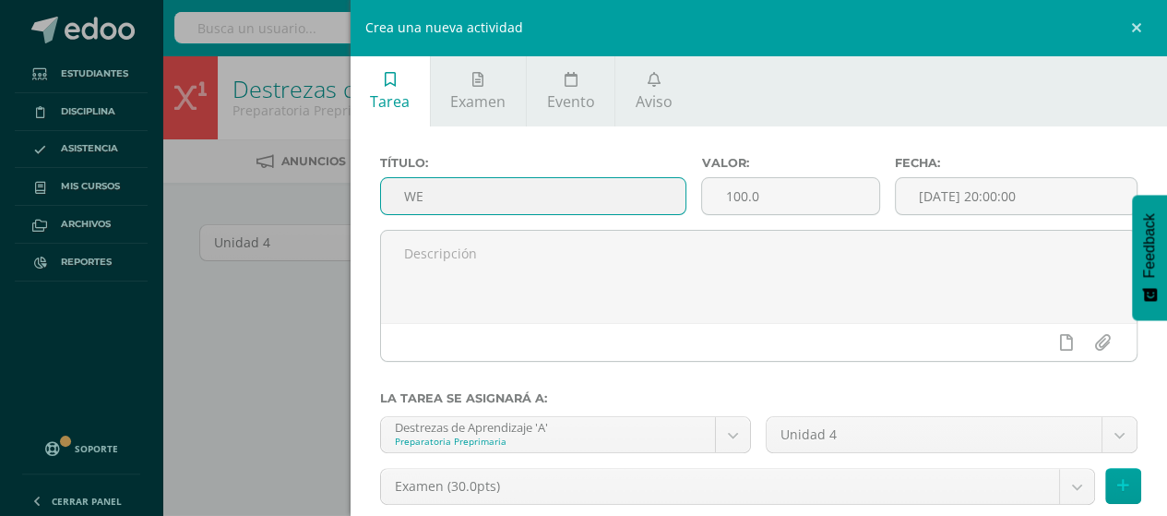
type input "W"
type input "Examen"
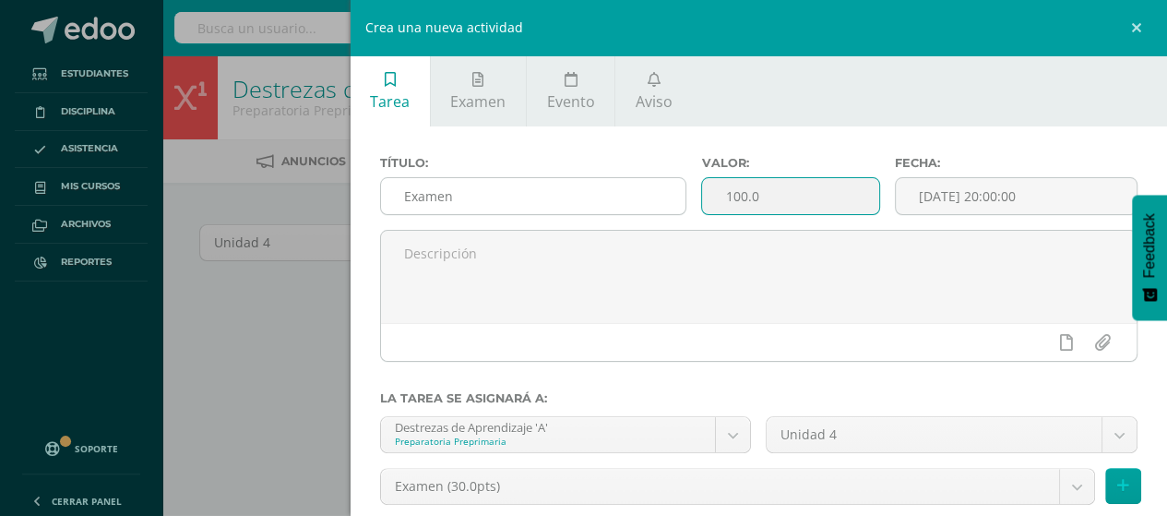
drag, startPoint x: 768, startPoint y: 203, endPoint x: 664, endPoint y: 197, distance: 103.5
click at [664, 197] on div "Título: Examen Valor: 100.0 Fecha: 2025-10-09 20:00:00" at bounding box center [759, 193] width 773 height 74
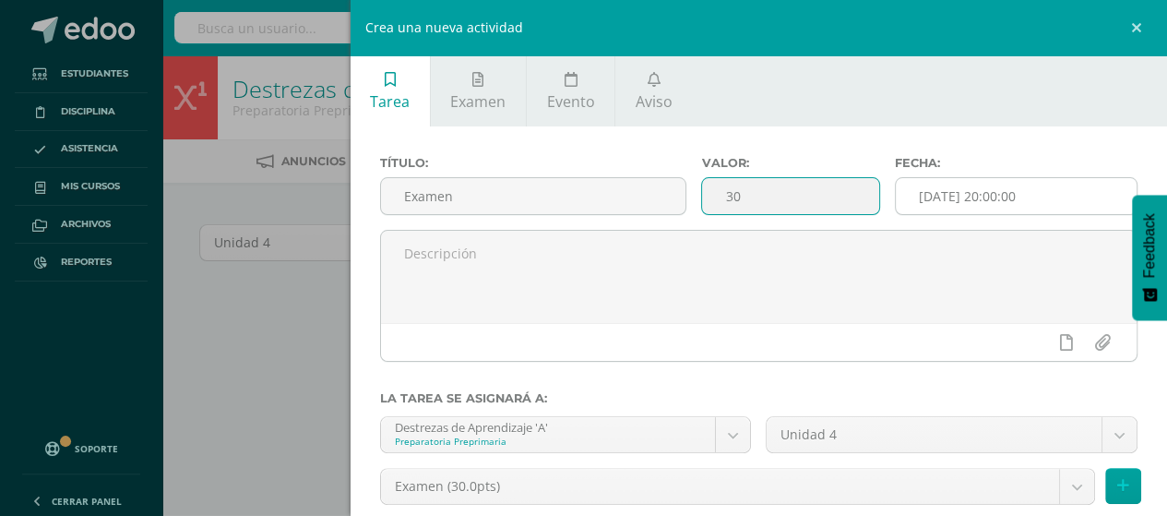
type input "30"
click at [971, 215] on div "[DATE] 20:00:00" at bounding box center [1016, 196] width 243 height 38
click at [967, 201] on input "[DATE] 20:00:00" at bounding box center [1016, 196] width 241 height 36
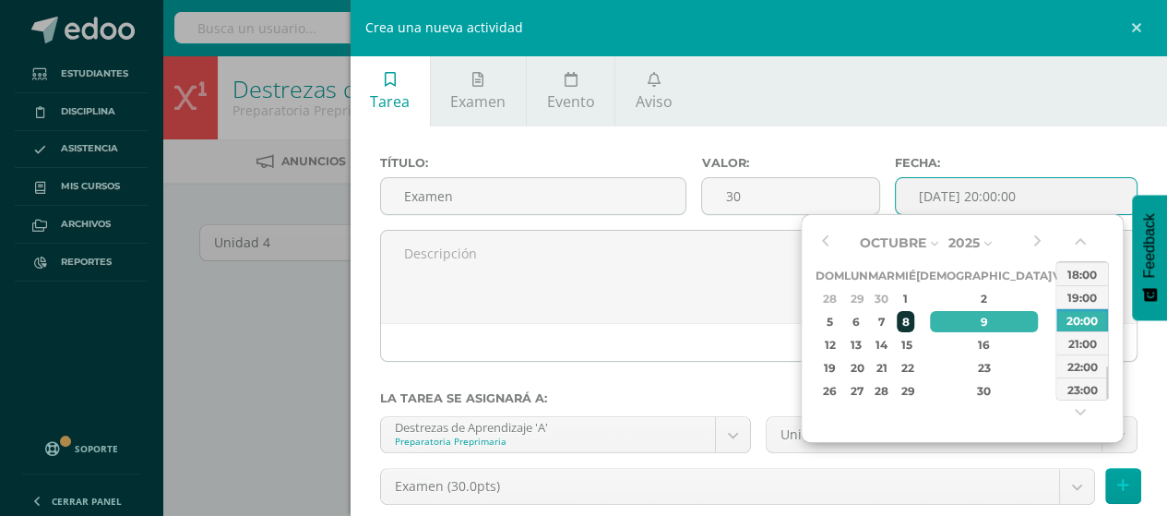
click at [914, 322] on div "8" at bounding box center [905, 321] width 17 height 21
type input "2025-10-08 20:00"
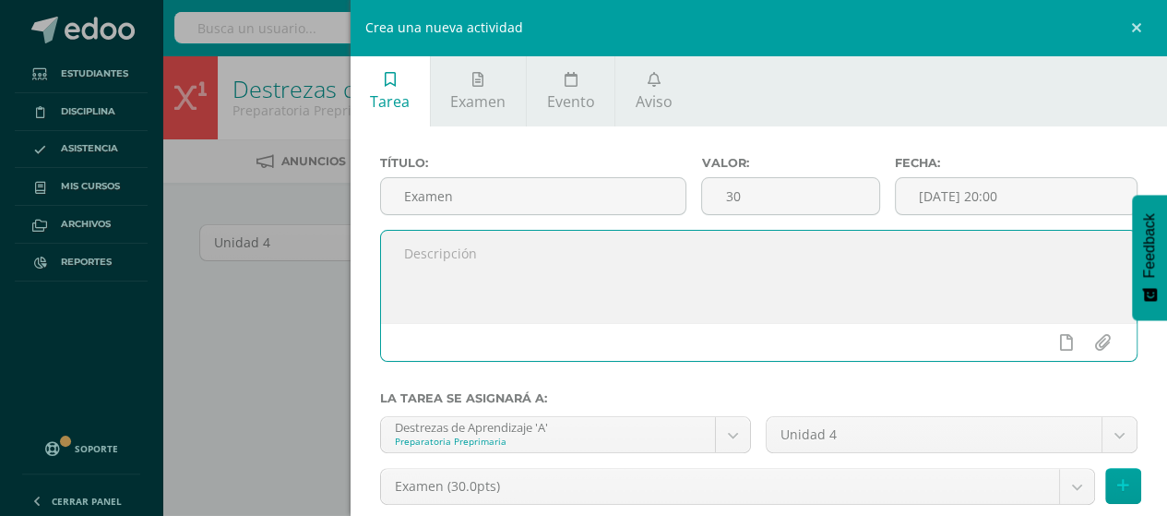
click at [748, 300] on textarea at bounding box center [759, 277] width 757 height 92
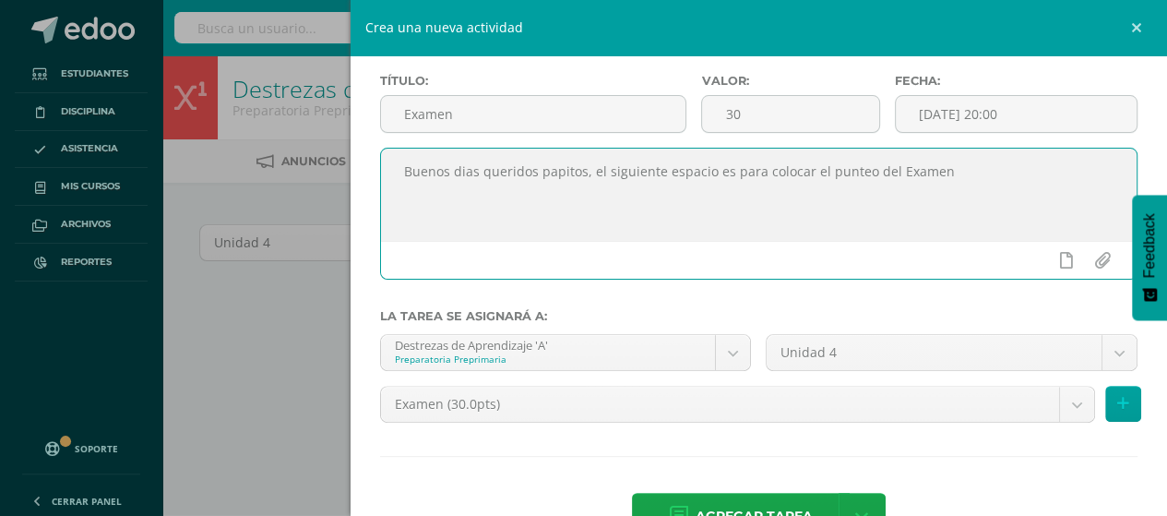
scroll to position [92, 0]
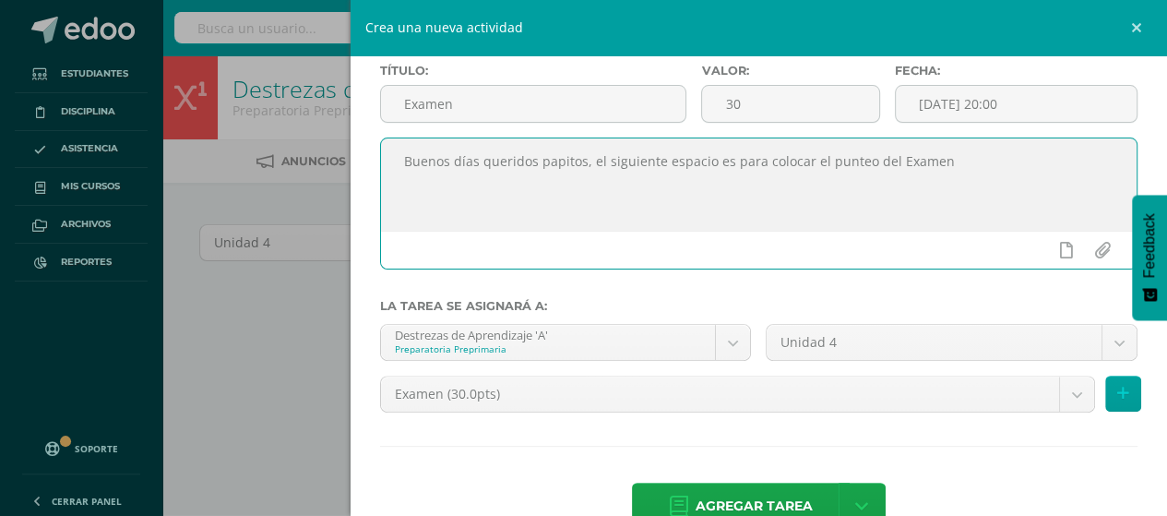
click at [966, 165] on textarea "Buenos días queridos papitos, el siguiente espacio es para colocar el punteo de…" at bounding box center [759, 184] width 757 height 92
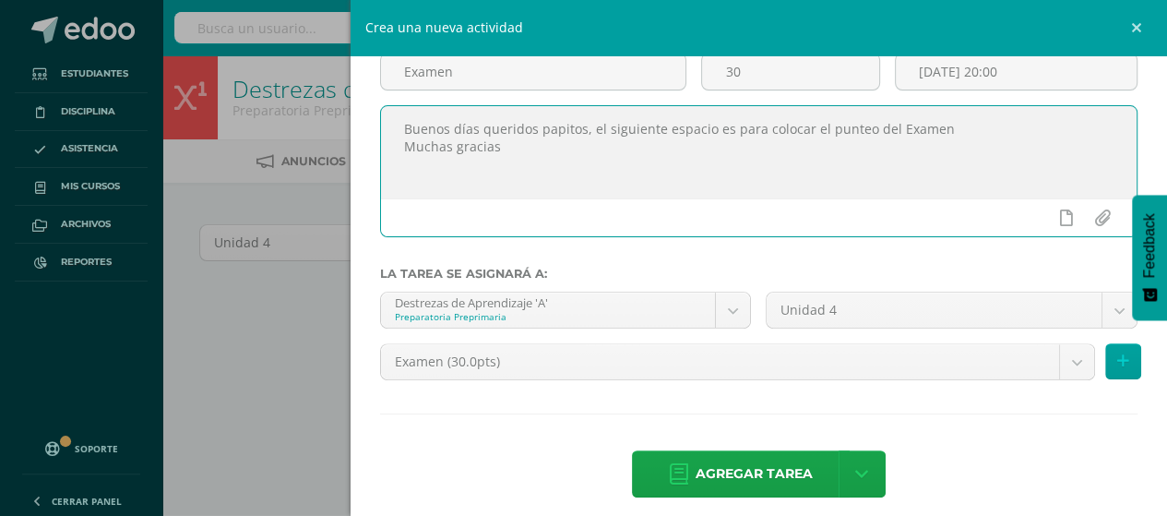
scroll to position [137, 0]
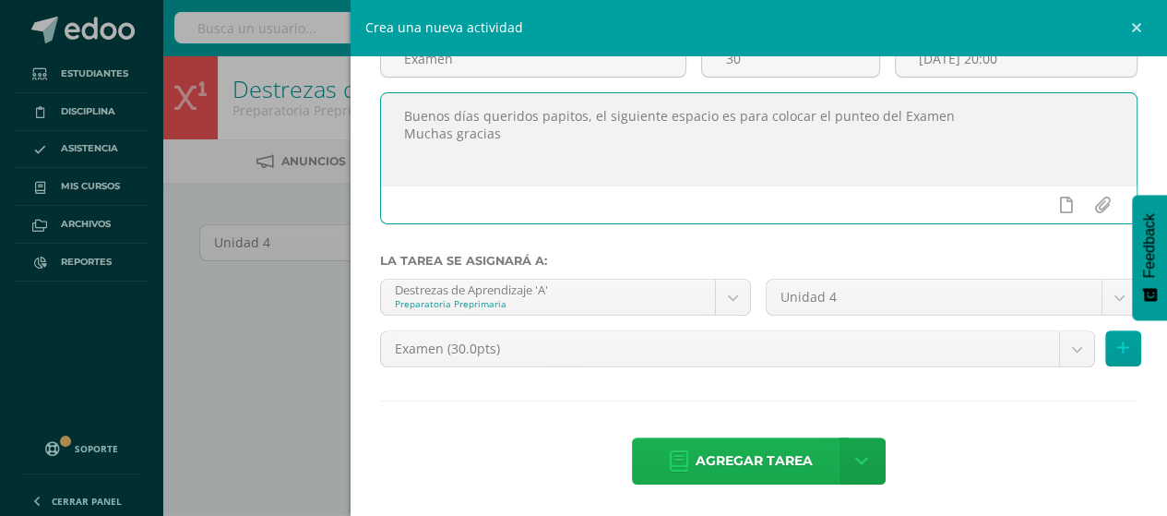
type textarea "Buenos días queridos papitos, el siguiente espacio es para colocar el punteo de…"
click at [726, 464] on span "Agregar tarea" at bounding box center [754, 460] width 117 height 45
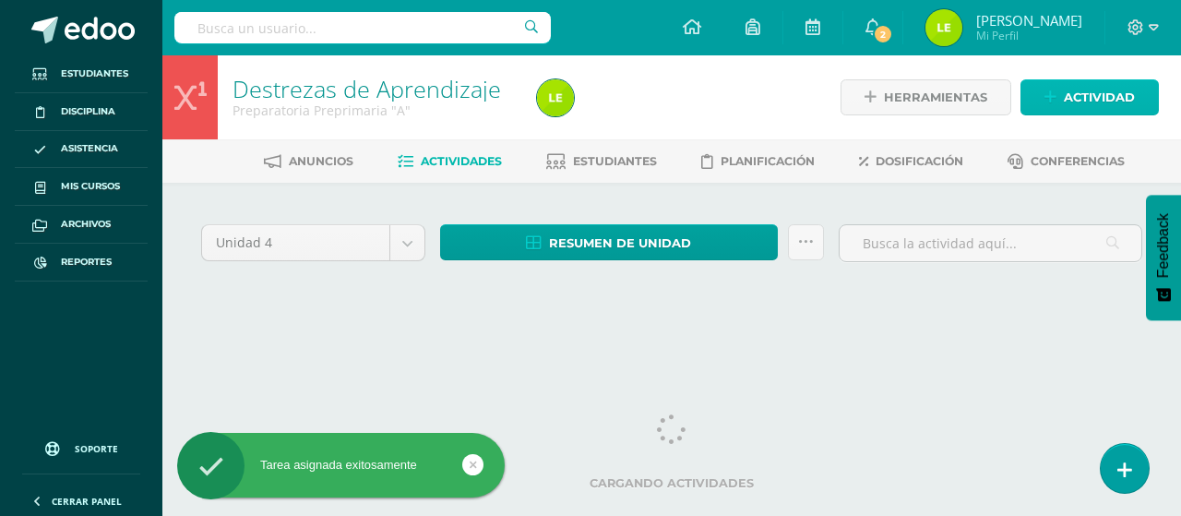
click at [1063, 100] on link "Actividad" at bounding box center [1090, 97] width 138 height 36
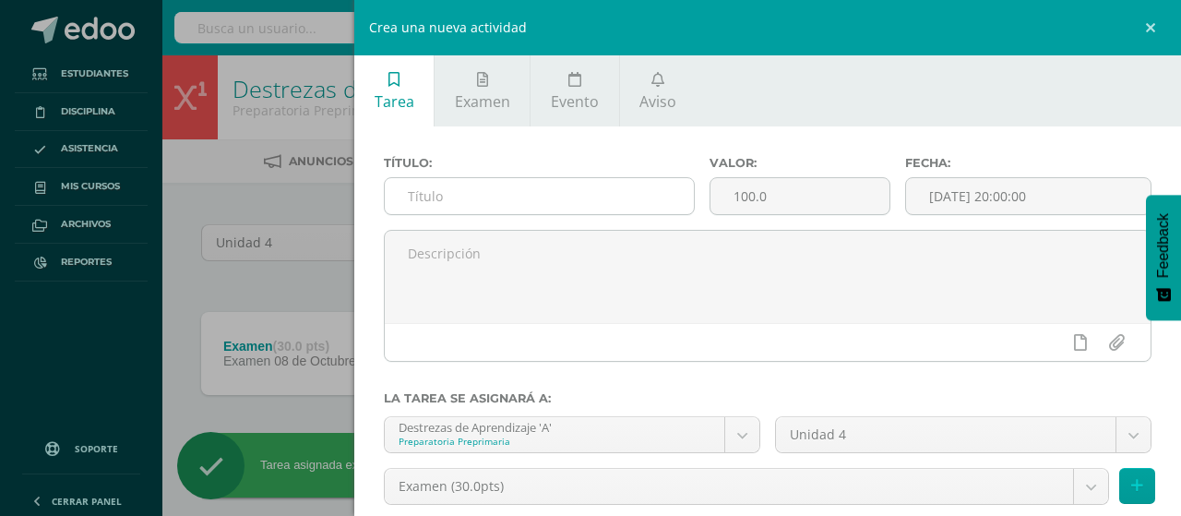
click at [615, 198] on input "text" at bounding box center [539, 196] width 309 height 36
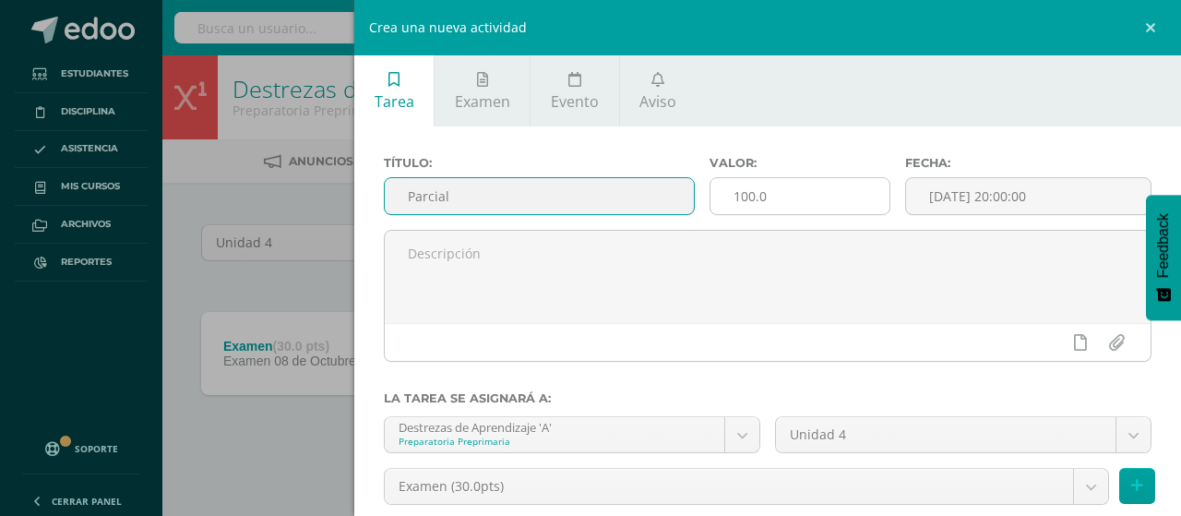
type input "Parcial"
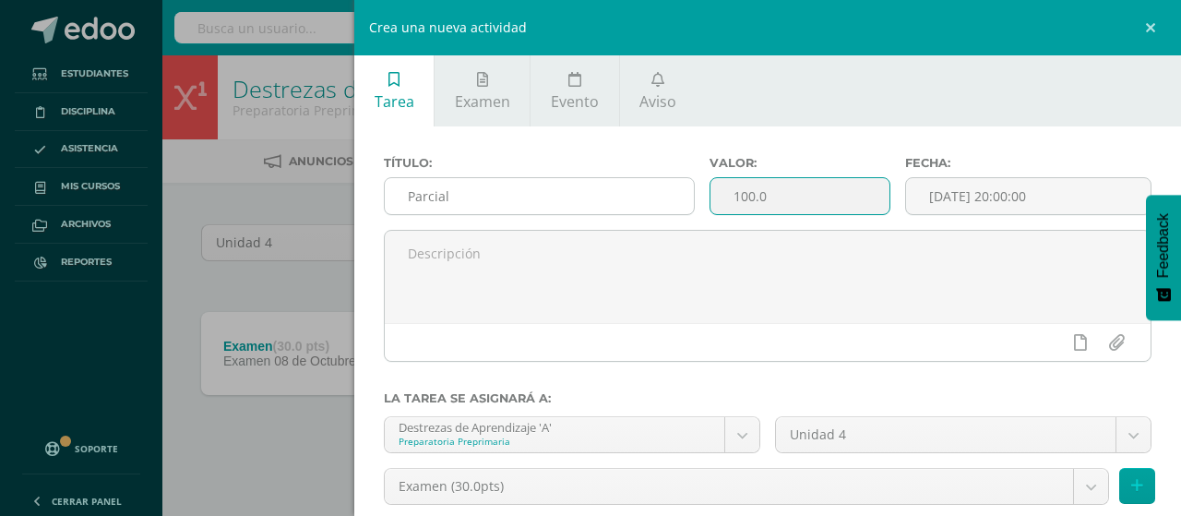
drag, startPoint x: 781, startPoint y: 207, endPoint x: 668, endPoint y: 206, distance: 112.6
click at [668, 206] on div "Título: Parcial Valor: 100.0 Fecha: 2025-10-09 20:00:00" at bounding box center [768, 193] width 783 height 74
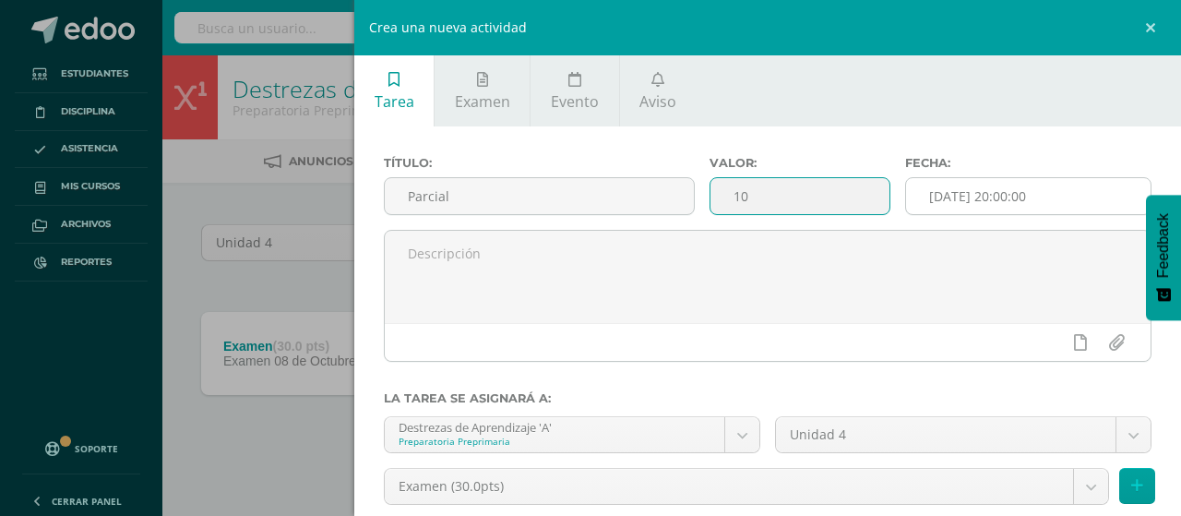
type input "10"
click at [978, 206] on input "[DATE] 20:00:00" at bounding box center [1028, 196] width 245 height 36
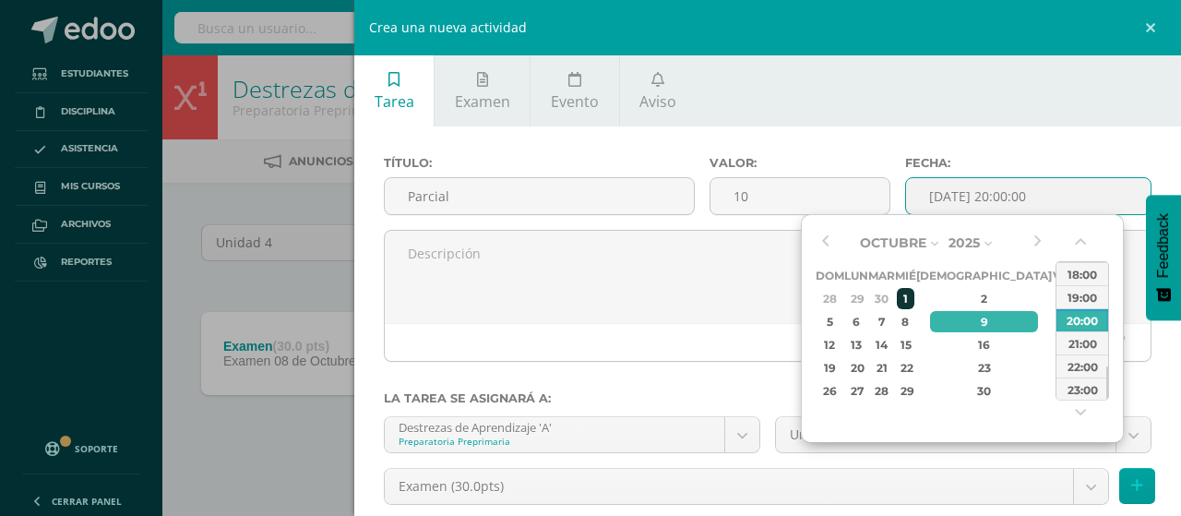
click at [914, 293] on div "1" at bounding box center [905, 298] width 17 height 21
type input "2025-10-01 20:00"
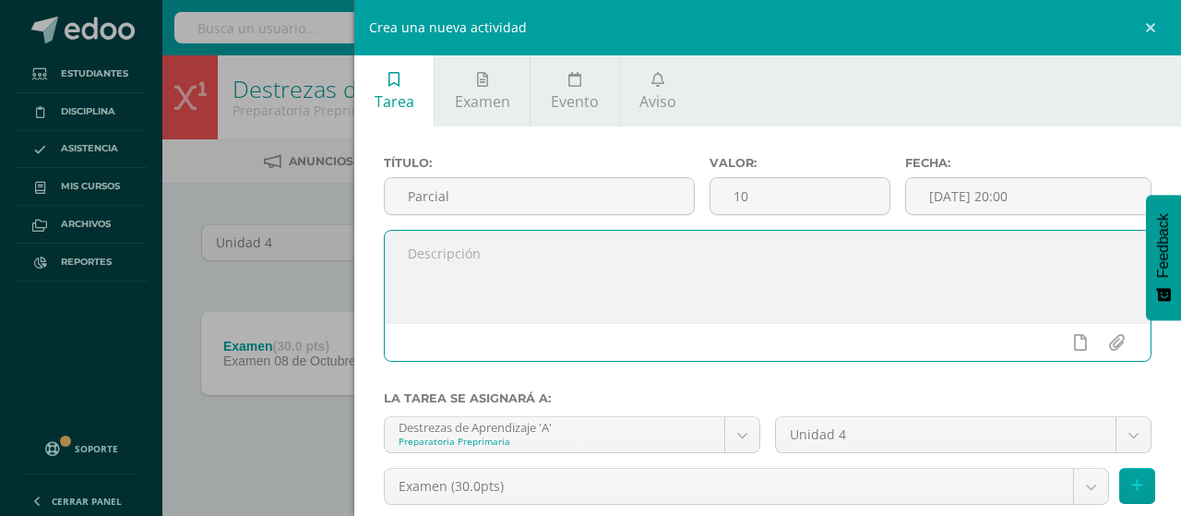
click at [740, 291] on textarea at bounding box center [768, 277] width 766 height 92
click at [640, 257] on textarea "Buenos días queridos papitos este esapcio es para colocar el punteo" at bounding box center [768, 277] width 766 height 92
click at [849, 259] on textarea "Buenos días queridos papitos este espacio es para colocar el punteo" at bounding box center [768, 277] width 766 height 92
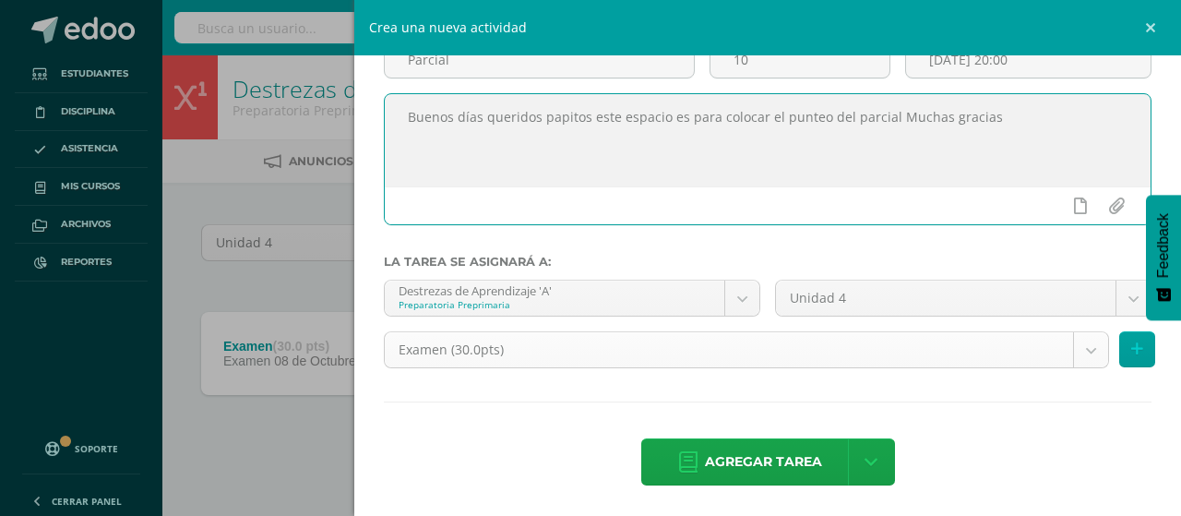
scroll to position [137, 0]
type textarea "Buenos días queridos papitos este espacio es para colocar el punteo del parcial…"
click at [725, 356] on body "Tarea asignada exitosamente Estudiantes Disciplina Asistencia Mis cursos Archiv…" at bounding box center [590, 259] width 1181 height 518
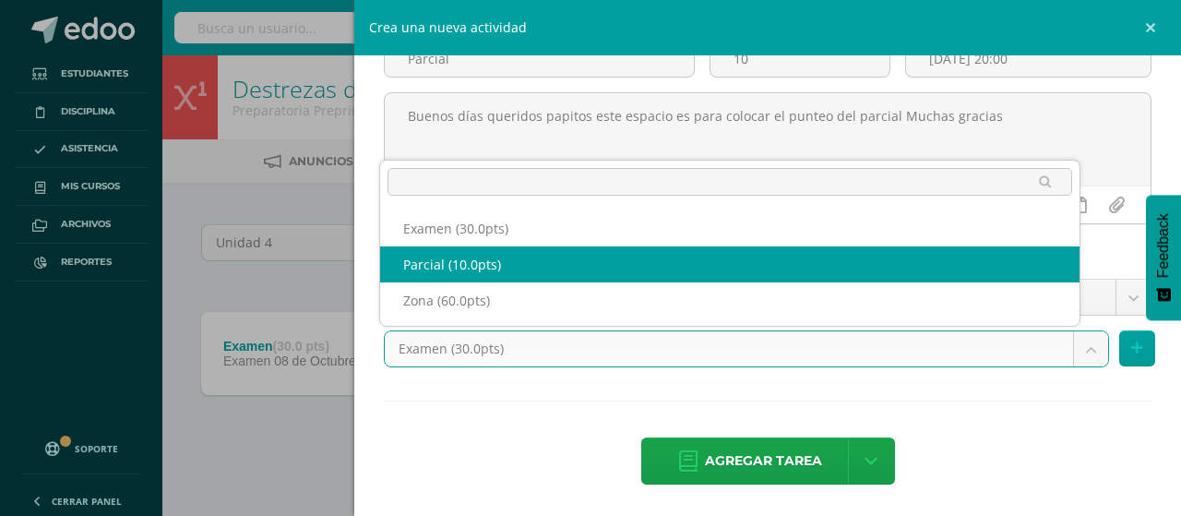
select select "124982"
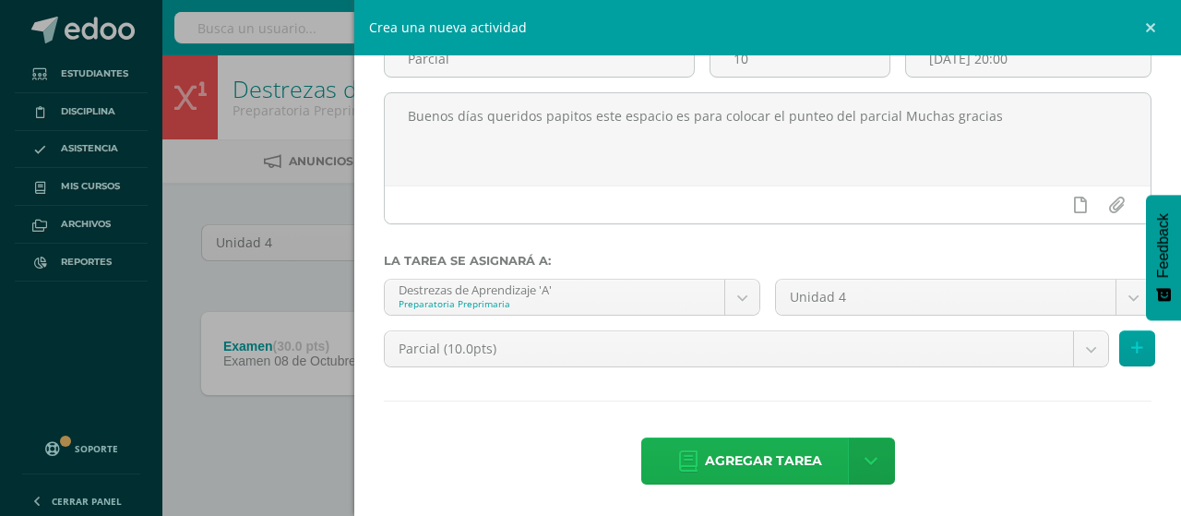
click at [743, 460] on span "Agregar tarea" at bounding box center [763, 460] width 117 height 45
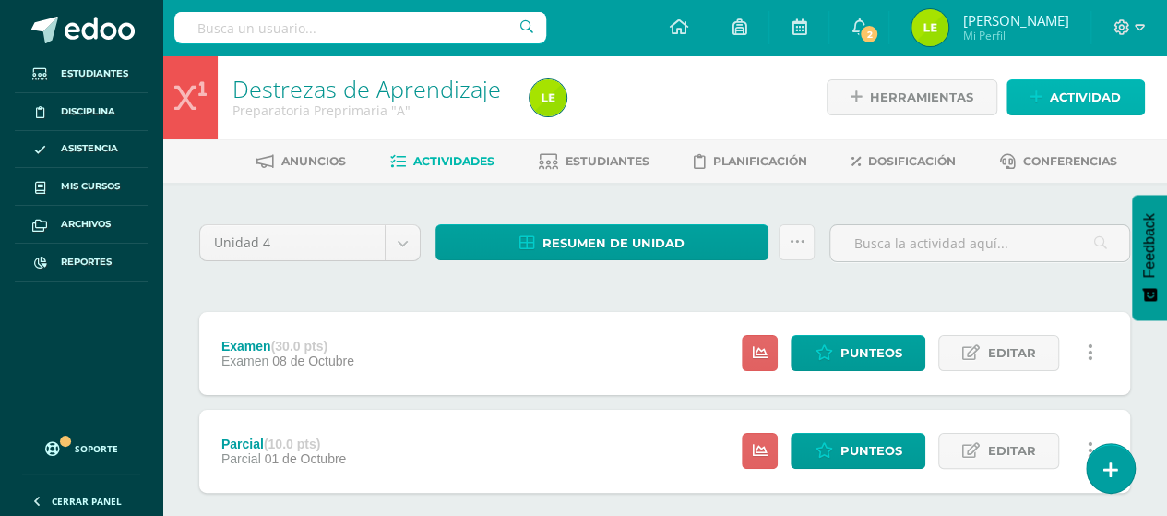
click at [1066, 101] on span "Actividad" at bounding box center [1085, 97] width 71 height 34
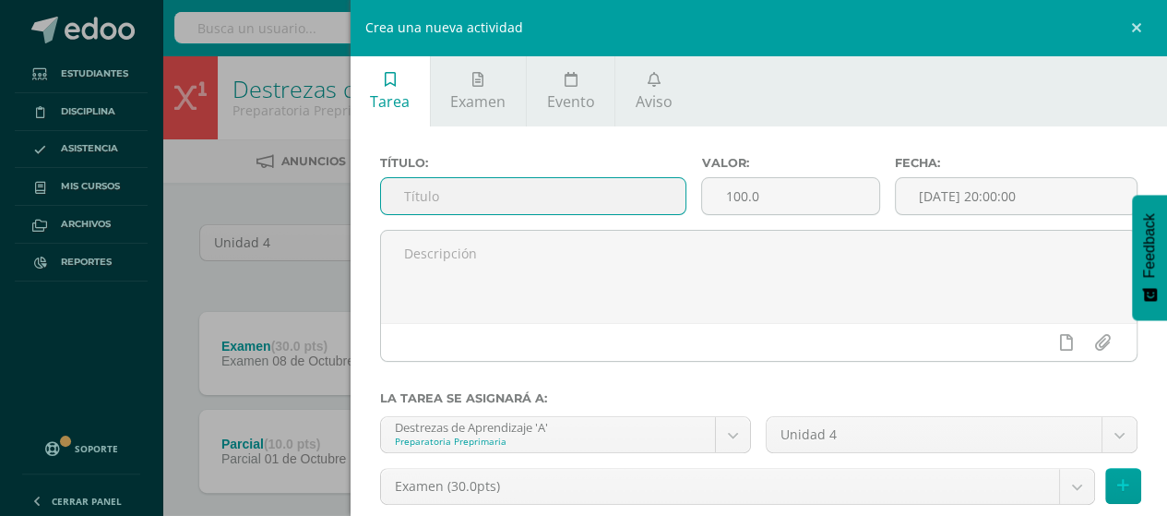
click at [430, 210] on input "text" at bounding box center [533, 196] width 305 height 36
type input "Zona"
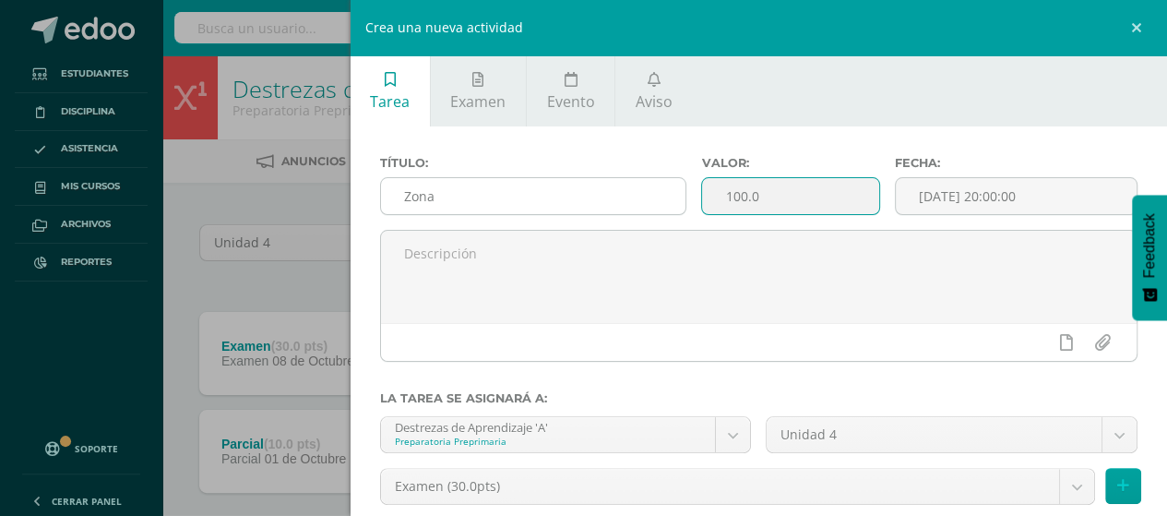
drag, startPoint x: 786, startPoint y: 202, endPoint x: 635, endPoint y: 202, distance: 151.3
click at [635, 202] on div "Título: Zona Valor: 100.0 Fecha: 2025-10-09 20:00:00" at bounding box center [759, 193] width 773 height 74
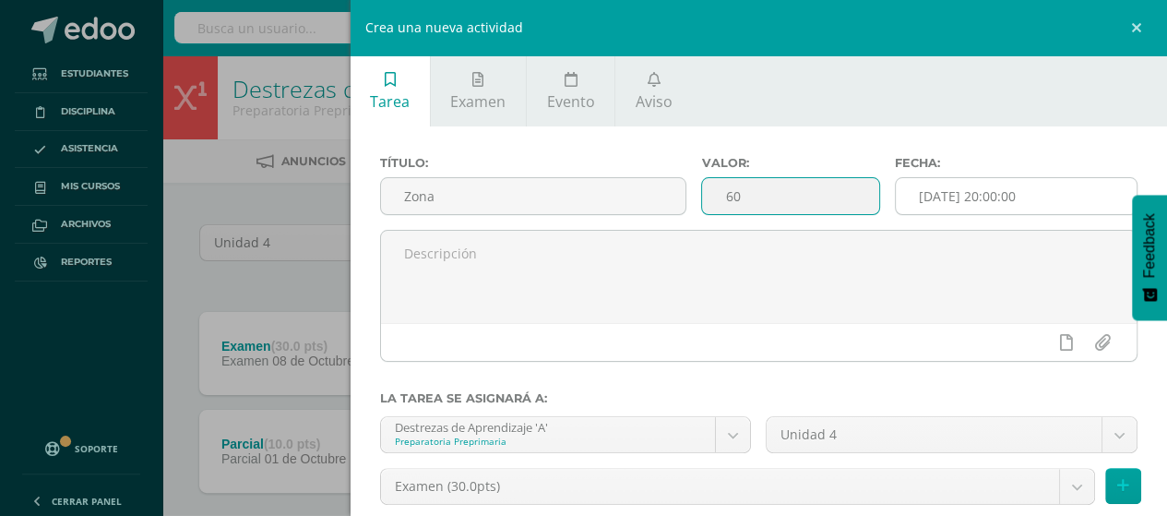
type input "60"
click at [977, 206] on input "[DATE] 20:00:00" at bounding box center [1016, 196] width 241 height 36
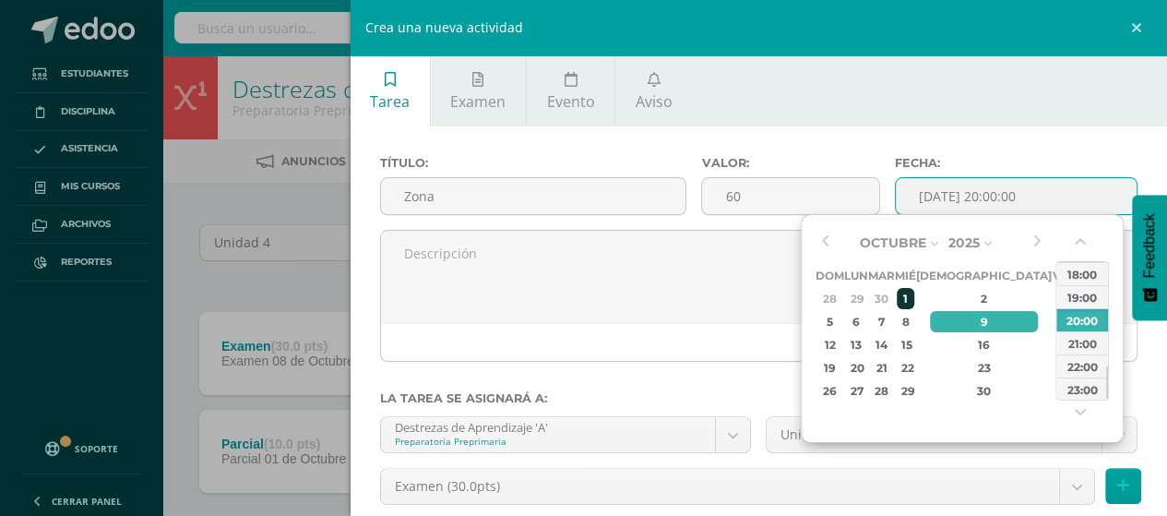
click at [914, 292] on div "1" at bounding box center [905, 298] width 17 height 21
type input "2025-10-01 20:00"
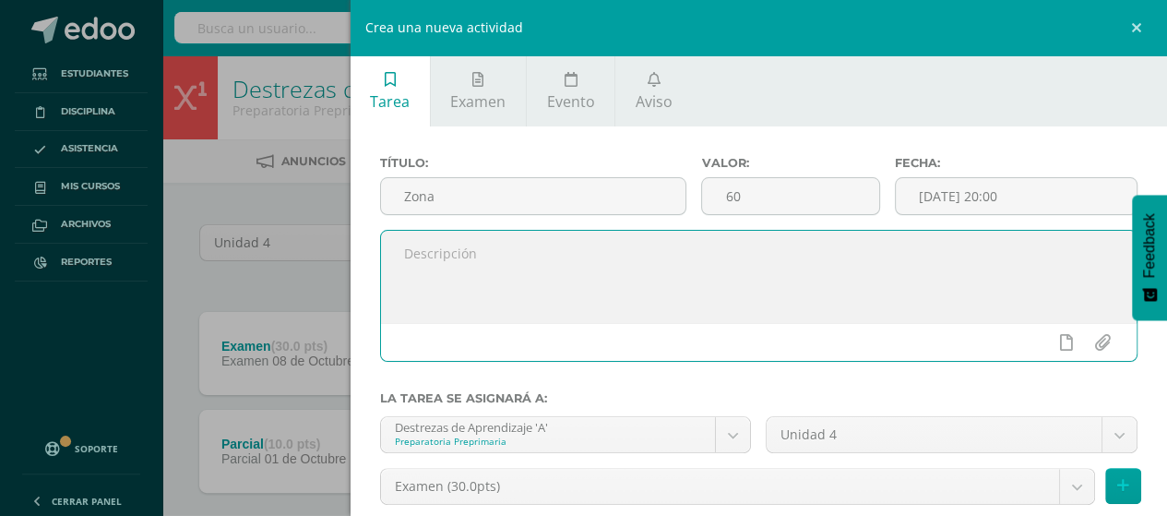
click at [661, 278] on textarea at bounding box center [759, 277] width 757 height 92
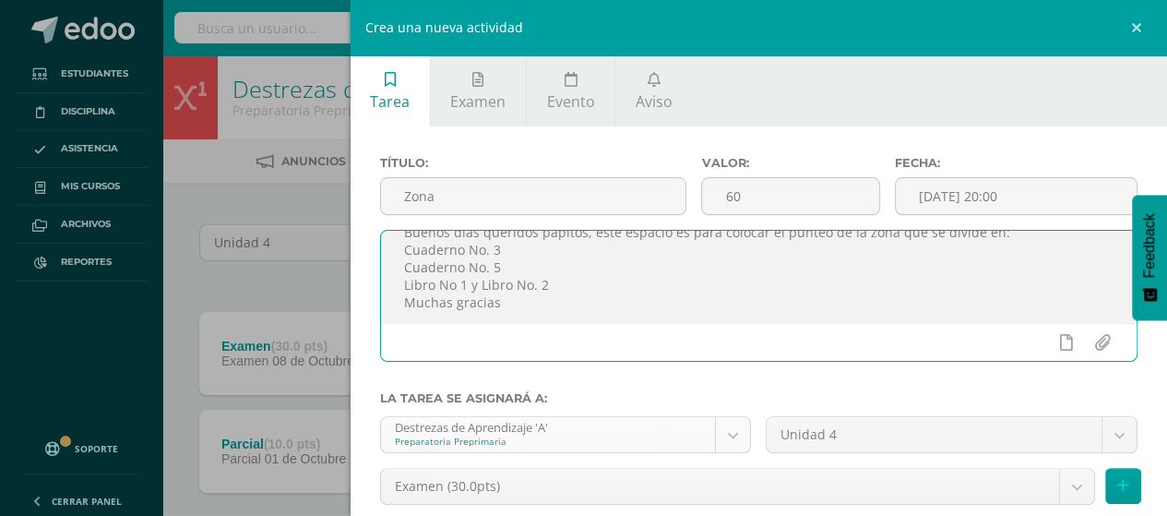
scroll to position [137, 0]
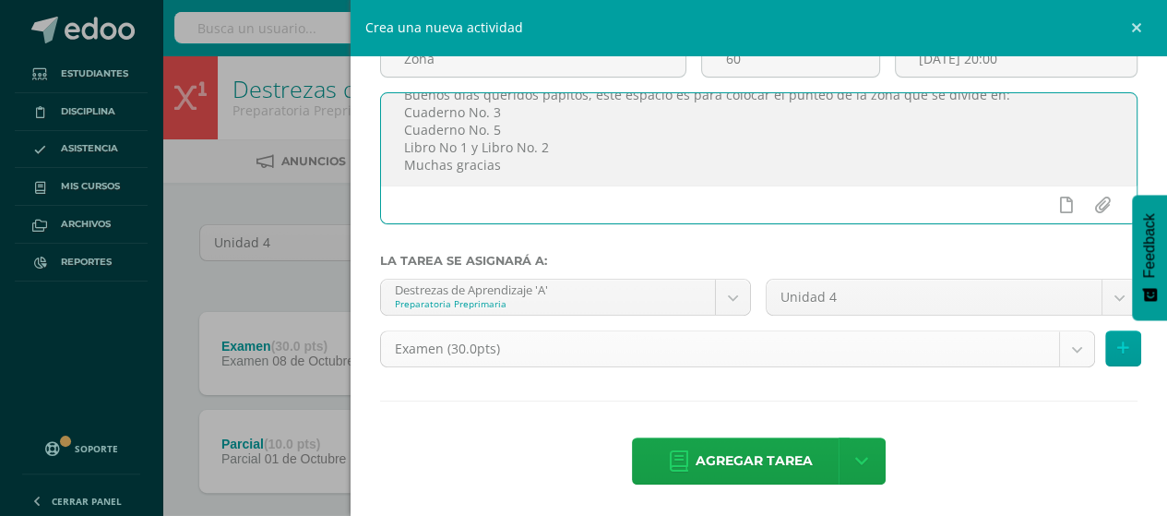
type textarea "Buenos días queridos papitos, este espacio es para colocar el punteo de la zona…"
click at [675, 337] on body "Tarea asignada exitosamente Estudiantes Disciplina Asistencia Mis cursos Archiv…" at bounding box center [583, 308] width 1167 height 616
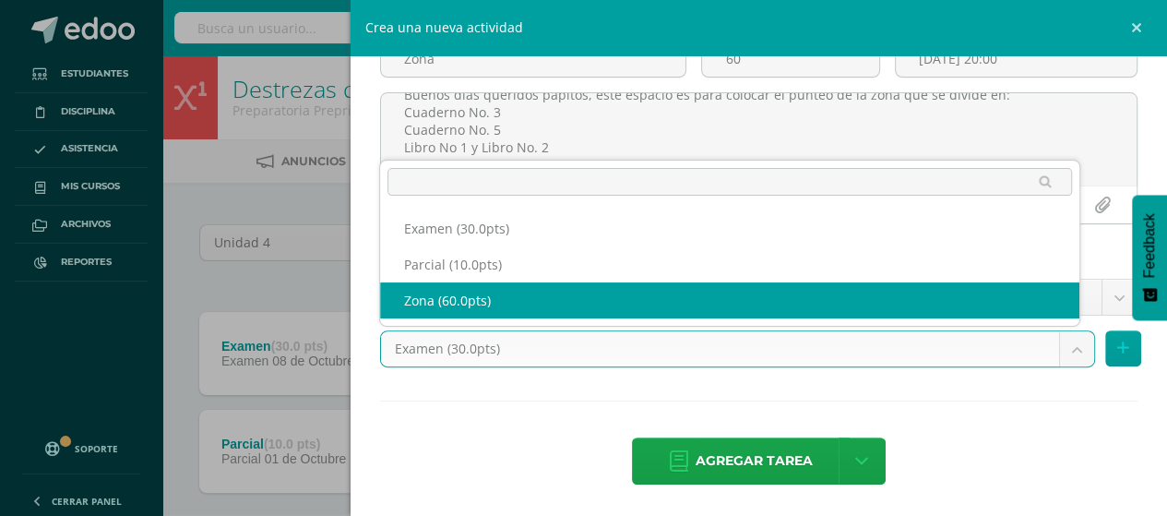
select select "124981"
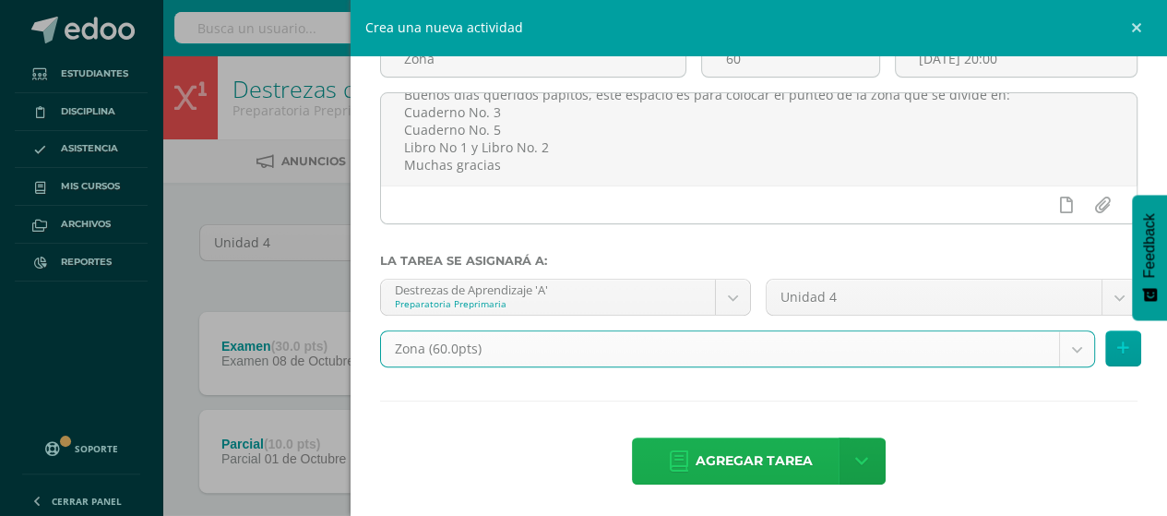
click at [707, 464] on span "Agregar tarea" at bounding box center [754, 460] width 117 height 45
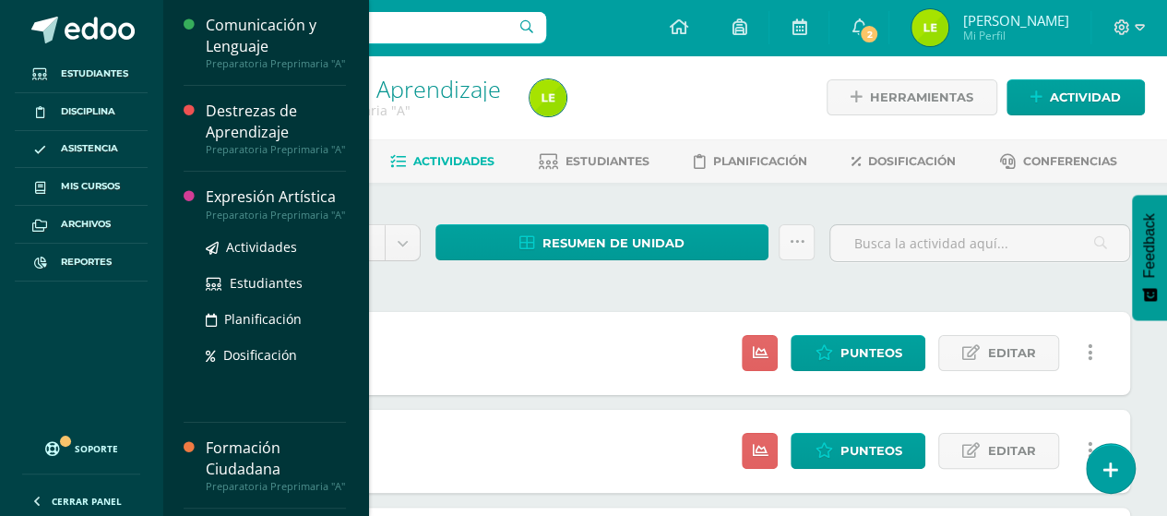
click at [302, 221] on div "Preparatoria Preprimaria "A"" at bounding box center [276, 215] width 140 height 13
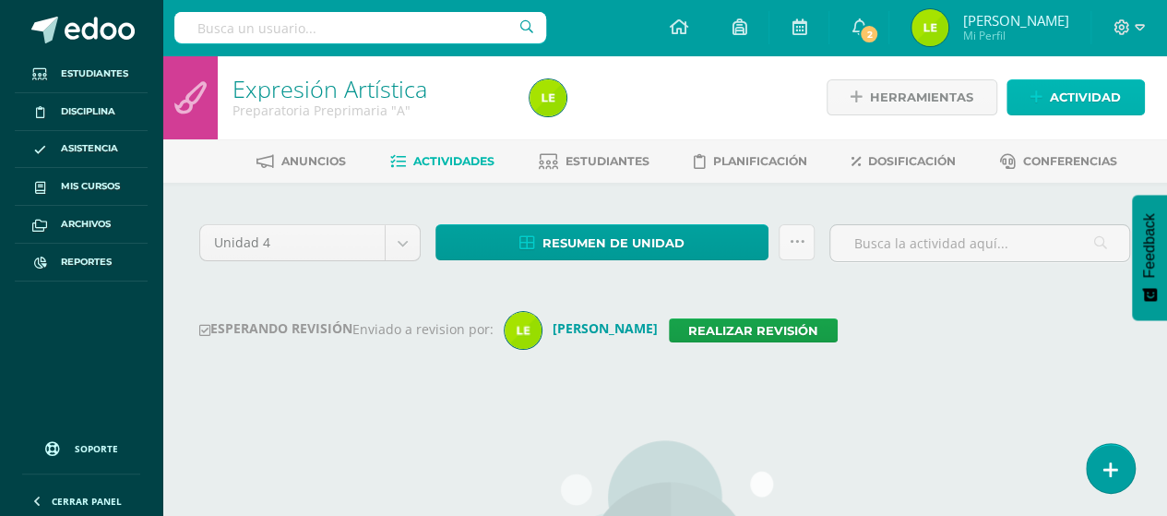
click at [1091, 106] on span "Actividad" at bounding box center [1085, 97] width 71 height 34
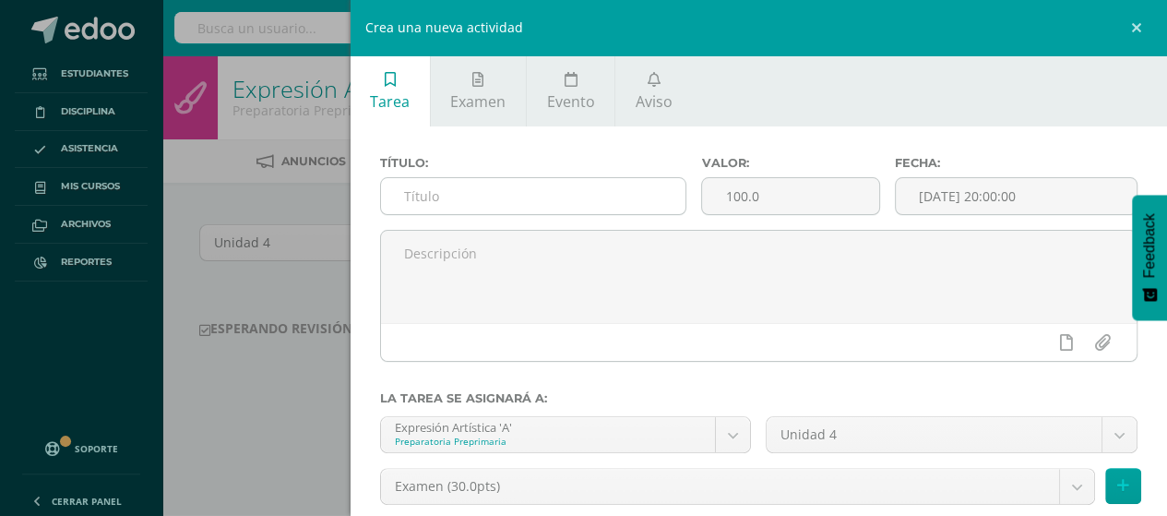
click at [582, 199] on input "text" at bounding box center [533, 196] width 305 height 36
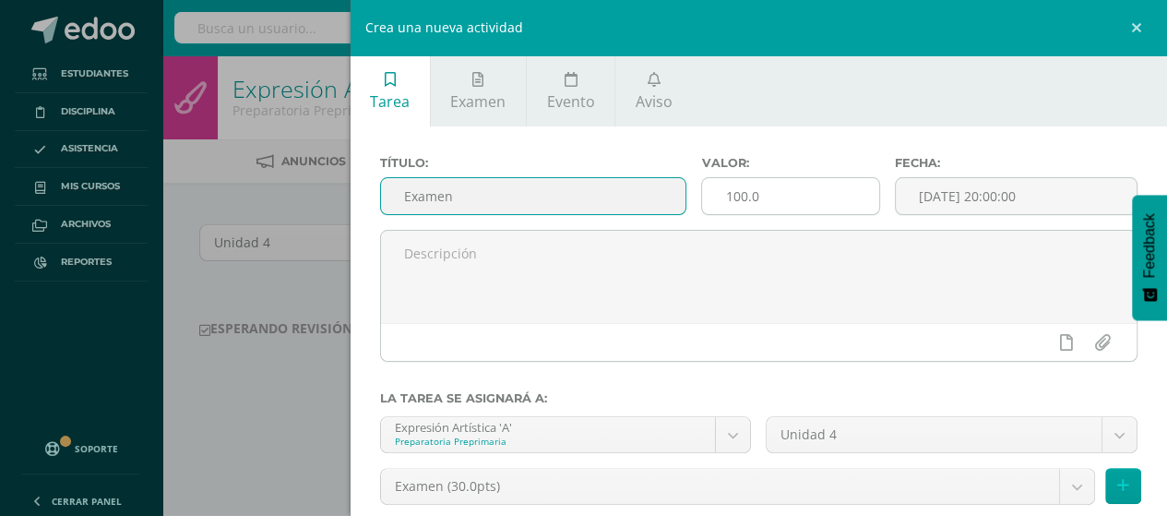
type input "Examen"
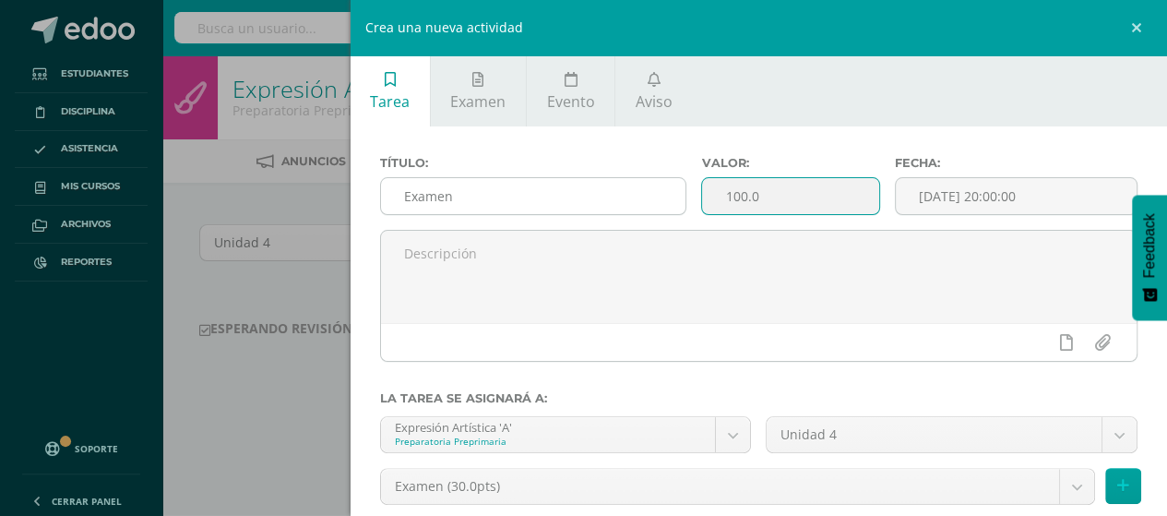
drag, startPoint x: 753, startPoint y: 203, endPoint x: 633, endPoint y: 206, distance: 120.0
click at [633, 206] on div "Título: Examen Valor: 100.0 Fecha: [DATE] 20:00:00" at bounding box center [759, 193] width 773 height 74
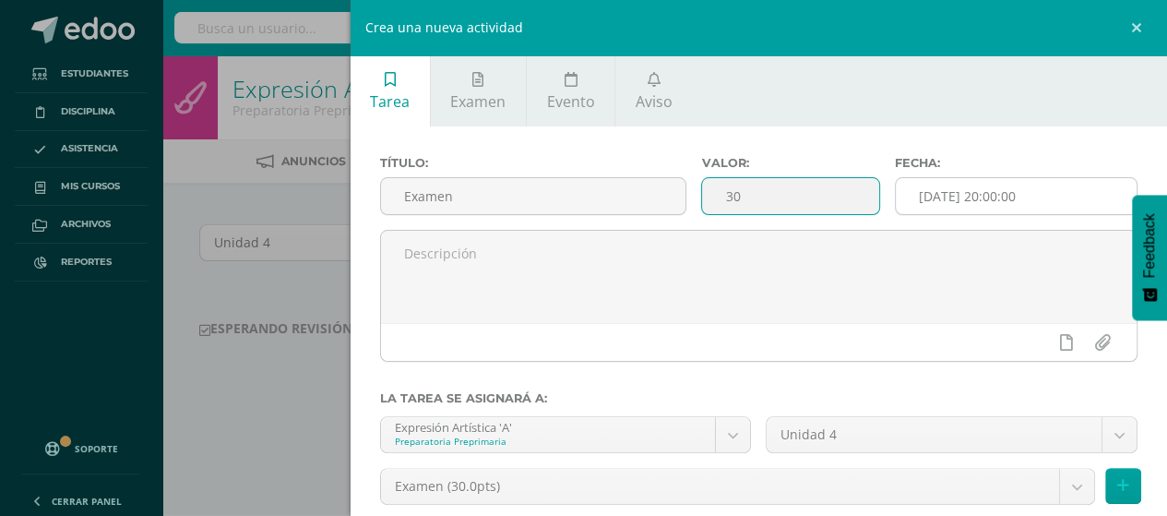
type input "30"
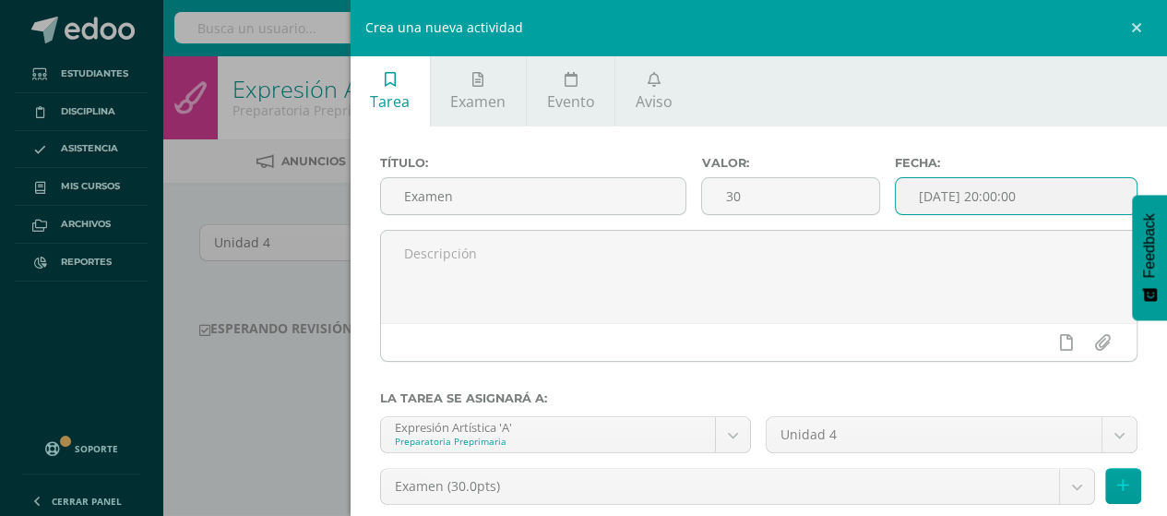
click at [1012, 196] on input "[DATE] 20:00:00" at bounding box center [1016, 196] width 241 height 36
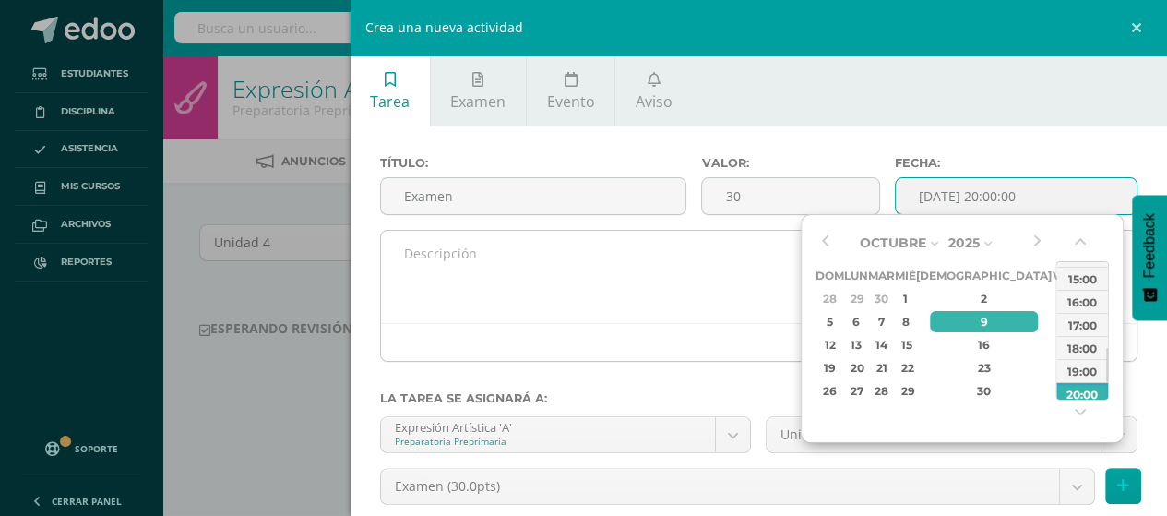
drag, startPoint x: 1091, startPoint y: 278, endPoint x: 1050, endPoint y: 284, distance: 41.1
click at [1090, 277] on div "15:00" at bounding box center [1083, 278] width 52 height 23
type input "2025-10-09 15:00"
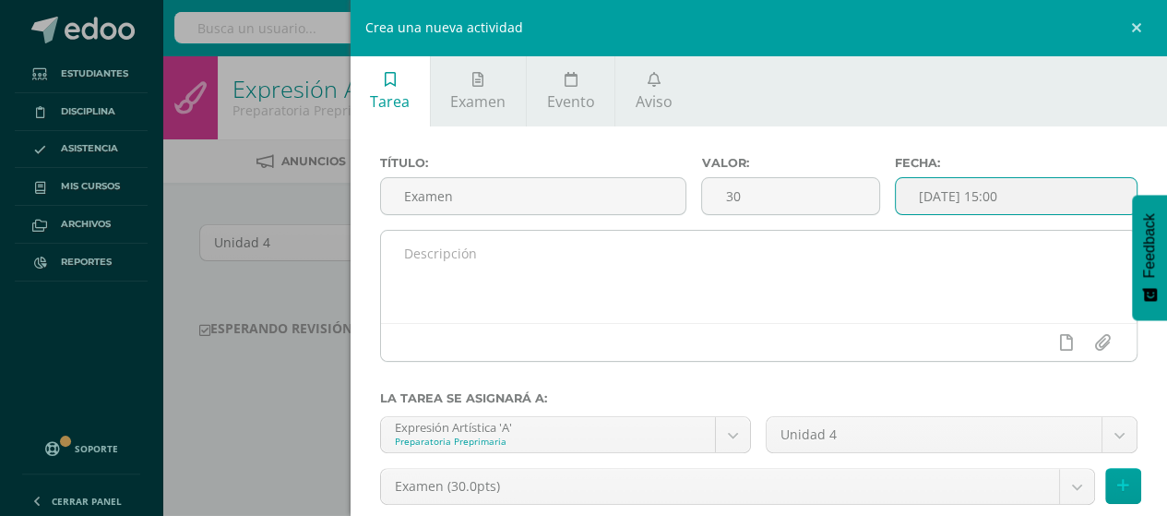
click at [675, 261] on textarea at bounding box center [759, 277] width 757 height 92
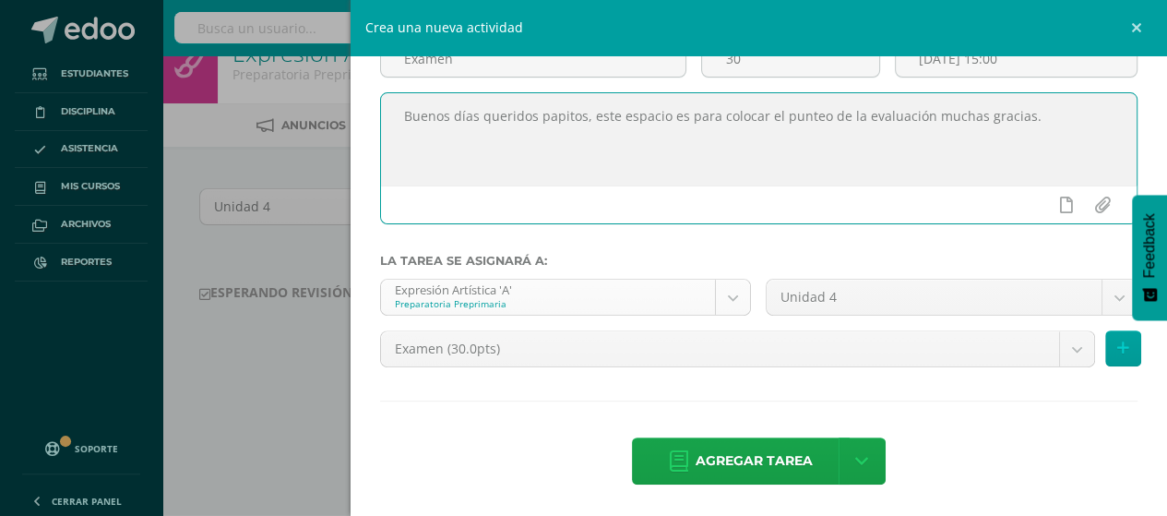
scroll to position [92, 0]
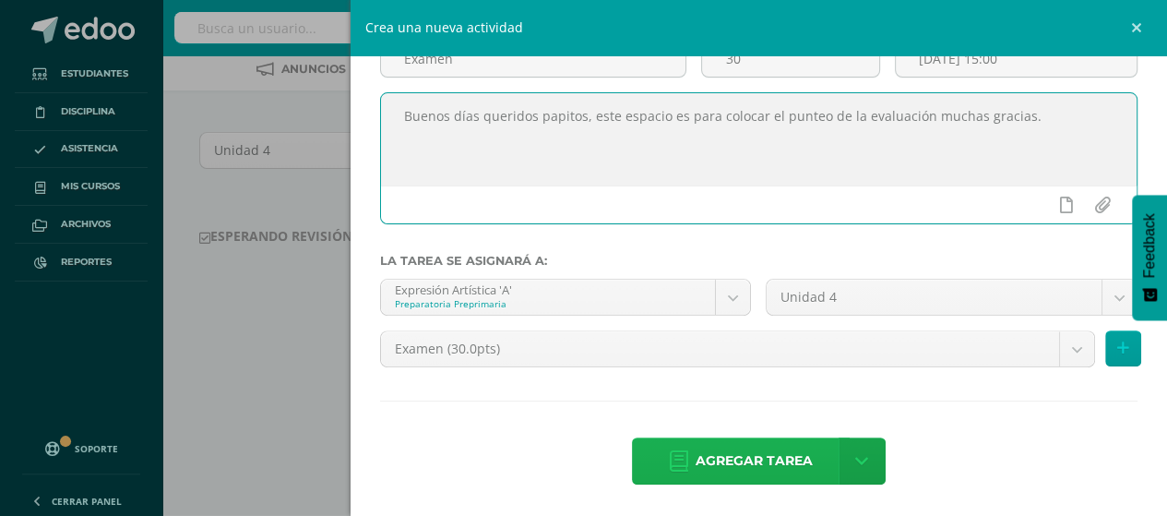
type textarea "Buenos días queridos papitos, este espacio es para colocar el punteo de la eval…"
click at [700, 457] on span "Agregar tarea" at bounding box center [754, 460] width 117 height 45
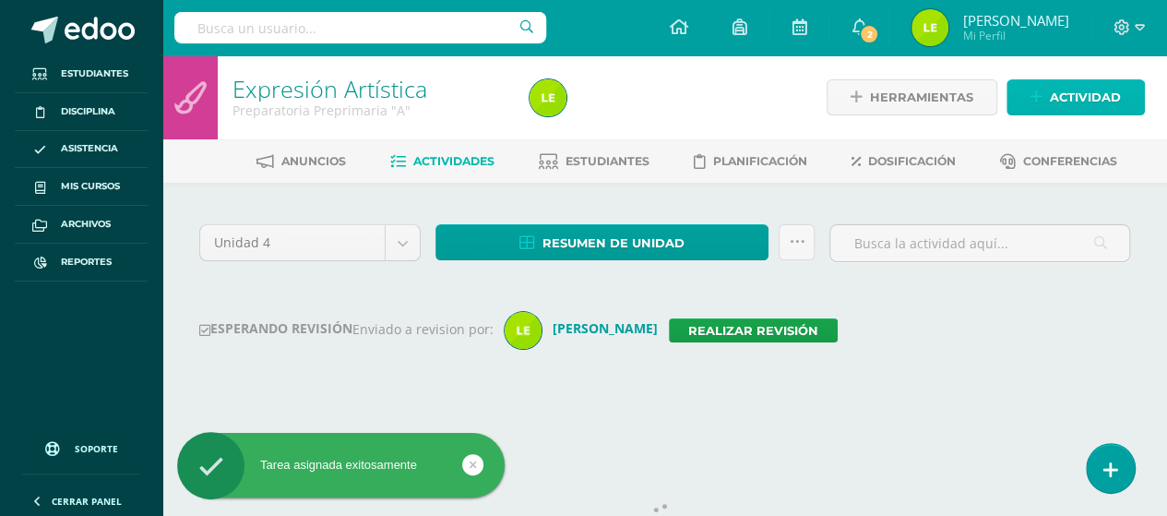
click at [1100, 88] on span "Actividad" at bounding box center [1085, 97] width 71 height 34
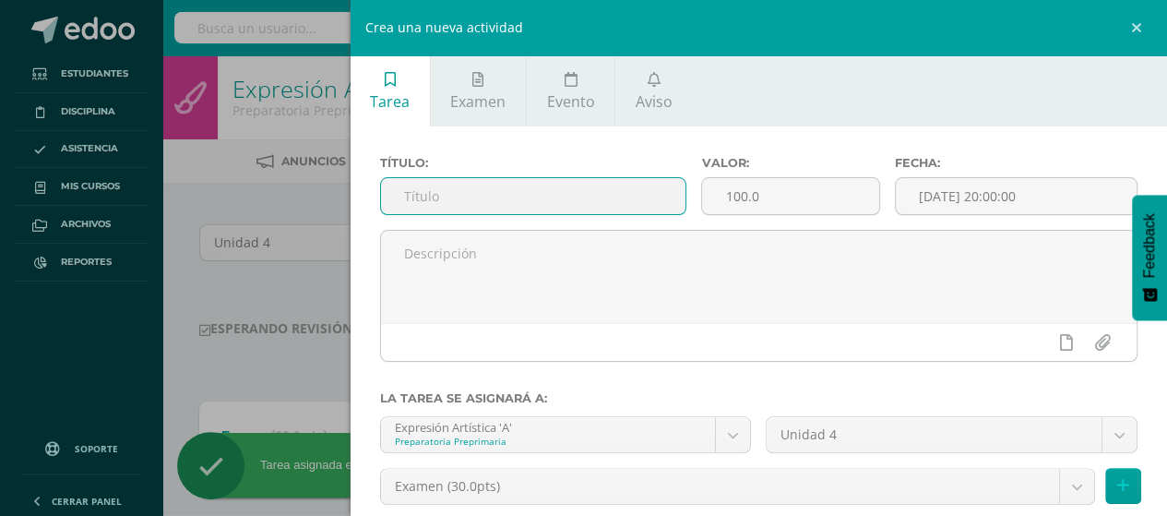
click at [422, 206] on input "text" at bounding box center [533, 196] width 305 height 36
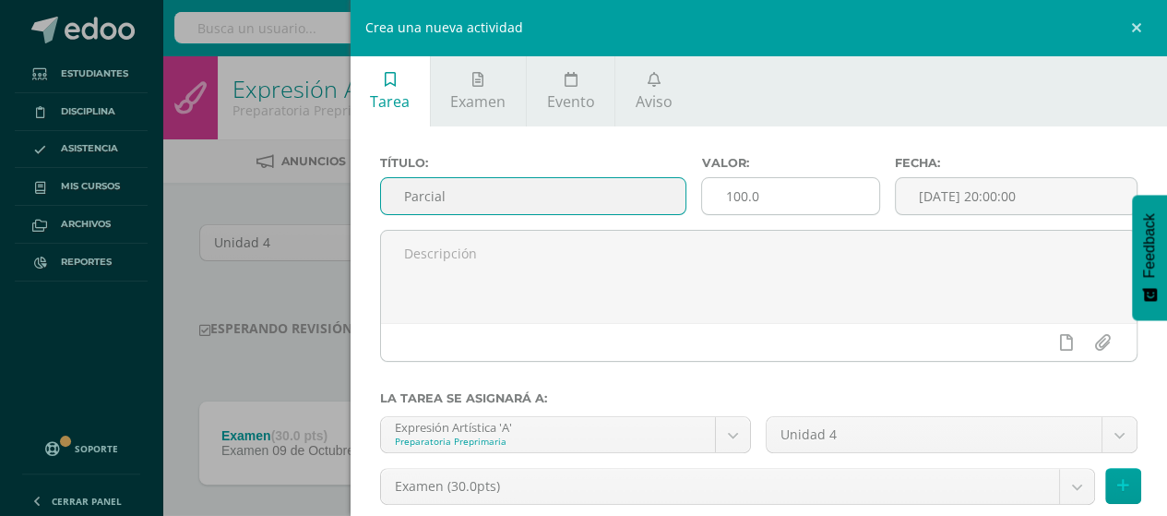
type input "Parcial"
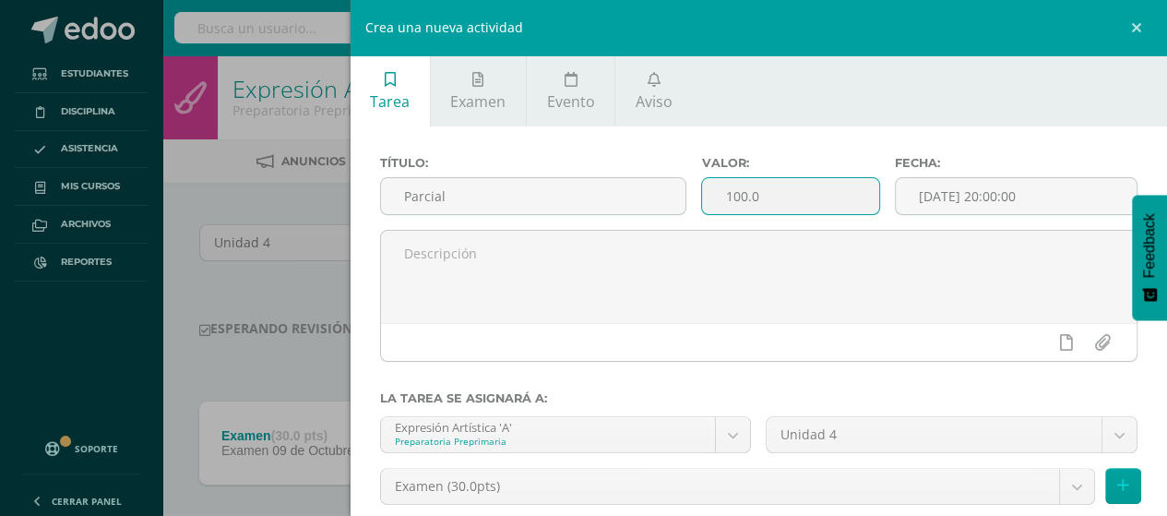
drag, startPoint x: 779, startPoint y: 207, endPoint x: 736, endPoint y: 206, distance: 42.5
click at [739, 206] on input "100.0" at bounding box center [790, 196] width 176 height 36
drag, startPoint x: 736, startPoint y: 206, endPoint x: 721, endPoint y: 205, distance: 15.7
click at [721, 205] on input "100.0" at bounding box center [790, 196] width 176 height 36
drag, startPoint x: 831, startPoint y: 210, endPoint x: 722, endPoint y: 202, distance: 110.1
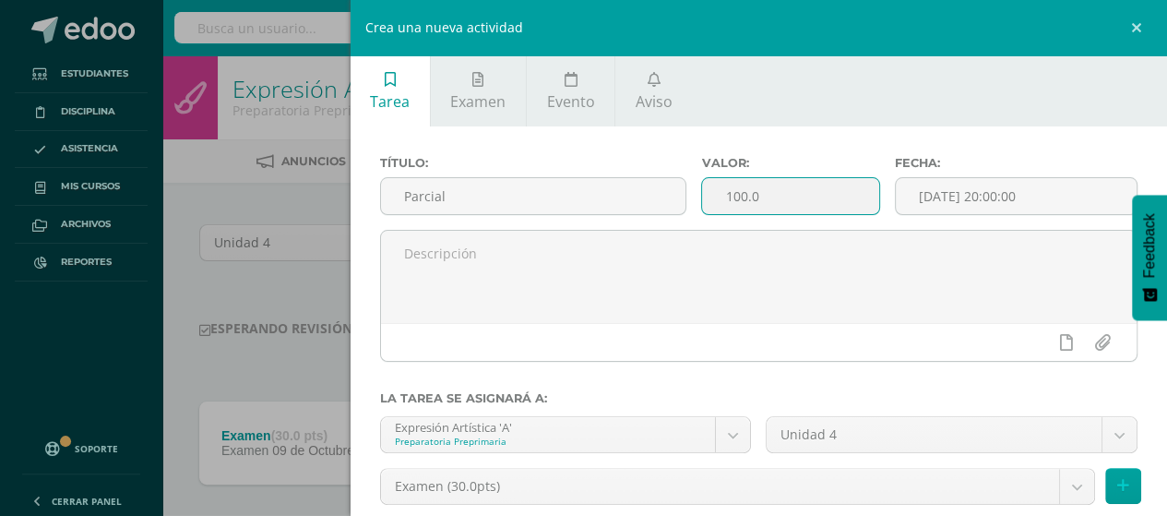
click at [722, 202] on input "100.0" at bounding box center [790, 196] width 176 height 36
type input "10"
click at [981, 199] on input "[DATE] 20:00:00" at bounding box center [1016, 196] width 241 height 36
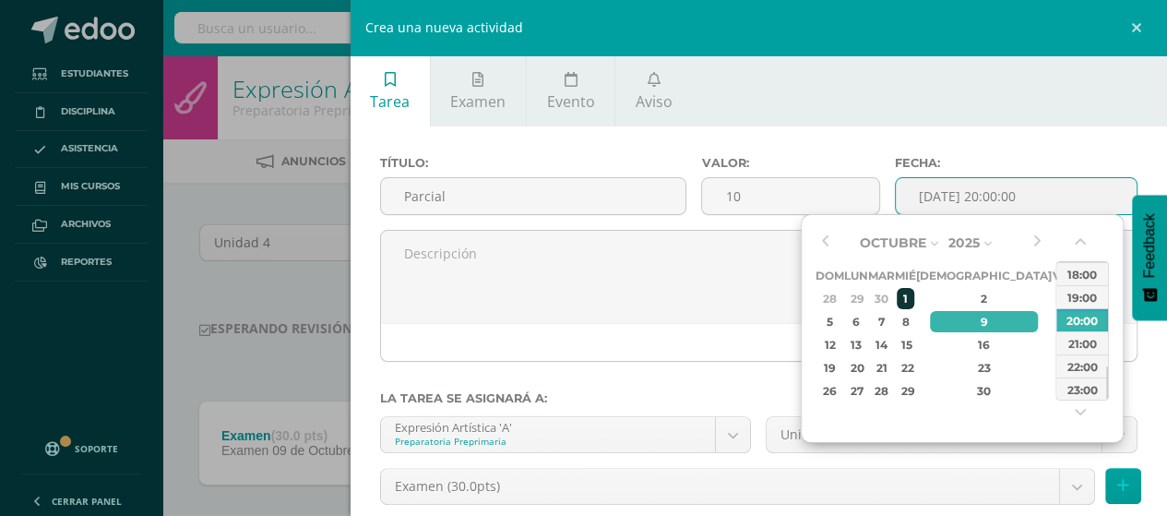
click at [914, 292] on div "1" at bounding box center [905, 298] width 17 height 21
type input "2025-10-01 20:00"
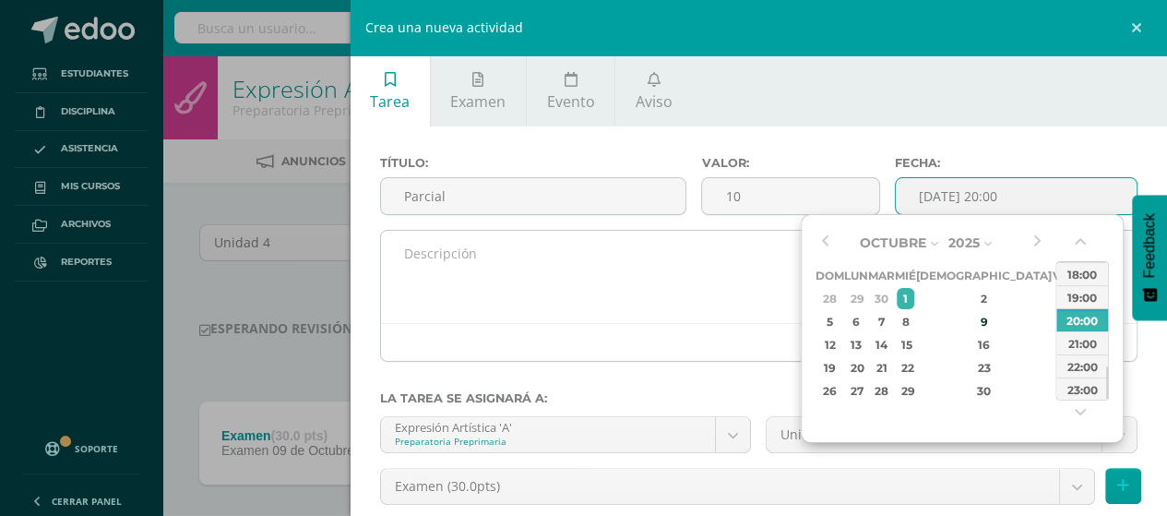
click at [565, 239] on textarea at bounding box center [759, 277] width 757 height 92
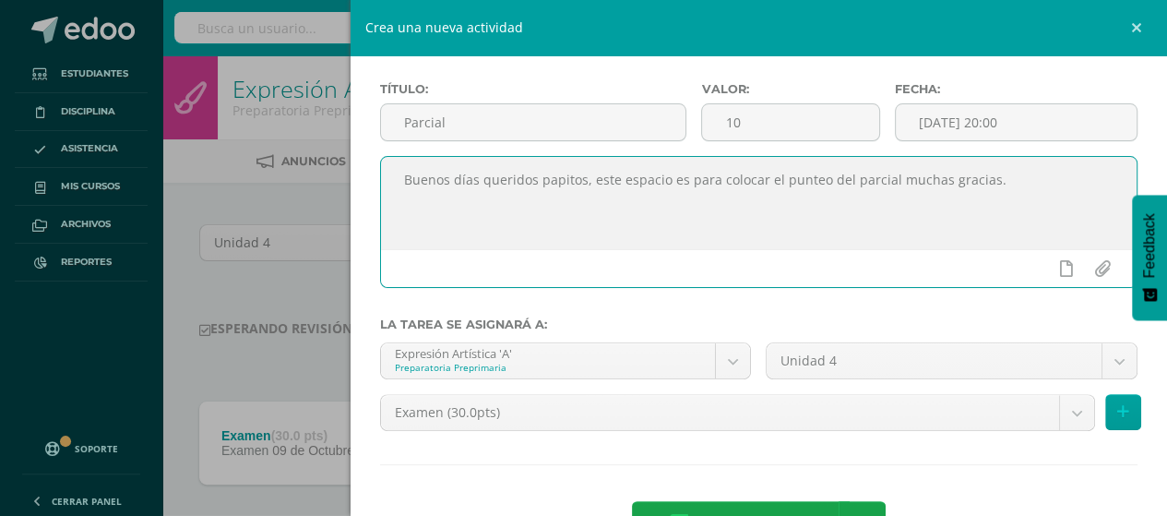
scroll to position [137, 0]
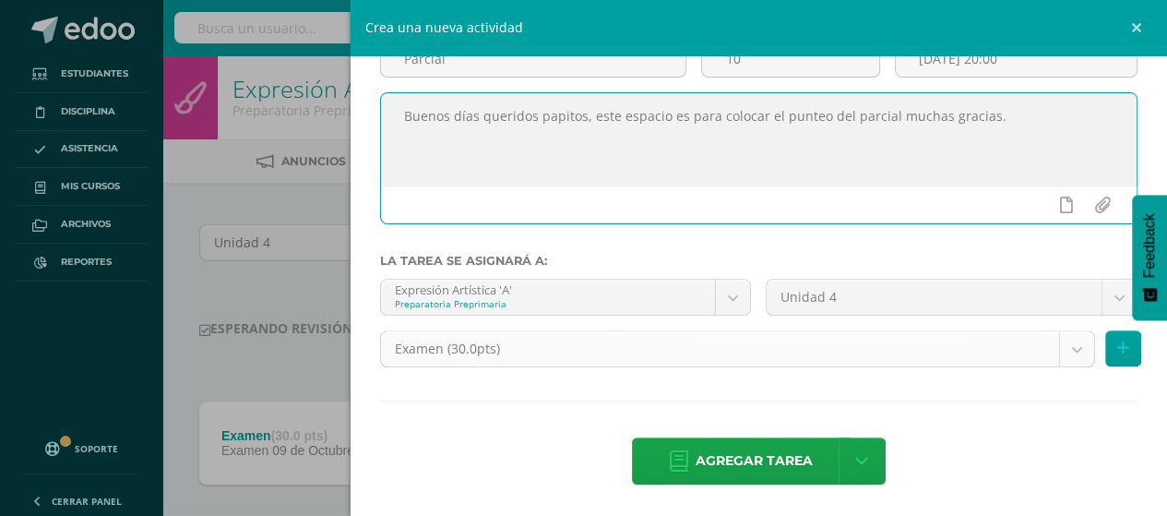
type textarea "Buenos días queridos papitos, este espacio es para colocar el punteo del parcia…"
click at [760, 352] on body "Tarea asignada exitosamente Estudiantes Disciplina Asistencia Mis cursos Archiv…" at bounding box center [583, 303] width 1167 height 607
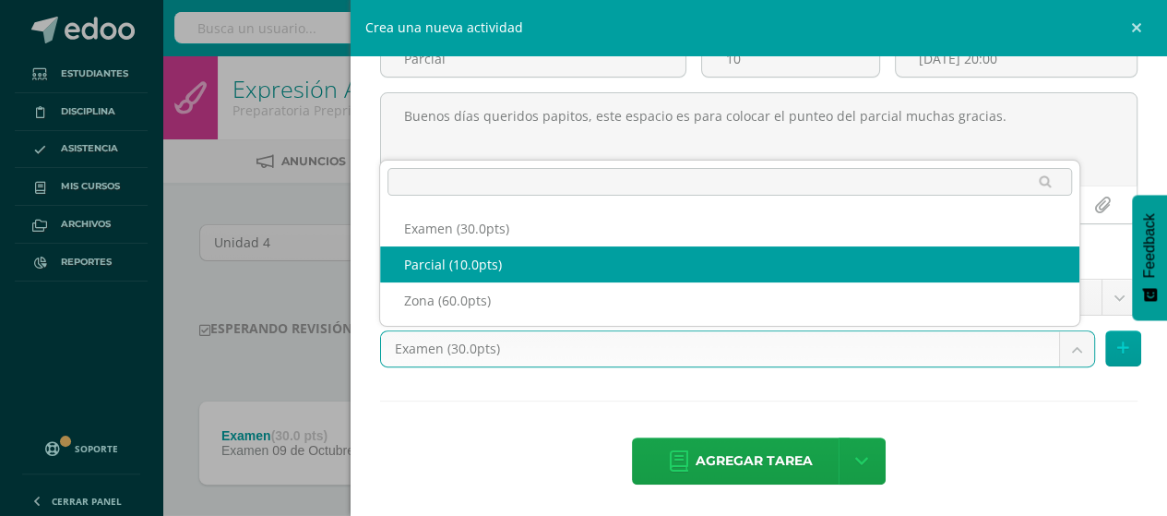
select select "124985"
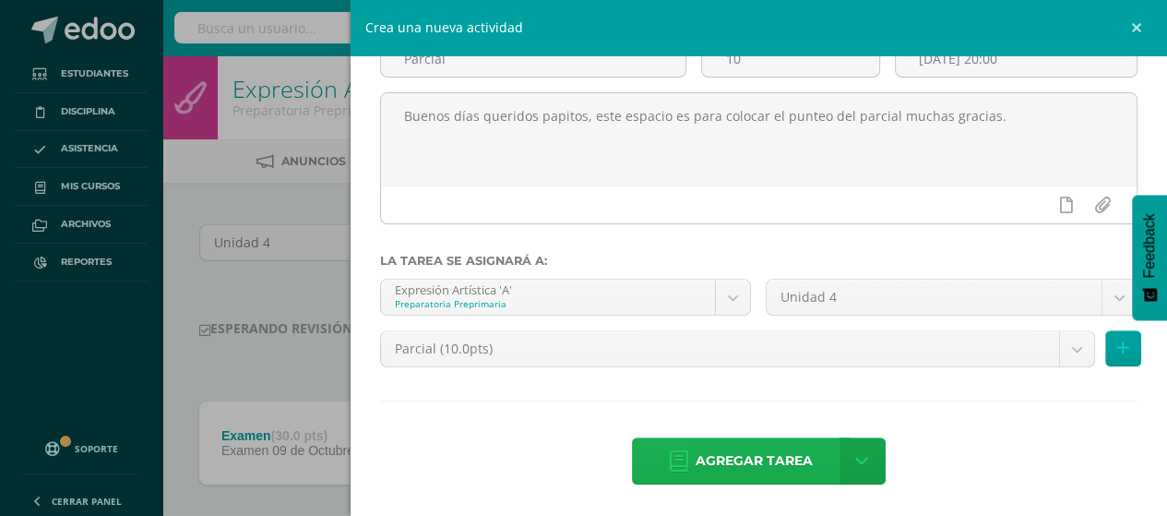
click at [729, 466] on span "Agregar tarea" at bounding box center [754, 460] width 117 height 45
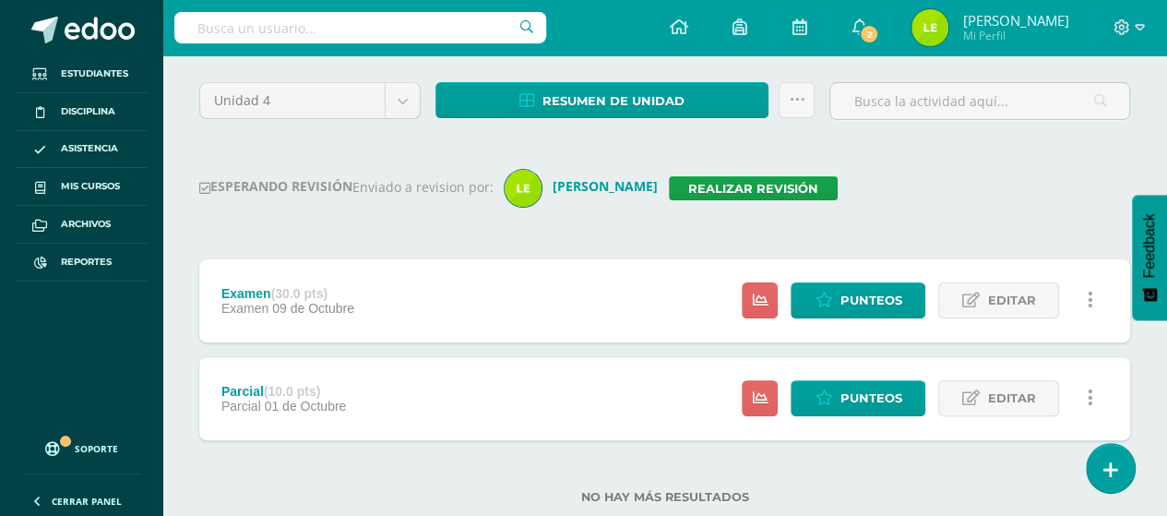
scroll to position [1, 0]
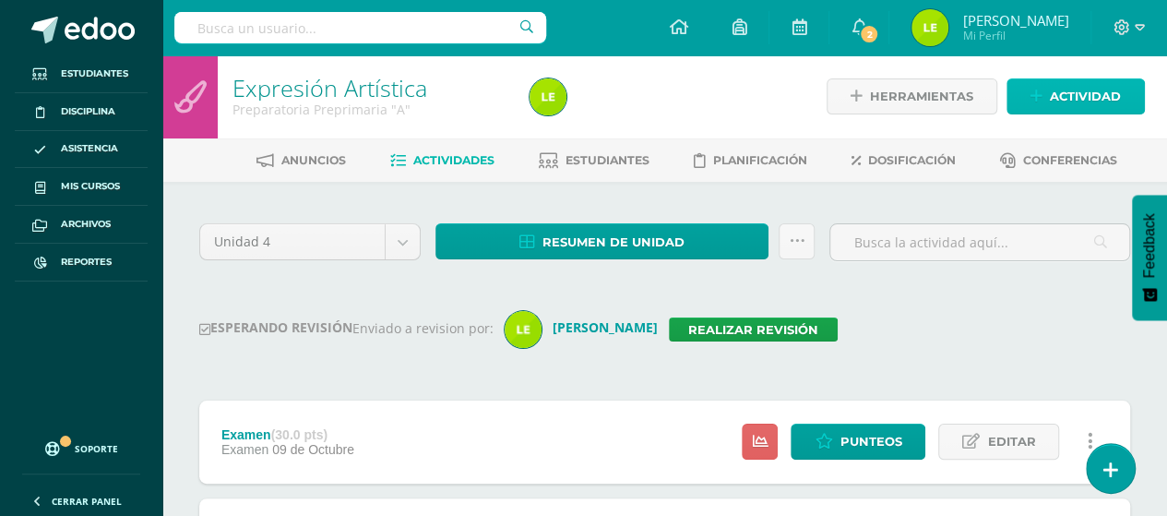
click at [1056, 82] on span "Actividad" at bounding box center [1085, 96] width 71 height 34
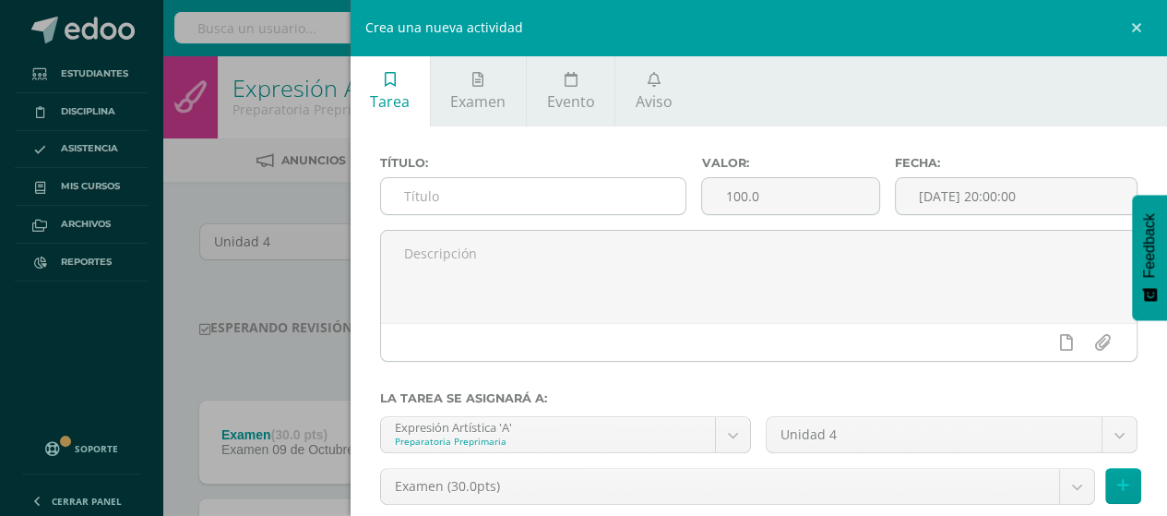
click at [628, 203] on input "text" at bounding box center [533, 196] width 305 height 36
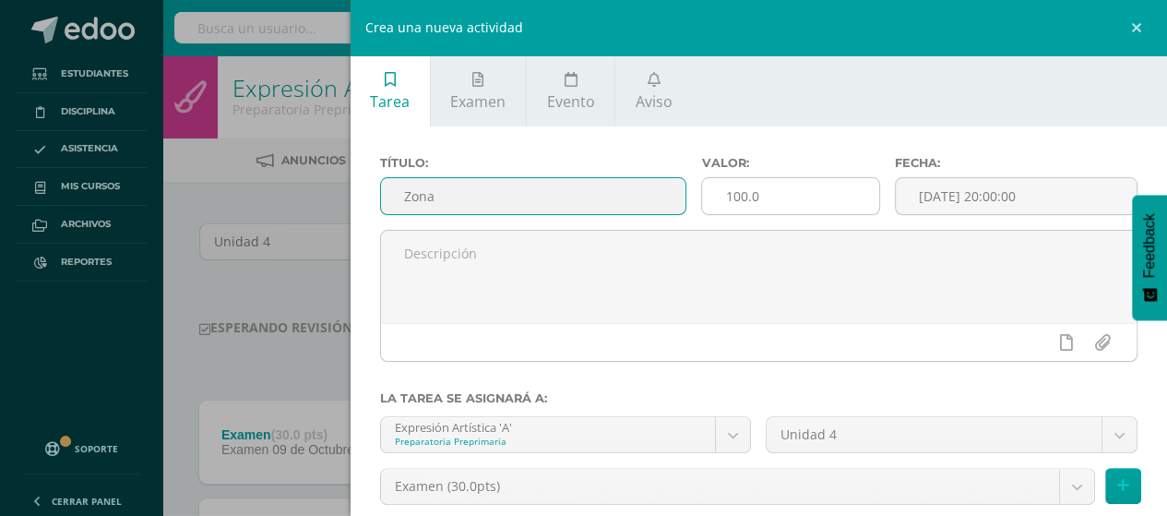
type input "Zona"
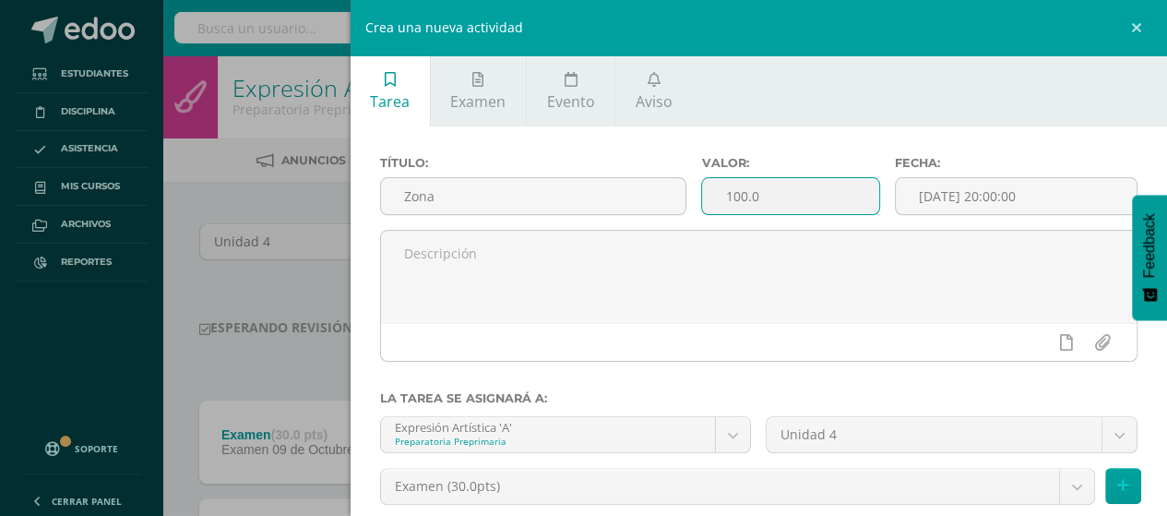
drag, startPoint x: 782, startPoint y: 213, endPoint x: 719, endPoint y: 210, distance: 62.8
click at [719, 210] on input "100.0" at bounding box center [790, 196] width 176 height 36
type input "60"
click at [1003, 195] on input "[DATE] 20:00:00" at bounding box center [1016, 196] width 241 height 36
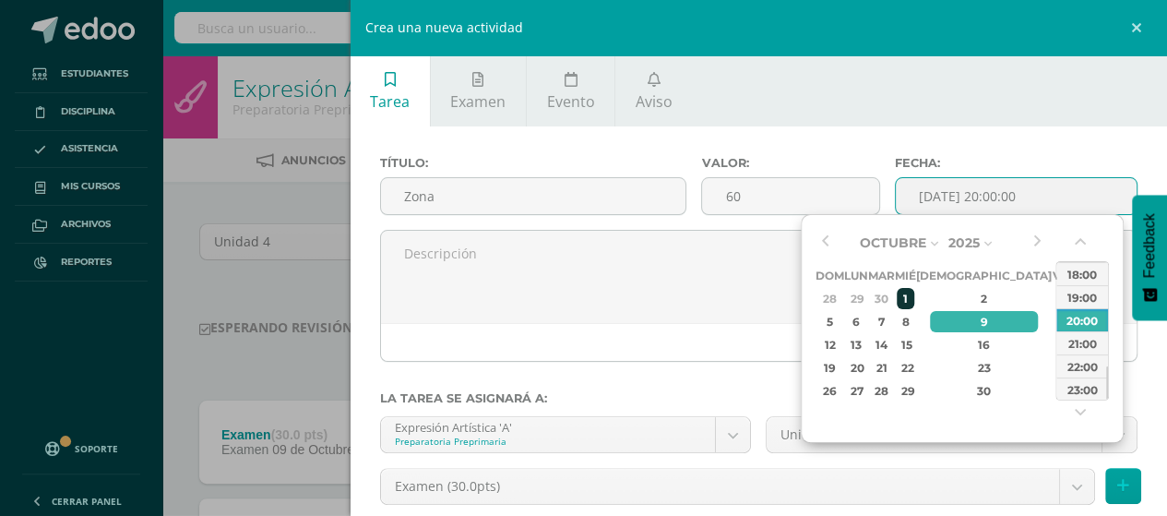
click at [916, 289] on td "1" at bounding box center [905, 298] width 21 height 23
type input "2025-10-01 20:00"
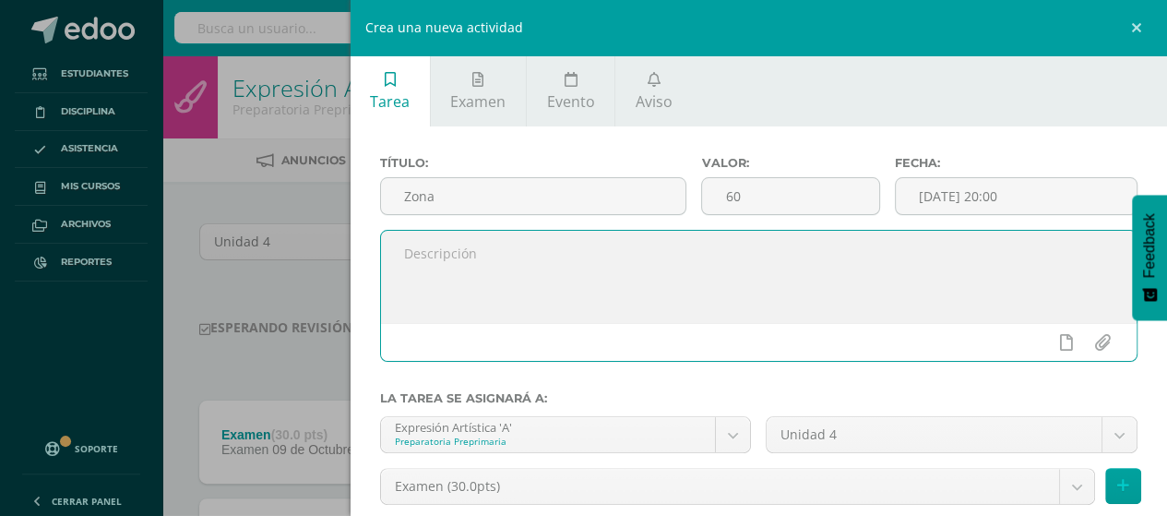
click at [677, 262] on textarea at bounding box center [759, 277] width 757 height 92
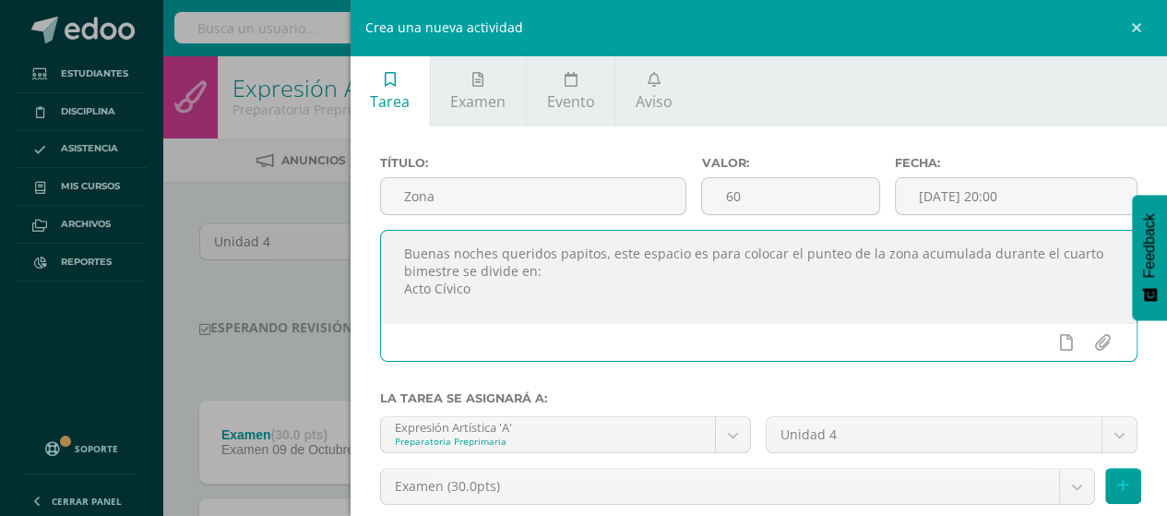
click at [406, 313] on textarea "Buenas noches queridos papitos, este espacio es para colocar el punteo de la zo…" at bounding box center [759, 277] width 757 height 92
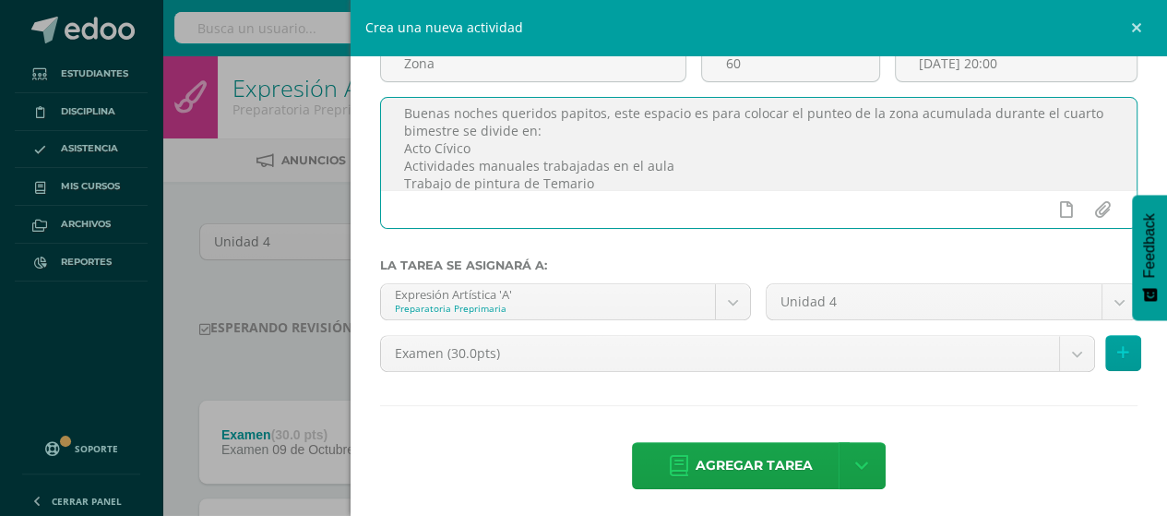
scroll to position [137, 0]
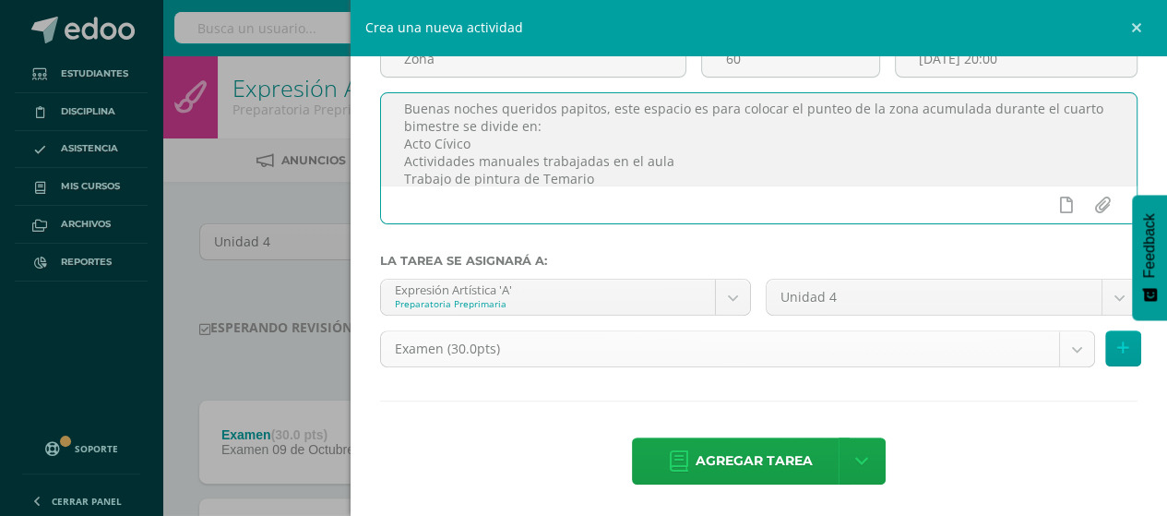
type textarea "Buenas noches queridos papitos, este espacio es para colocar el punteo de la zo…"
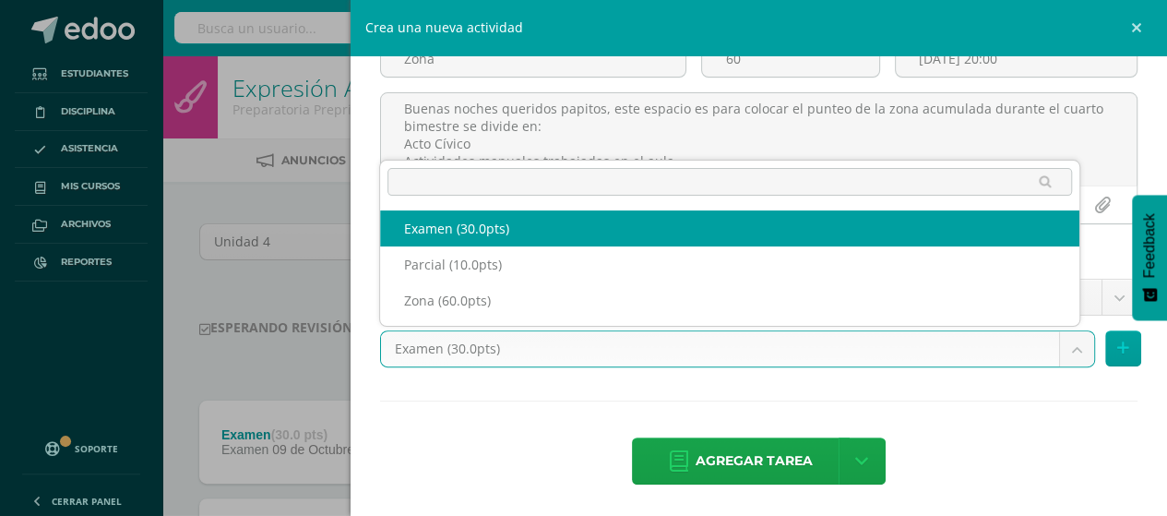
click at [475, 359] on body "Tarea asignada exitosamente Estudiantes Disciplina Asistencia Mis cursos Archiv…" at bounding box center [583, 351] width 1167 height 705
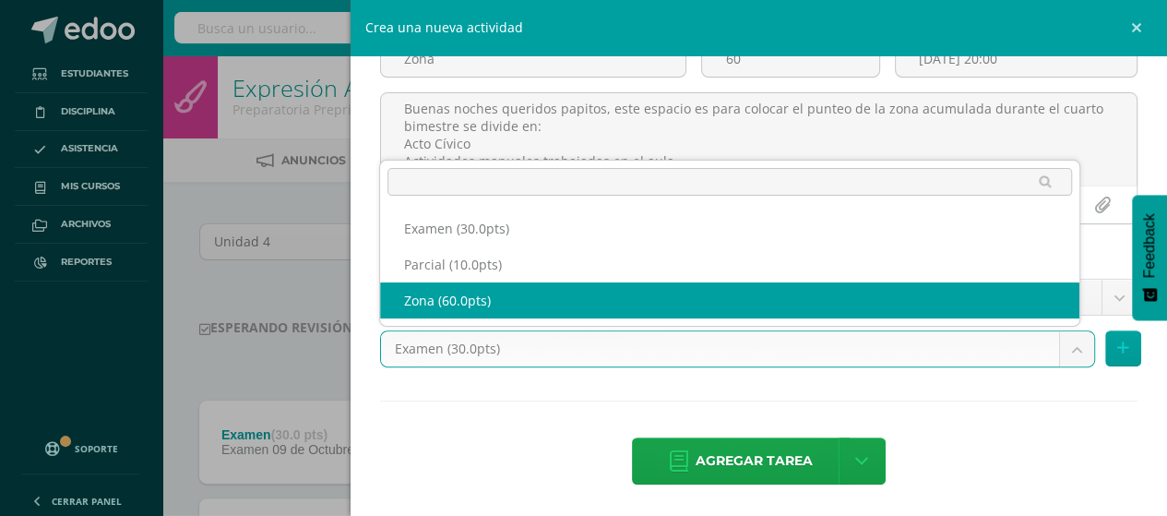
select select "124984"
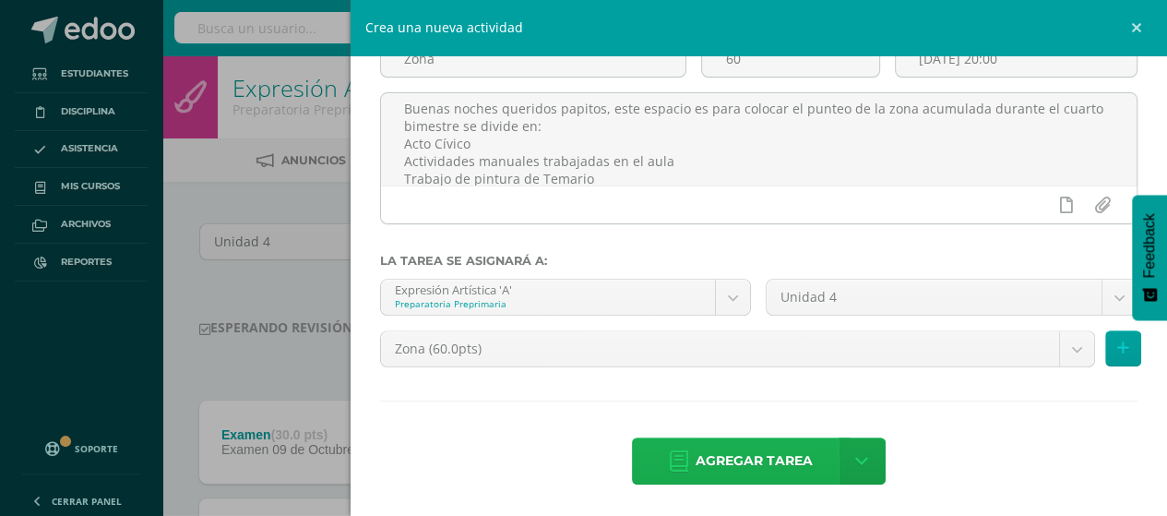
click at [711, 442] on span "Agregar tarea" at bounding box center [754, 460] width 117 height 45
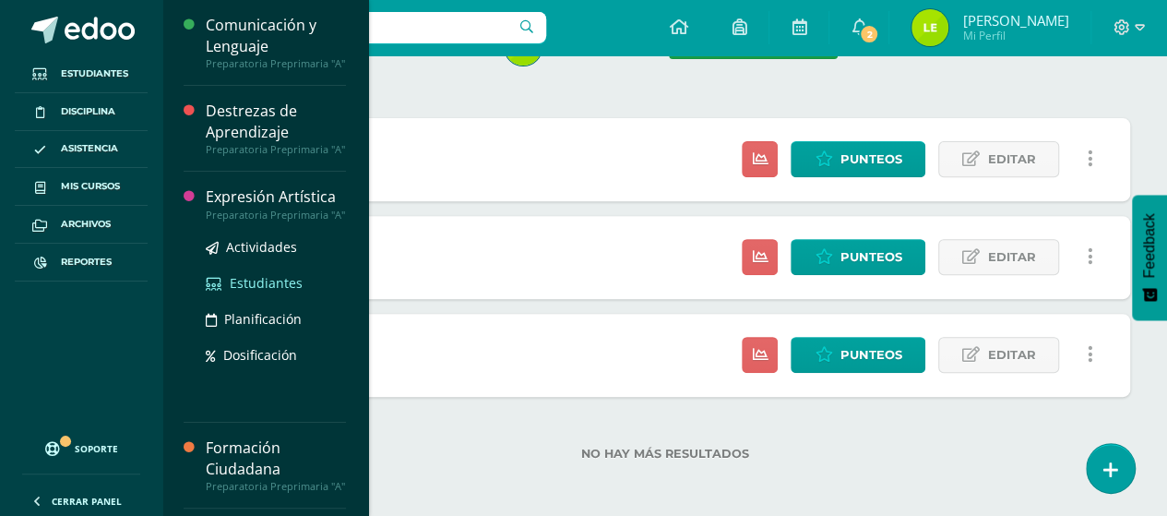
scroll to position [141, 0]
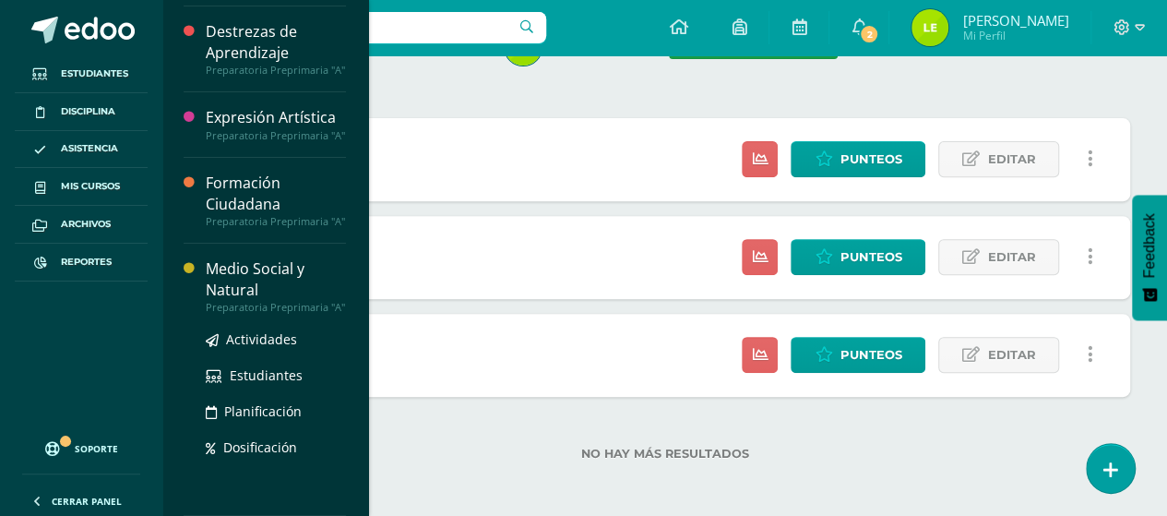
click at [231, 258] on div "Medio Social y Natural" at bounding box center [276, 279] width 140 height 42
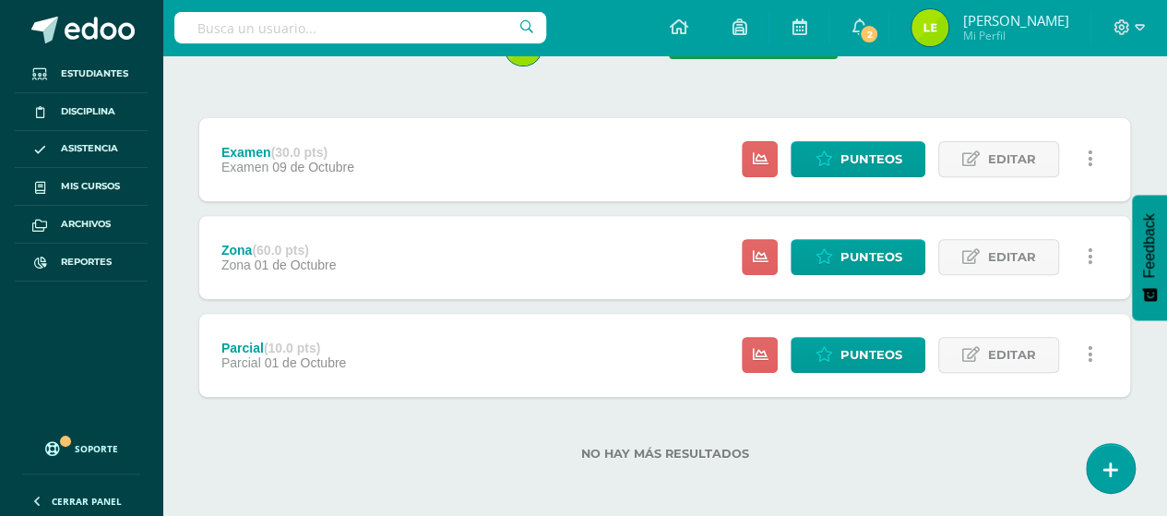
scroll to position [0, 0]
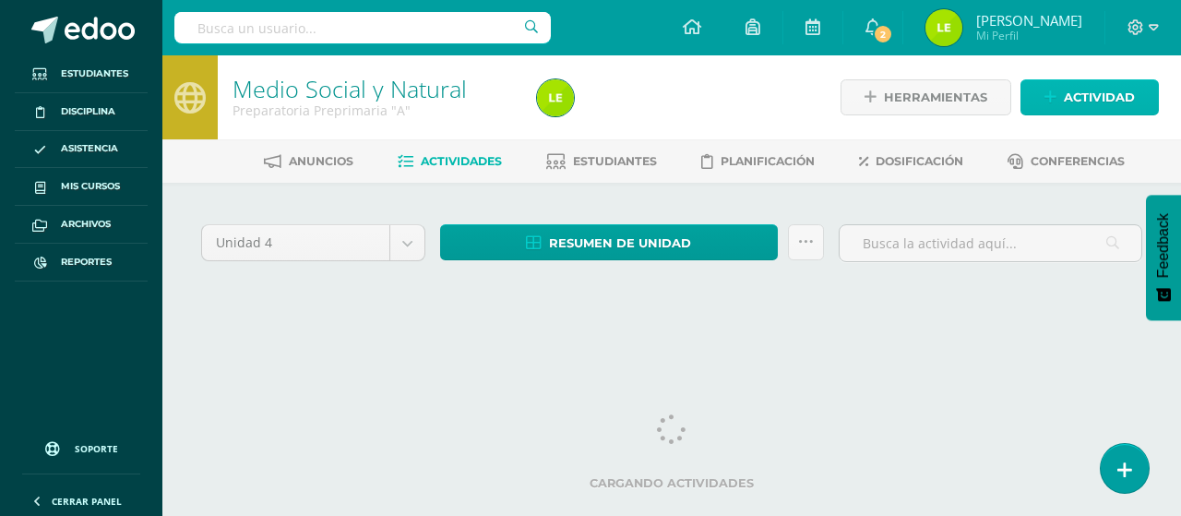
click at [1107, 90] on span "Actividad" at bounding box center [1099, 97] width 71 height 34
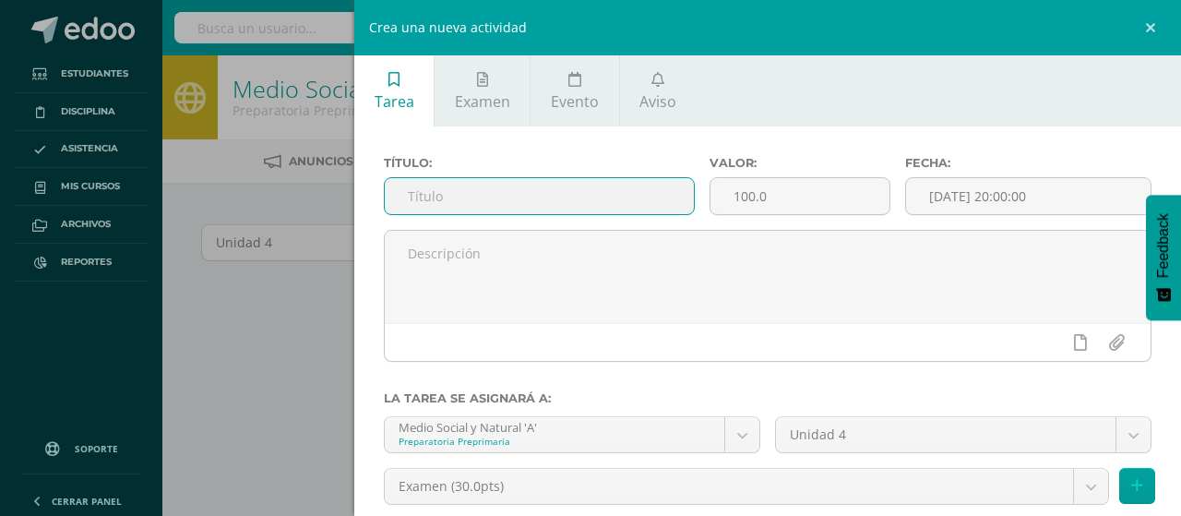
click at [459, 211] on input "text" at bounding box center [539, 196] width 309 height 36
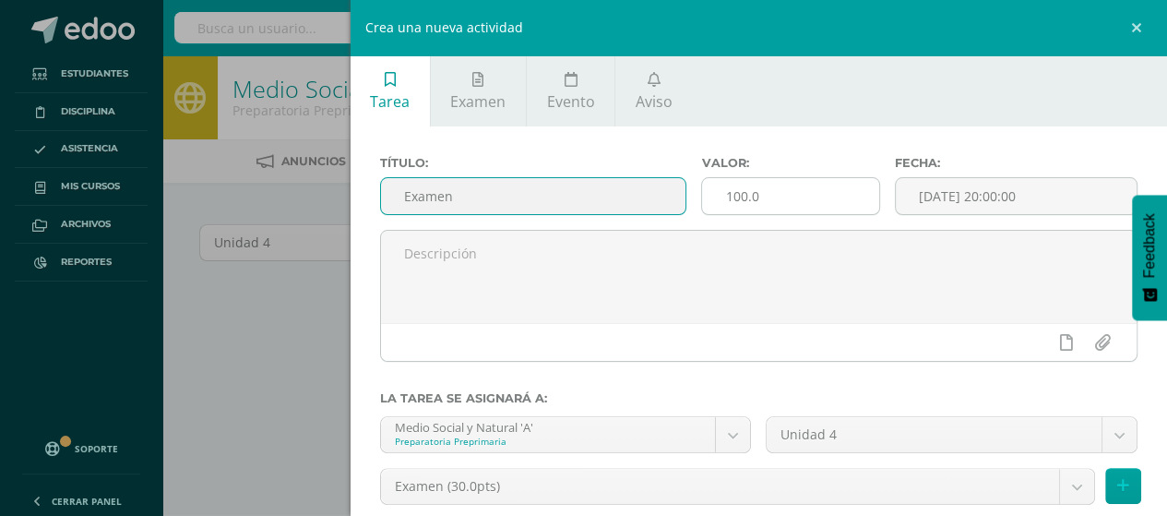
type input "Examen"
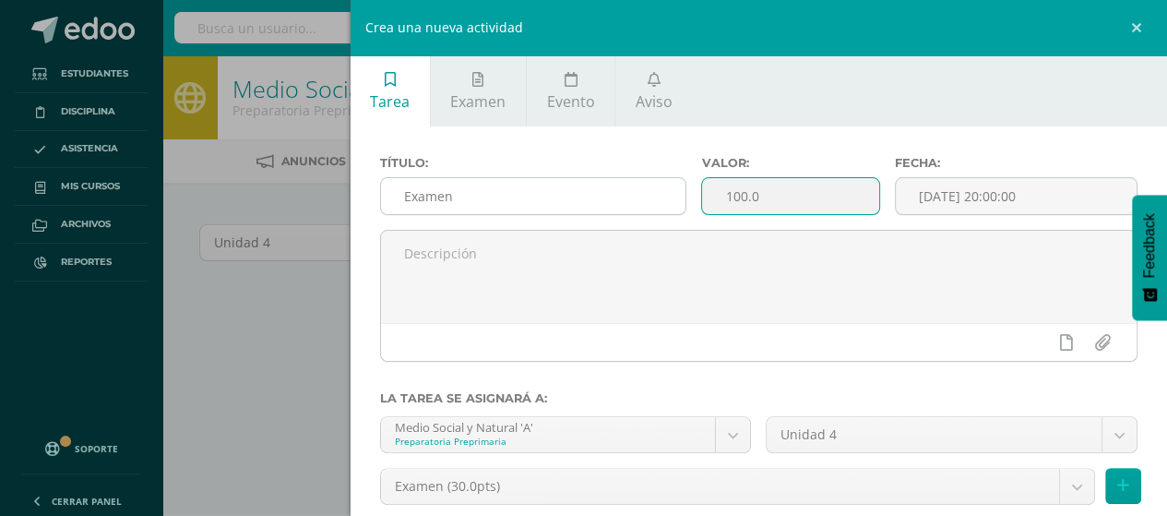
drag, startPoint x: 790, startPoint y: 204, endPoint x: 661, endPoint y: 208, distance: 129.2
click at [661, 208] on div "Título: Examen Valor: 100.0 Fecha: [DATE] 20:00:00" at bounding box center [759, 193] width 773 height 74
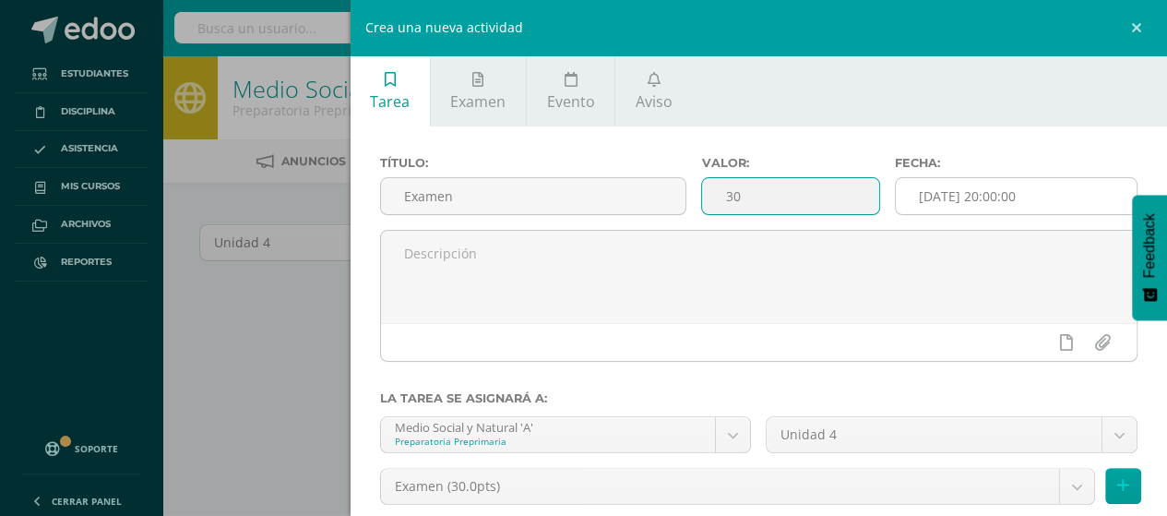
type input "30"
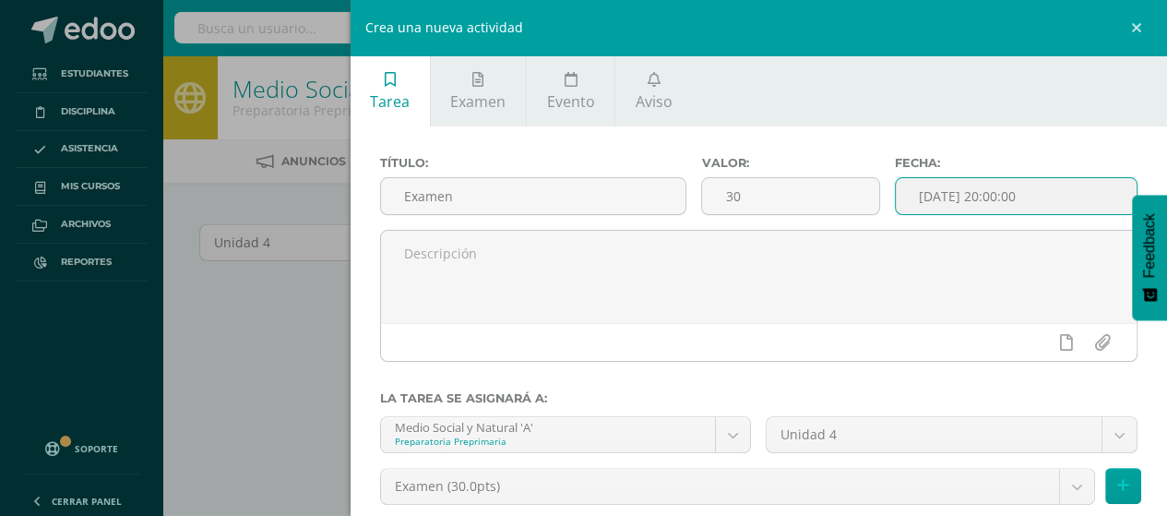
click at [948, 197] on input "[DATE] 20:00:00" at bounding box center [1016, 196] width 241 height 36
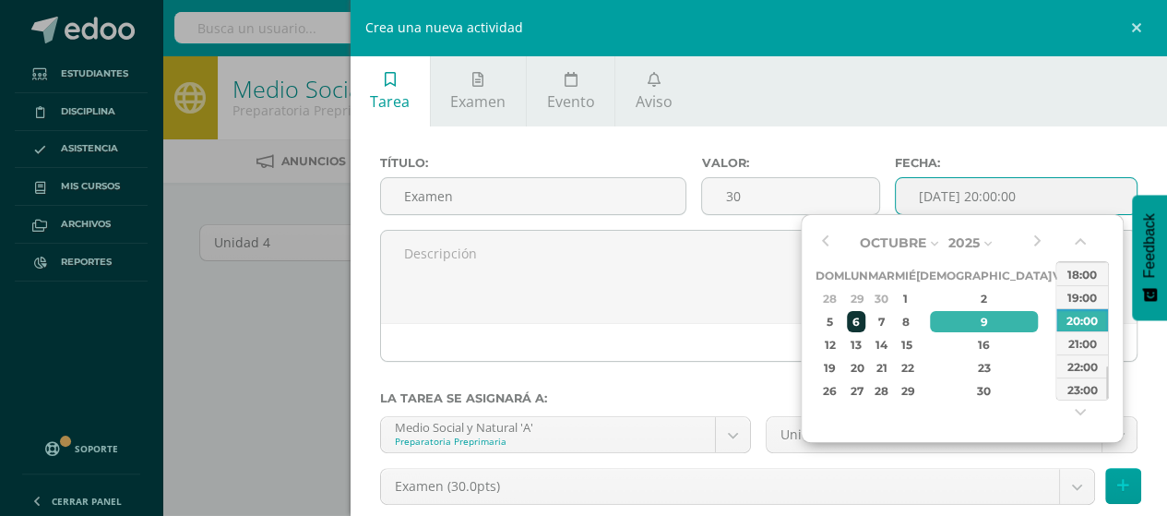
click at [867, 329] on div "6" at bounding box center [856, 321] width 19 height 21
type input "[DATE] 20:00"
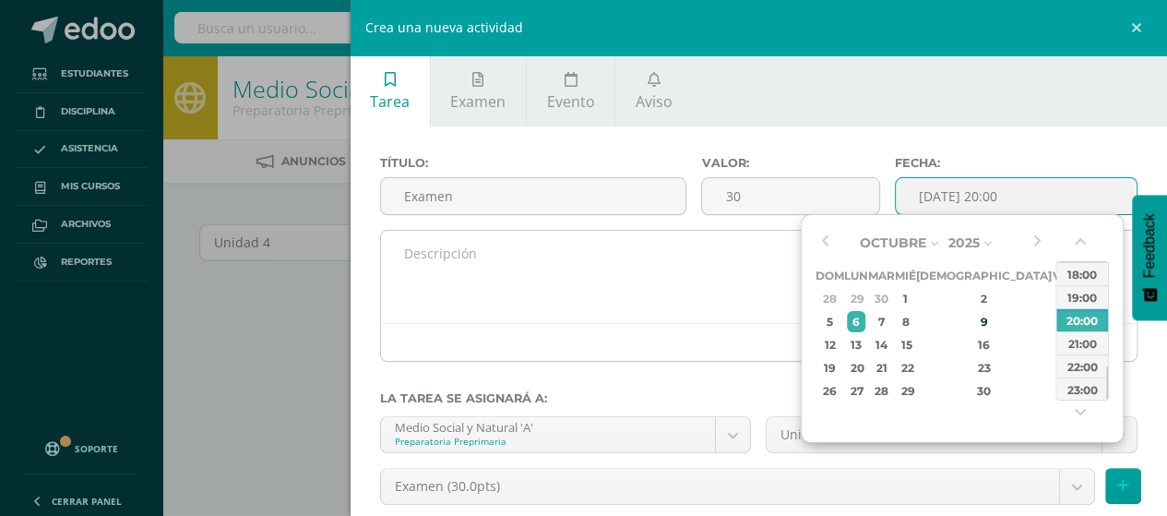
click at [640, 295] on textarea at bounding box center [759, 277] width 757 height 92
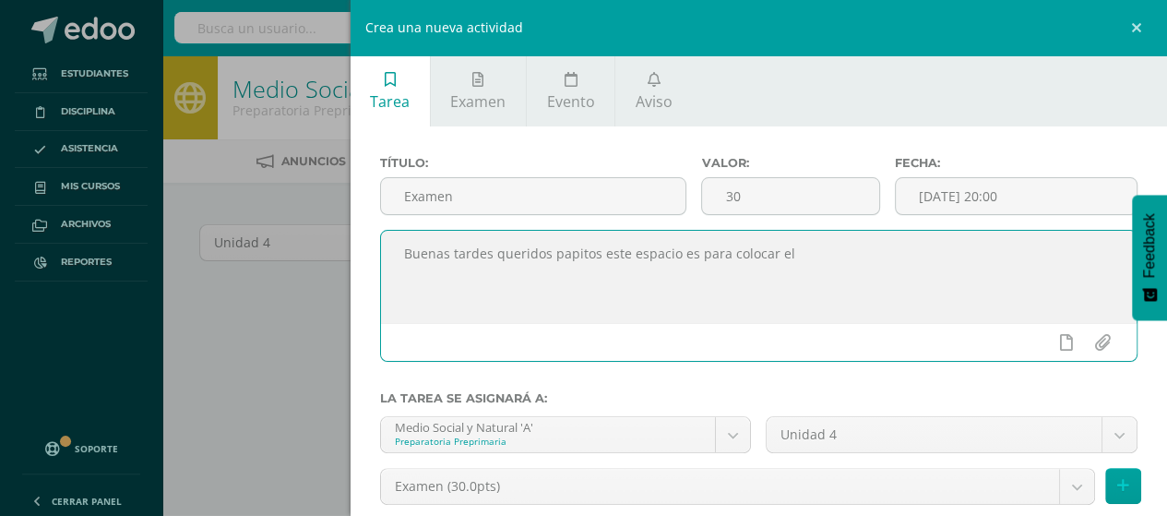
type textarea "Buenas tardes queridos papitos este espacio es para colocar el"
